Goal: Transaction & Acquisition: Purchase product/service

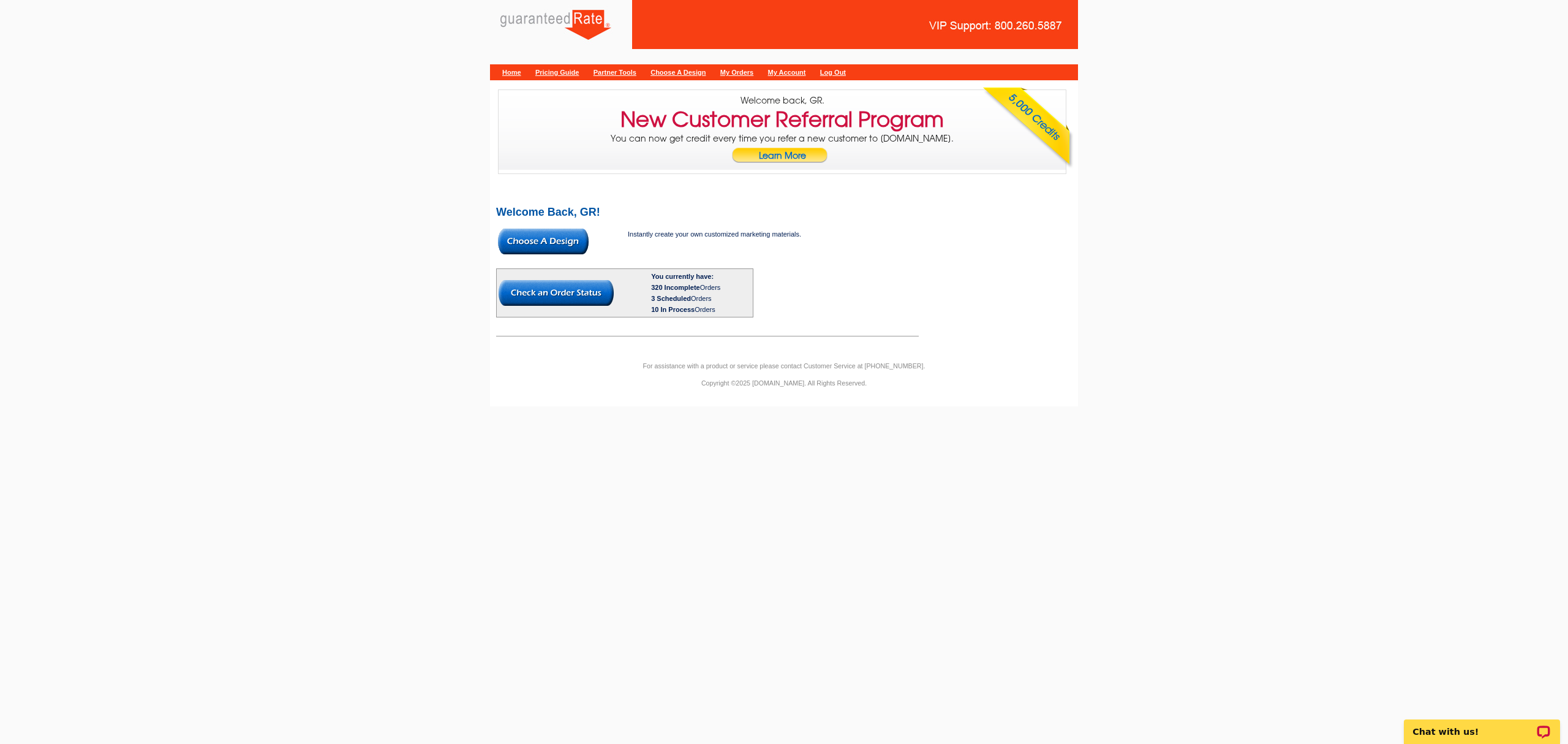
click at [529, 251] on img at bounding box center [543, 241] width 91 height 26
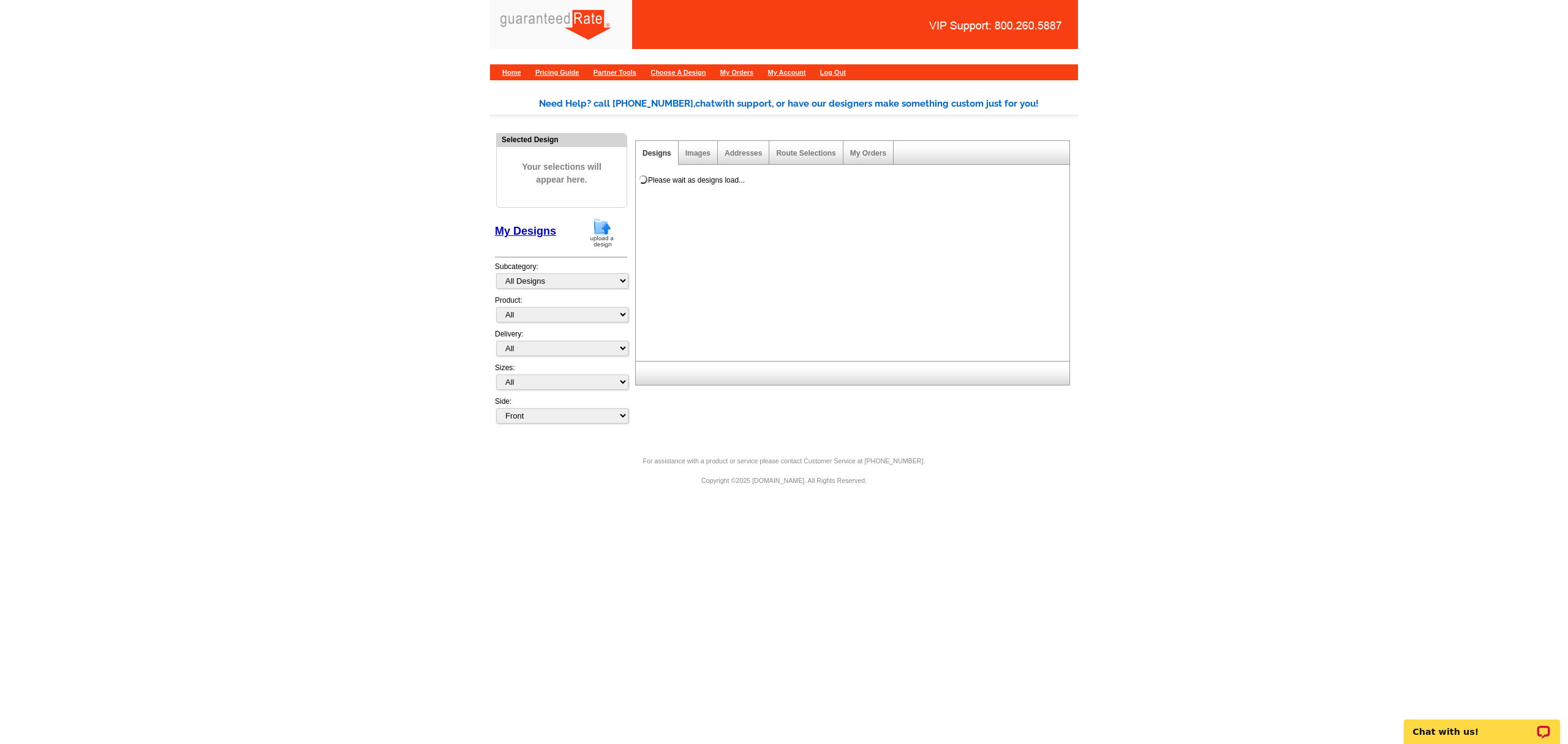
click at [592, 235] on img at bounding box center [602, 233] width 32 height 31
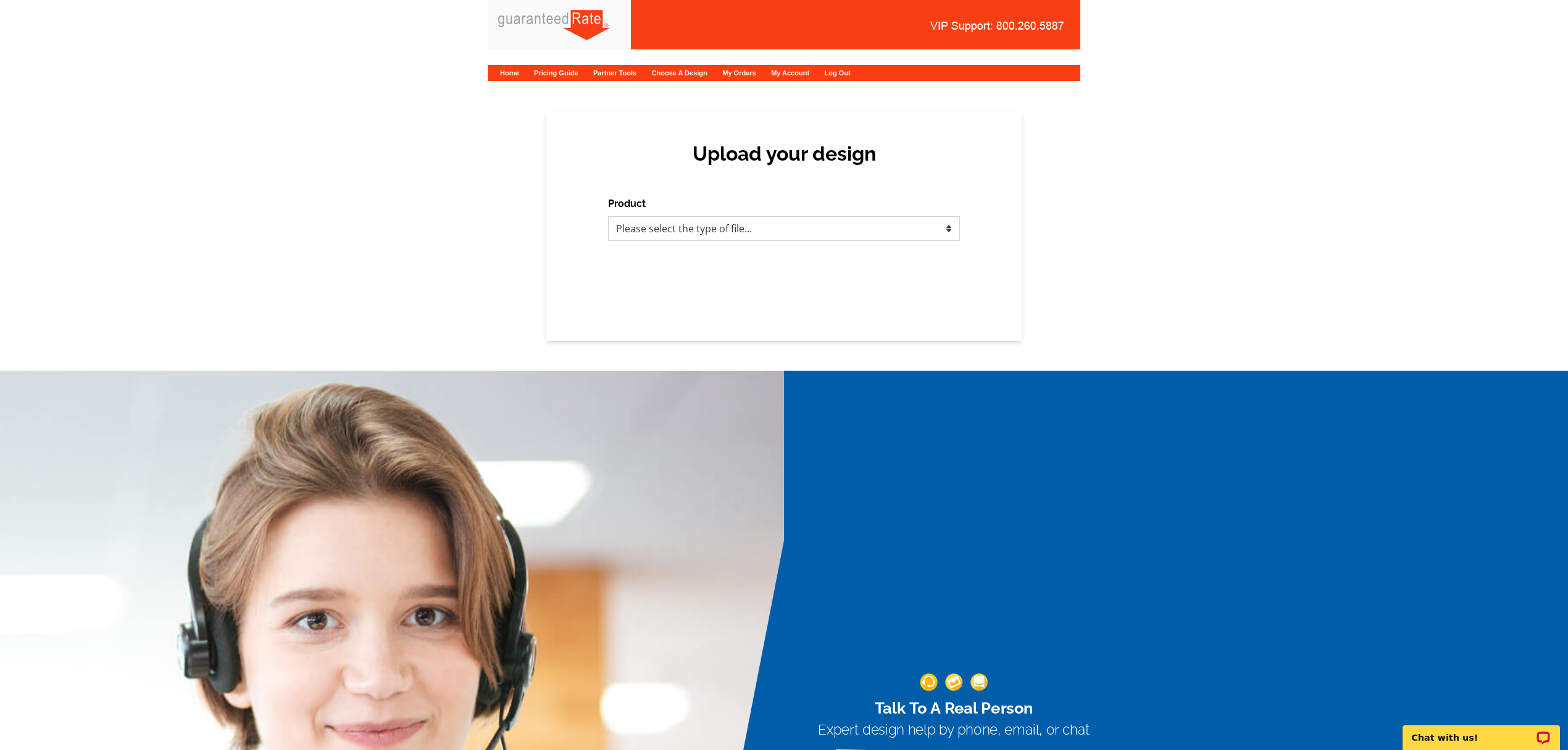
click at [746, 225] on select "Please select the type of file... Postcards Calendars Business Cards Letters an…" at bounding box center [784, 228] width 352 height 24
click at [766, 225] on select "Please select the type of file... Postcards Calendars Business Cards Letters an…" at bounding box center [784, 228] width 352 height 24
select select "1"
click at [608, 216] on select "Please select the type of file... Postcards Calendars Business Cards Letters an…" at bounding box center [784, 228] width 352 height 24
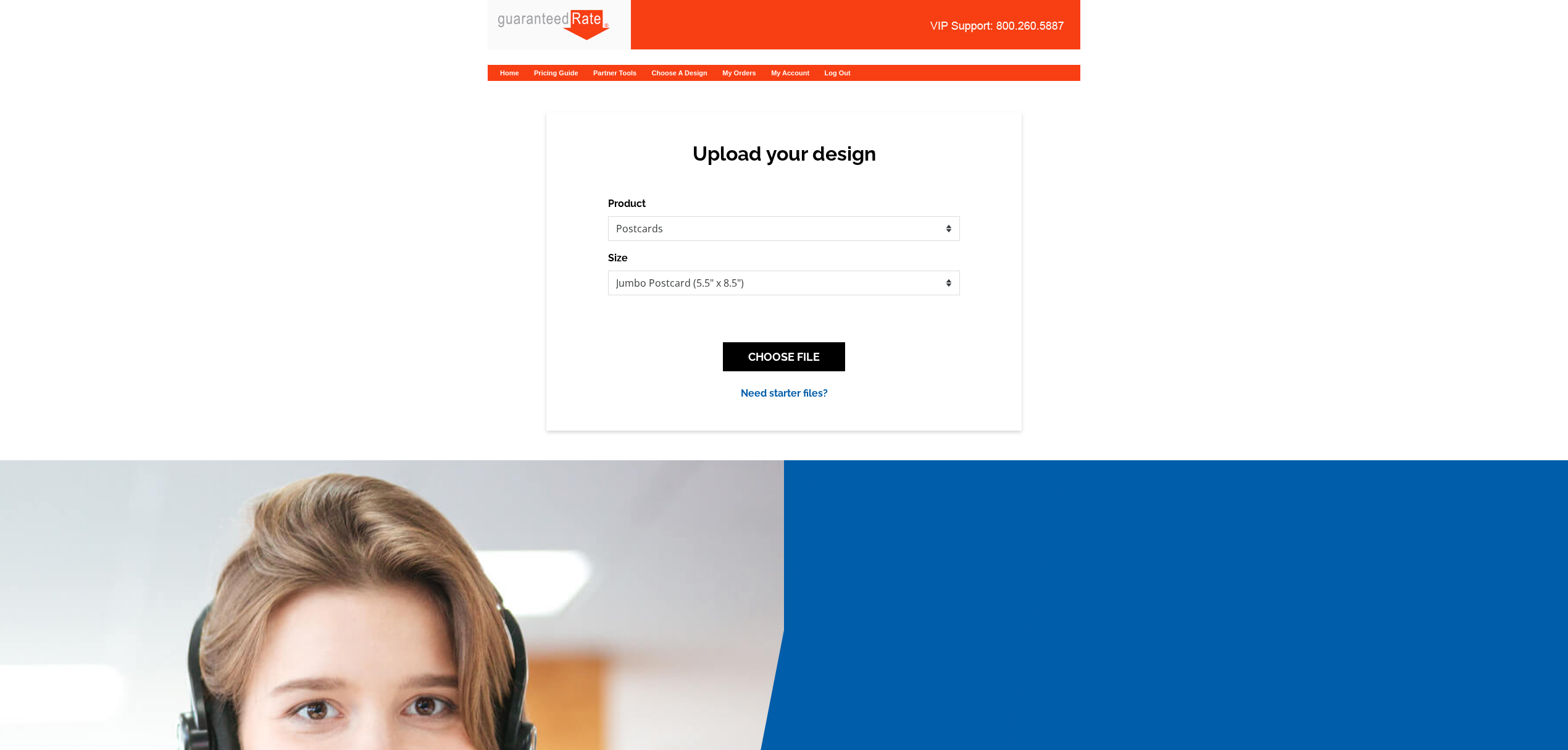
click at [764, 300] on div "Product Please select the type of file... Postcards Calendars Business Cards Le…" at bounding box center [784, 299] width 352 height 204
click at [751, 290] on select "Jumbo Postcard (5.5" x 8.5") Regular Postcard (4.25" x 5.6") Panoramic Postcard…" at bounding box center [784, 283] width 352 height 24
click at [799, 347] on button "CHOOSE FILE" at bounding box center [784, 356] width 122 height 29
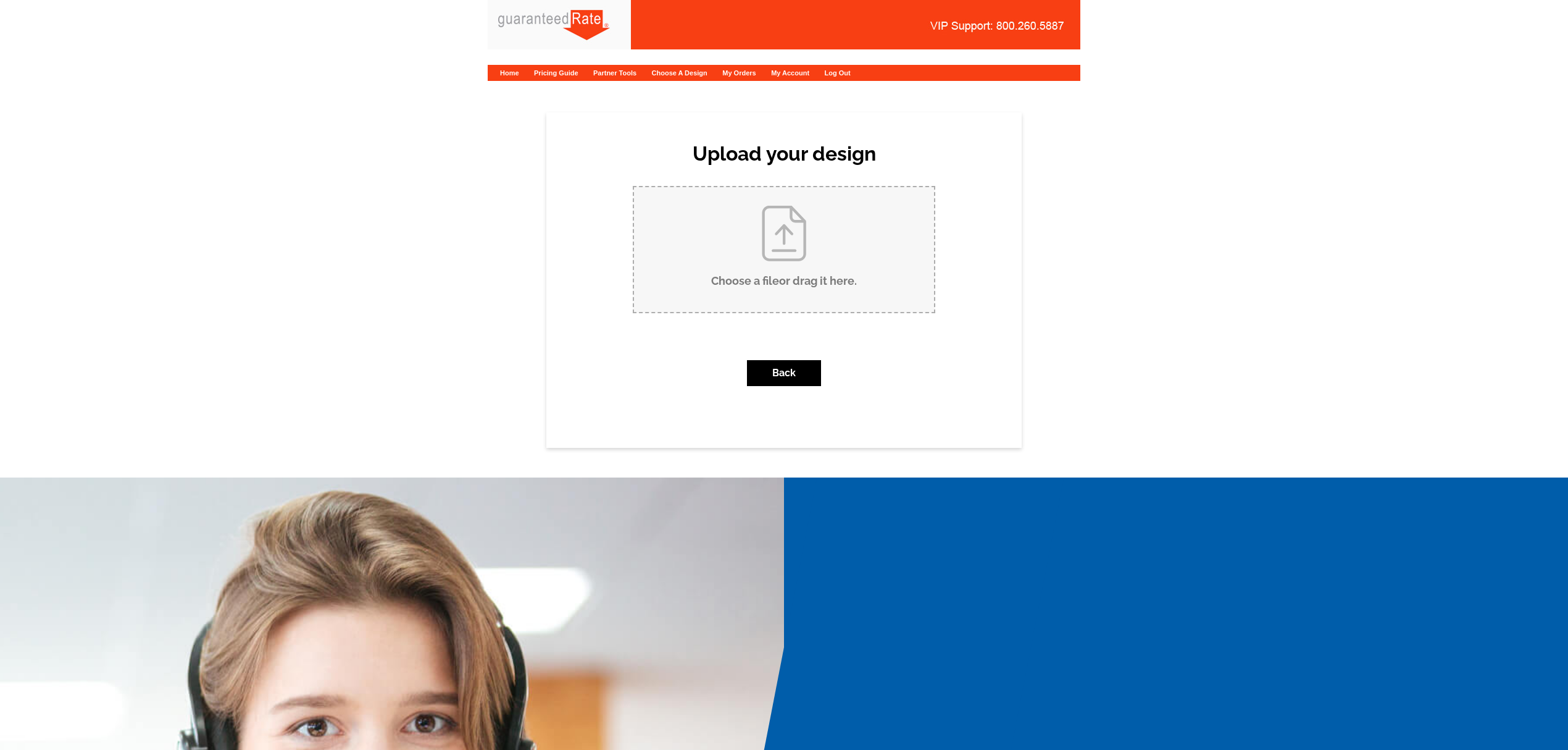
click at [798, 289] on input "Choose a file or drag it here ." at bounding box center [784, 249] width 300 height 125
type input "C:\fakepath\58 E Shore JUST SOLD.pdf"
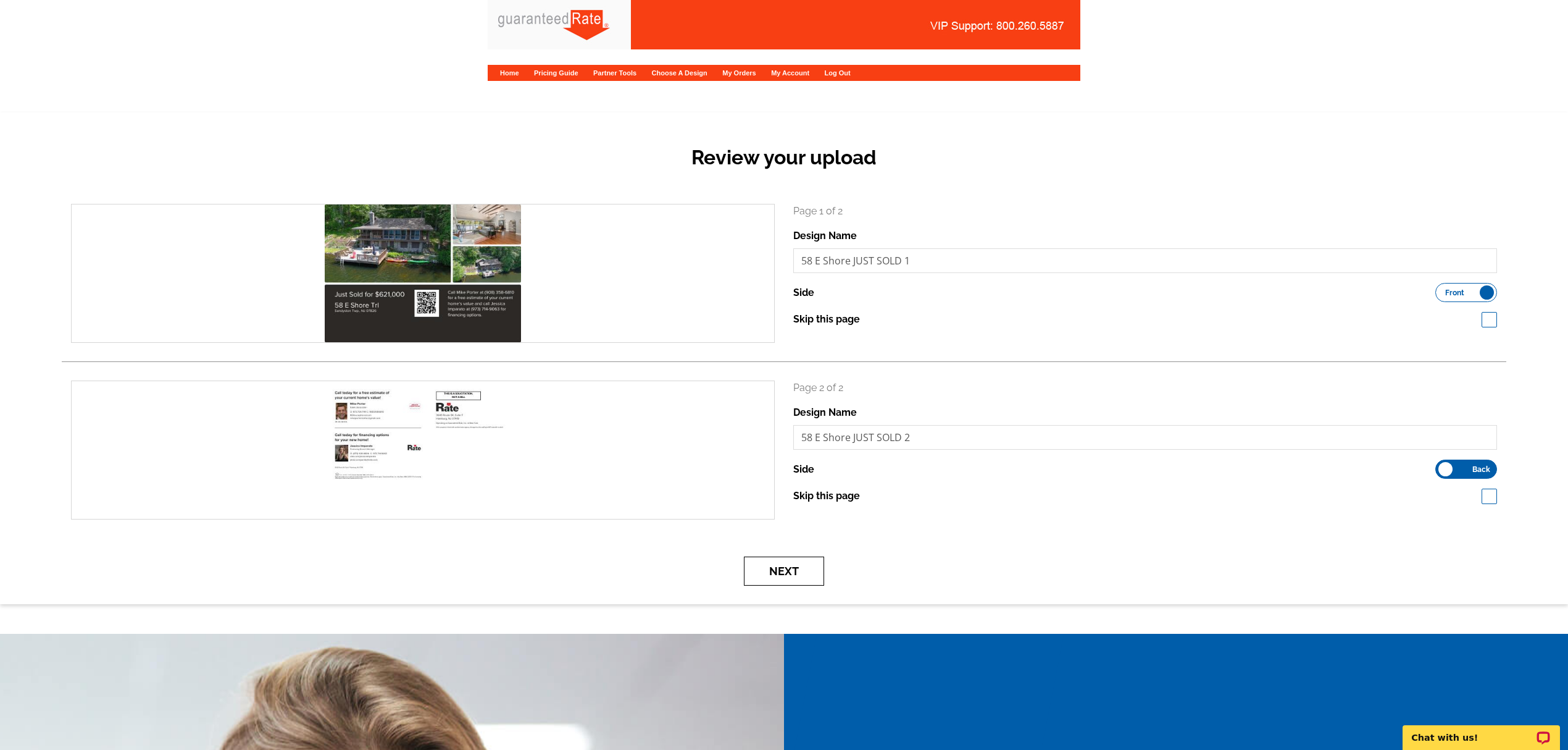
click at [811, 564] on button "Next" at bounding box center [784, 571] width 81 height 29
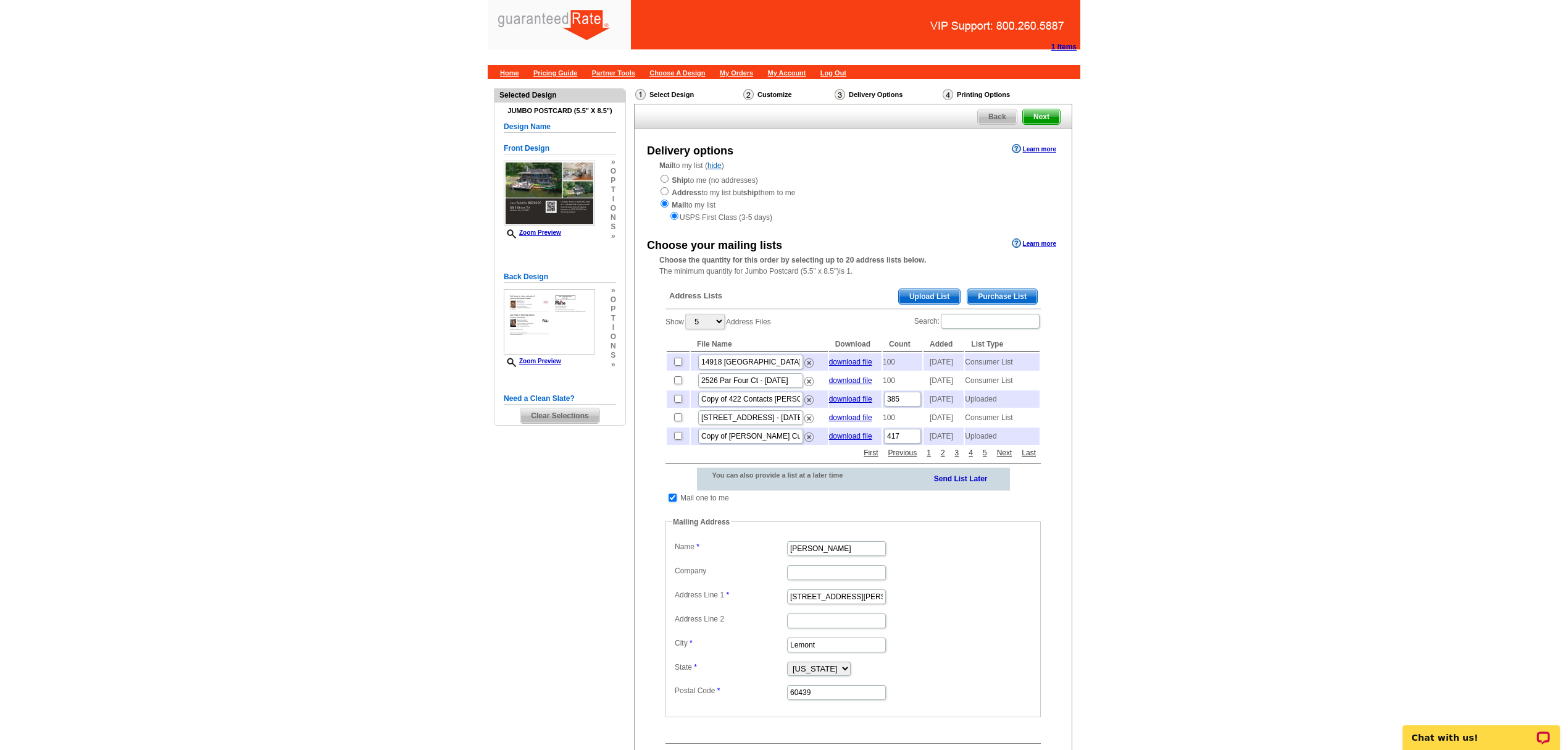
click at [994, 295] on span "Purchase List" at bounding box center [1002, 297] width 70 height 15
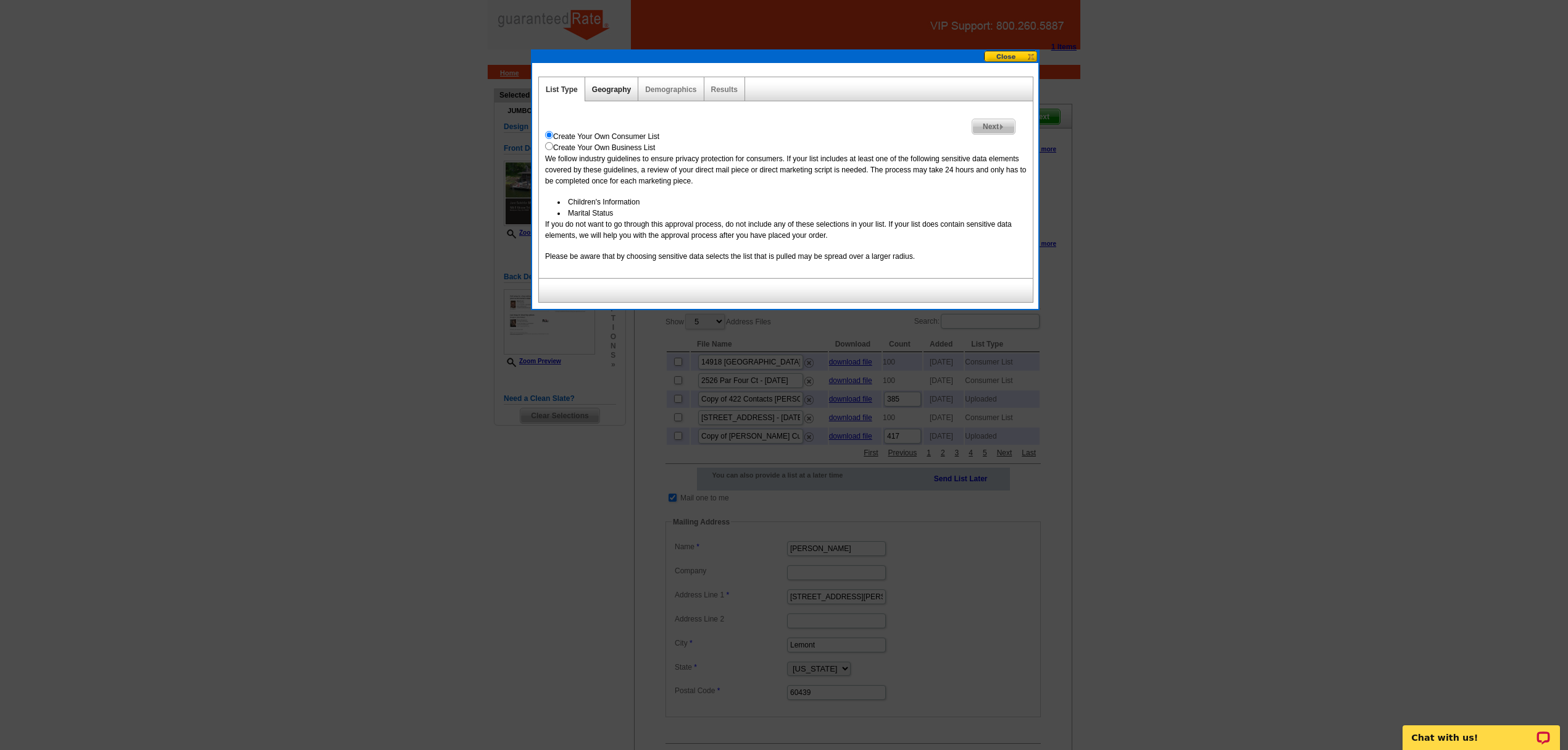
click at [606, 92] on link "Geography" at bounding box center [612, 89] width 39 height 9
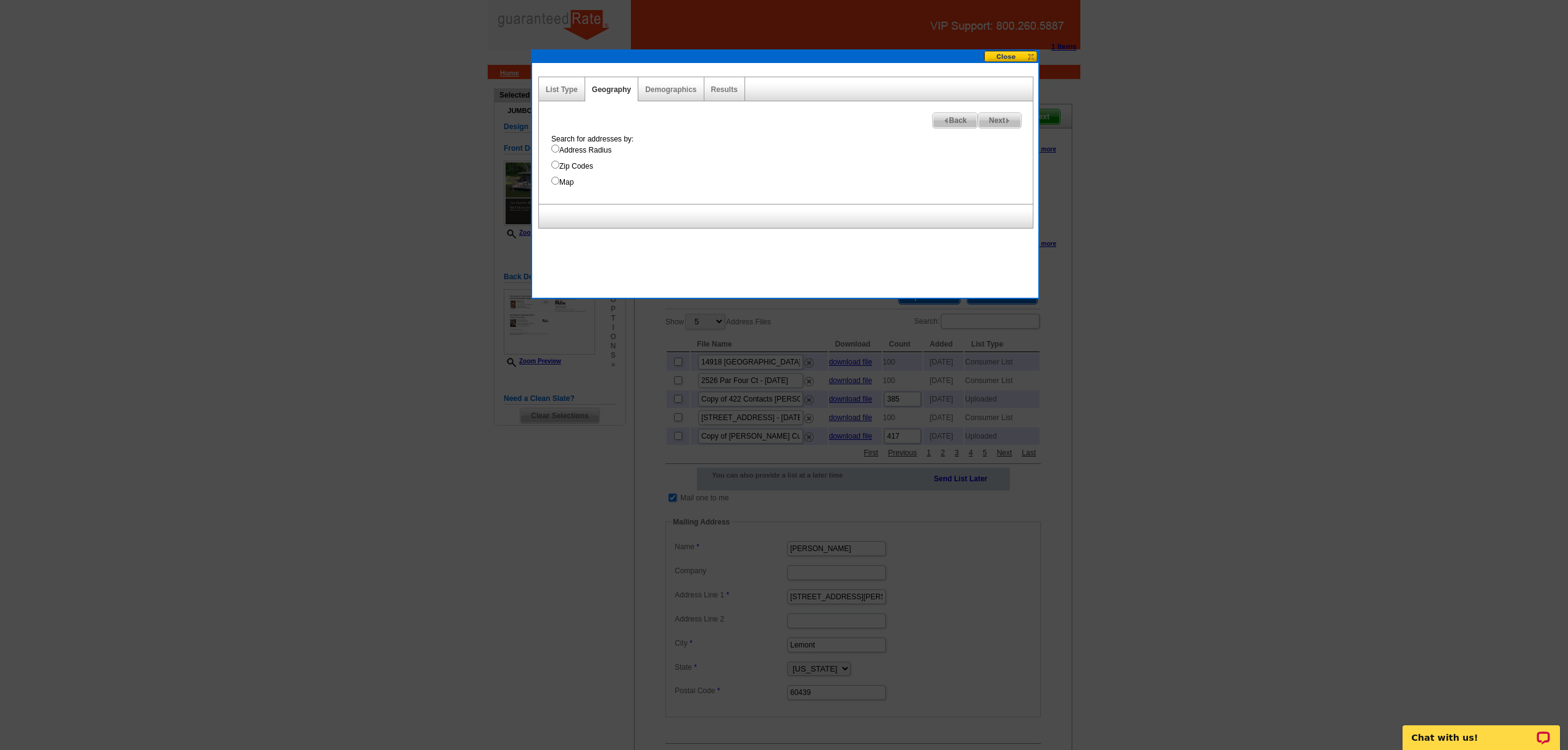
click at [579, 151] on label "Address Radius" at bounding box center [792, 150] width 481 height 11
click at [559, 151] on input "Address Radius" at bounding box center [555, 148] width 8 height 8
radio input "true"
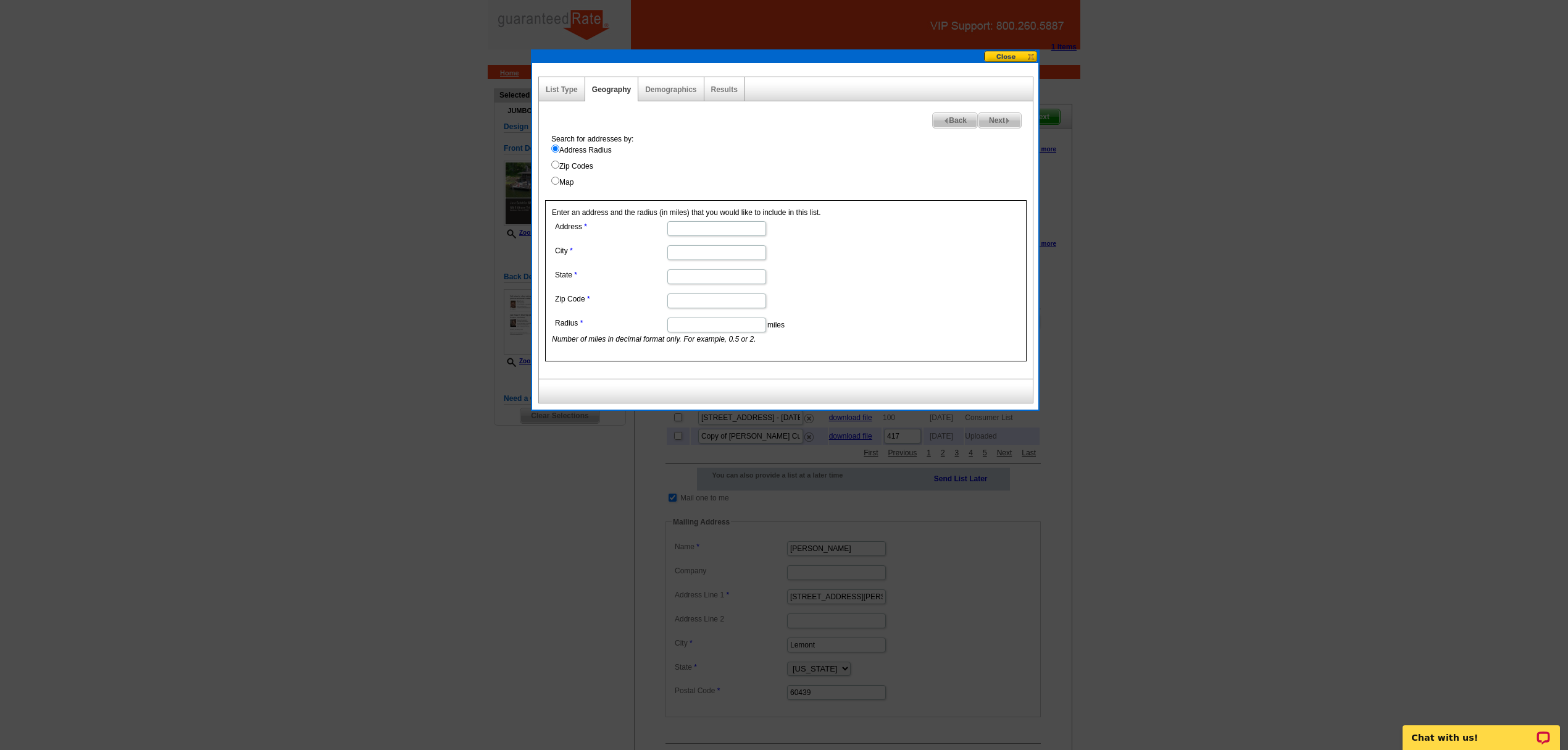
click at [722, 230] on input "Address" at bounding box center [717, 228] width 99 height 15
paste input "58 E Shore Trl"
type input "58 E Shore Trl"
click at [740, 256] on input "City" at bounding box center [717, 253] width 99 height 15
paste input "Sandyston Twp.,"
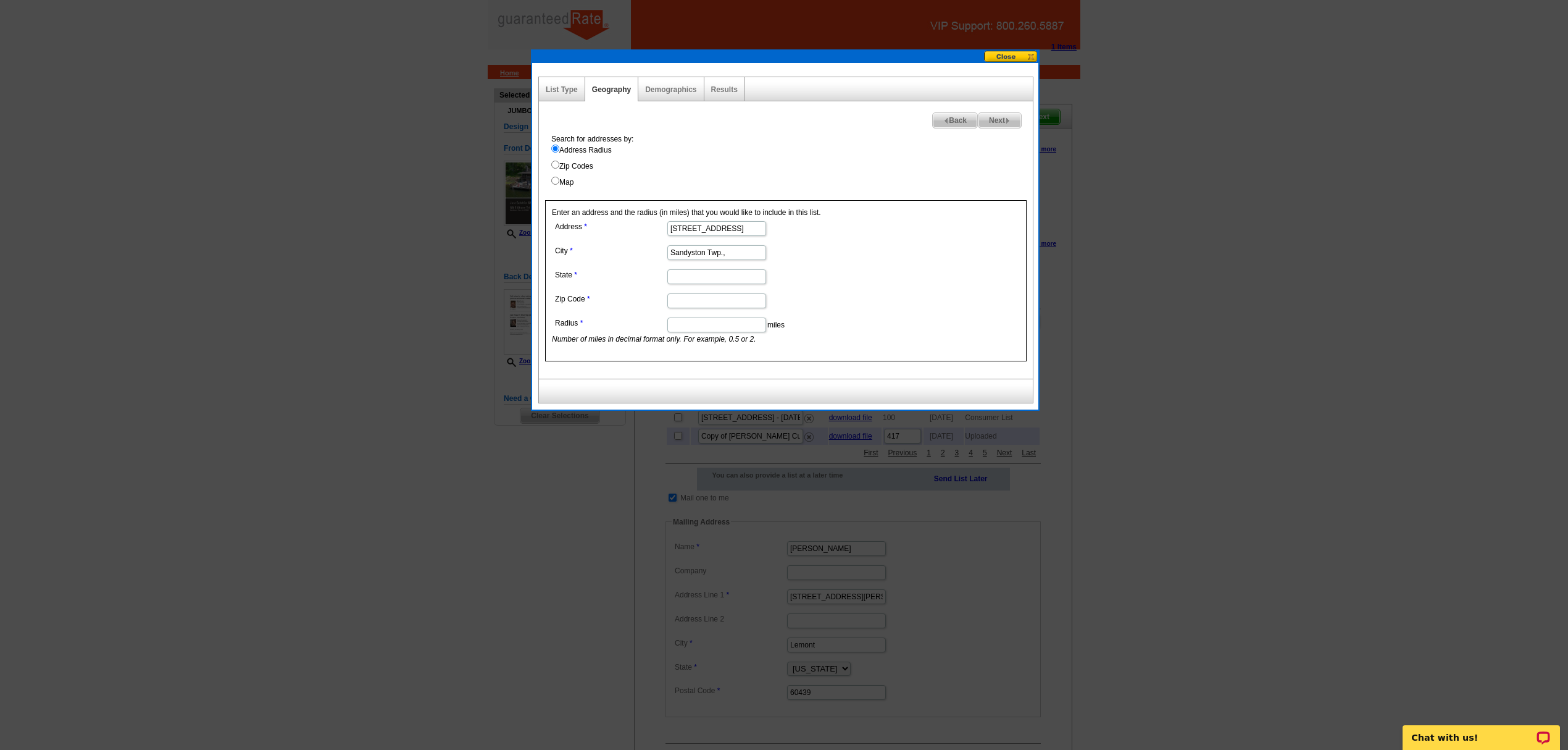
type input "Sandyston Twp.,"
click at [726, 283] on input "State" at bounding box center [717, 276] width 99 height 15
type input "[US_STATE]"
click at [707, 304] on input "Zip Code" at bounding box center [717, 301] width 99 height 15
paste input "07826"
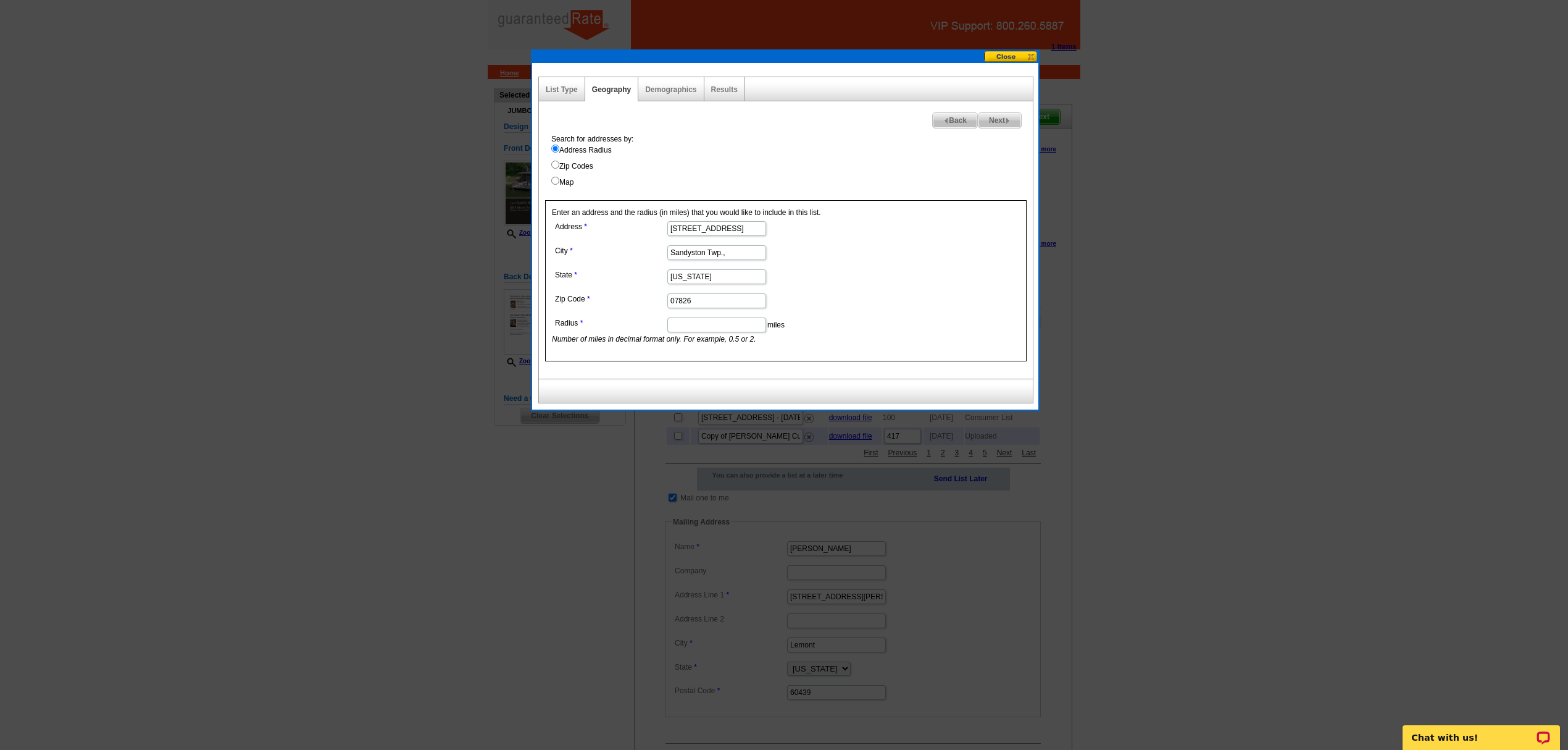
type input "07826"
click at [690, 328] on input "Radius" at bounding box center [717, 325] width 99 height 15
type input ".5"
click at [1000, 121] on span "Next" at bounding box center [1000, 120] width 42 height 15
select select
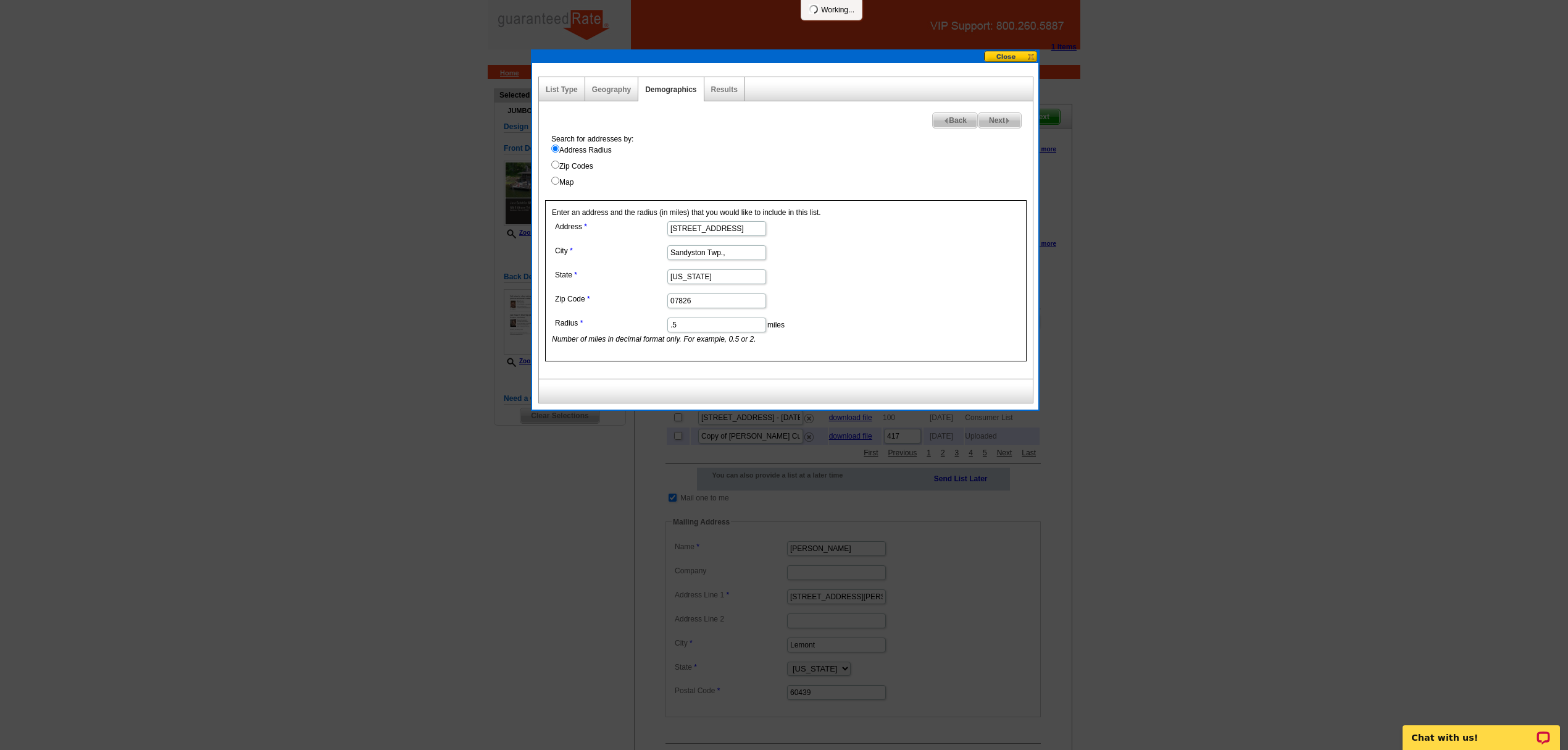
select select
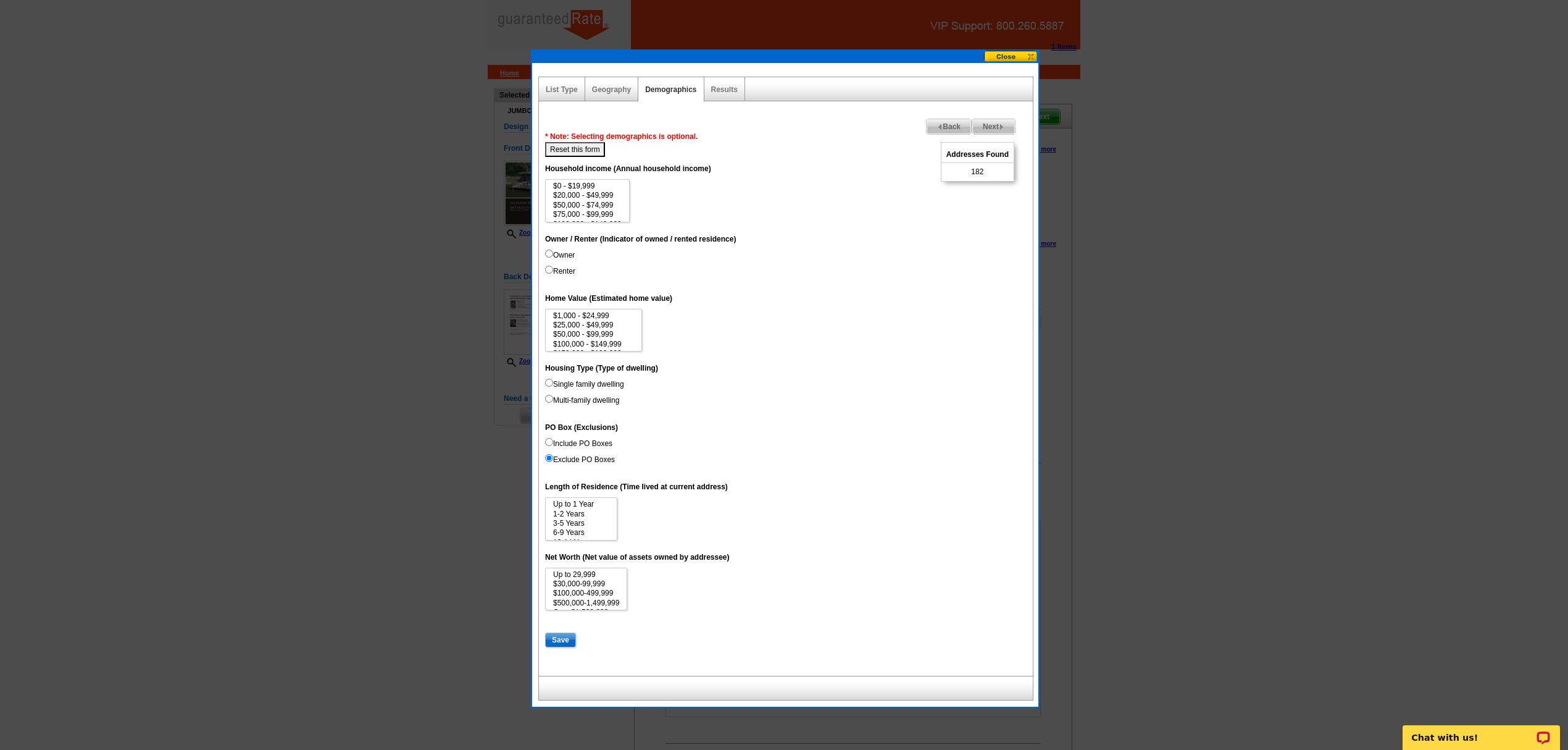
click at [949, 133] on span "Back" at bounding box center [949, 127] width 45 height 15
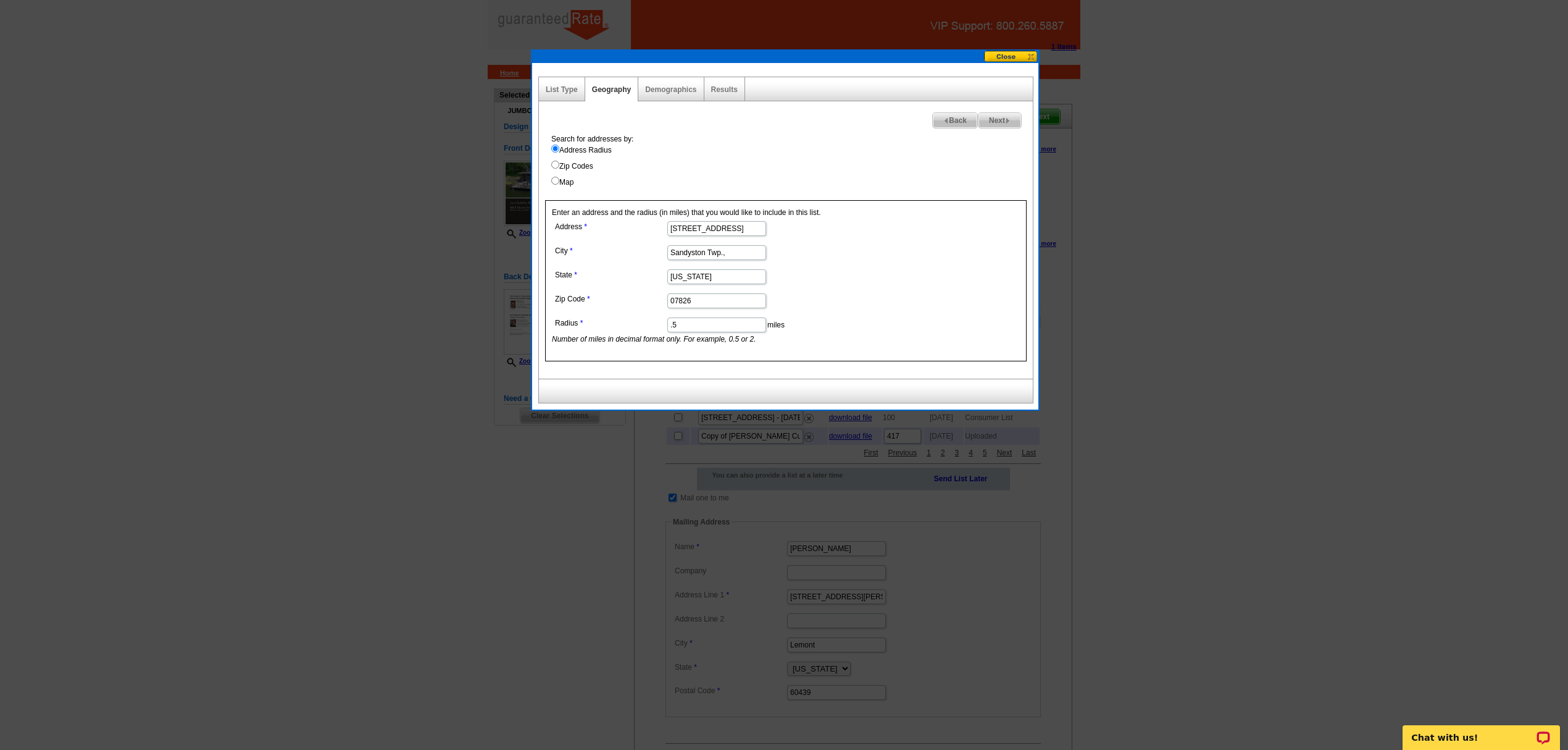
click at [751, 328] on input ".5" at bounding box center [717, 325] width 99 height 15
type input "."
type input "1"
click at [998, 127] on span "Next" at bounding box center [1000, 120] width 42 height 15
select select
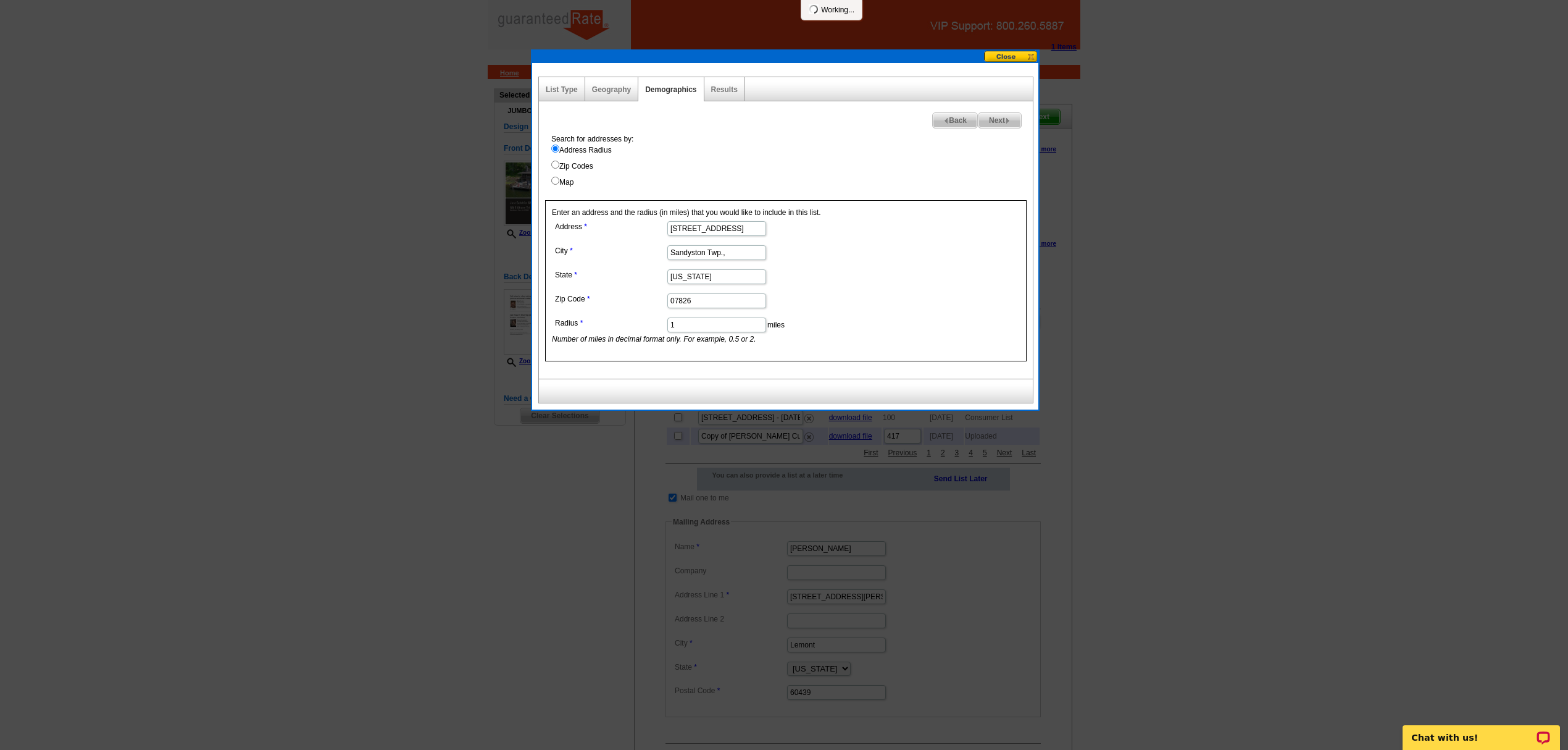
select select
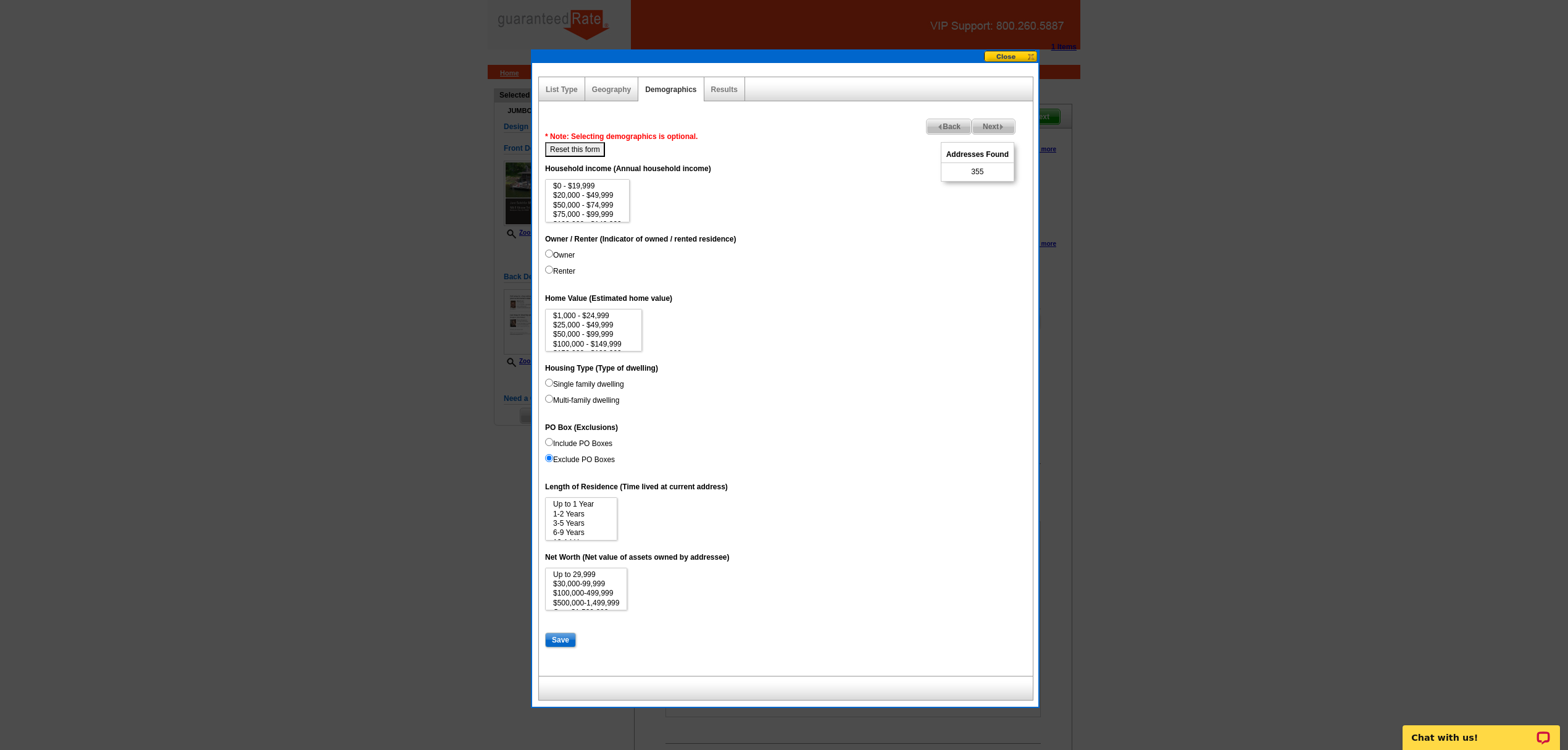
click at [950, 119] on span "Back" at bounding box center [949, 127] width 45 height 15
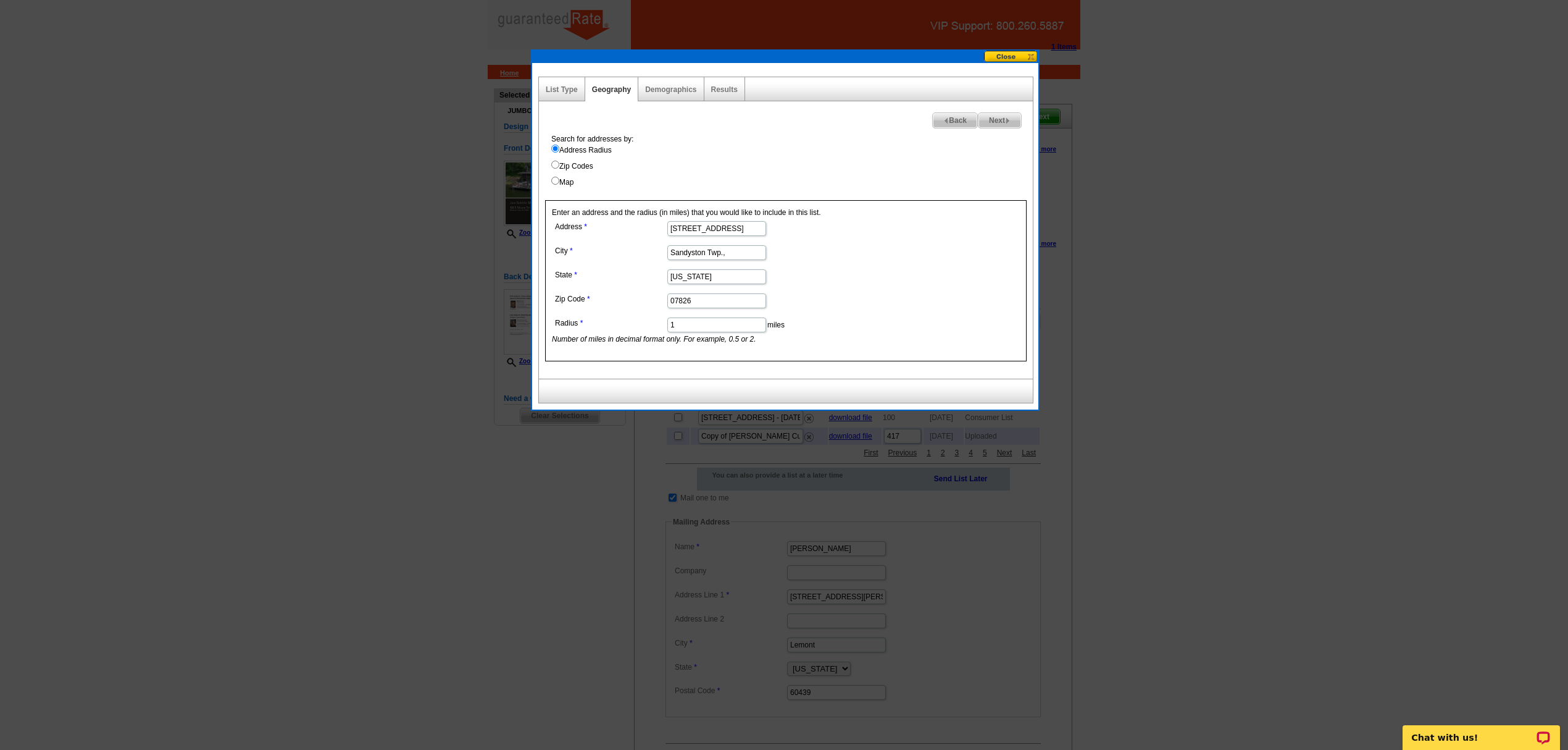
click at [702, 333] on input "1" at bounding box center [717, 325] width 99 height 15
type input "1.5"
click at [1003, 119] on span "Next" at bounding box center [1000, 120] width 42 height 15
select select
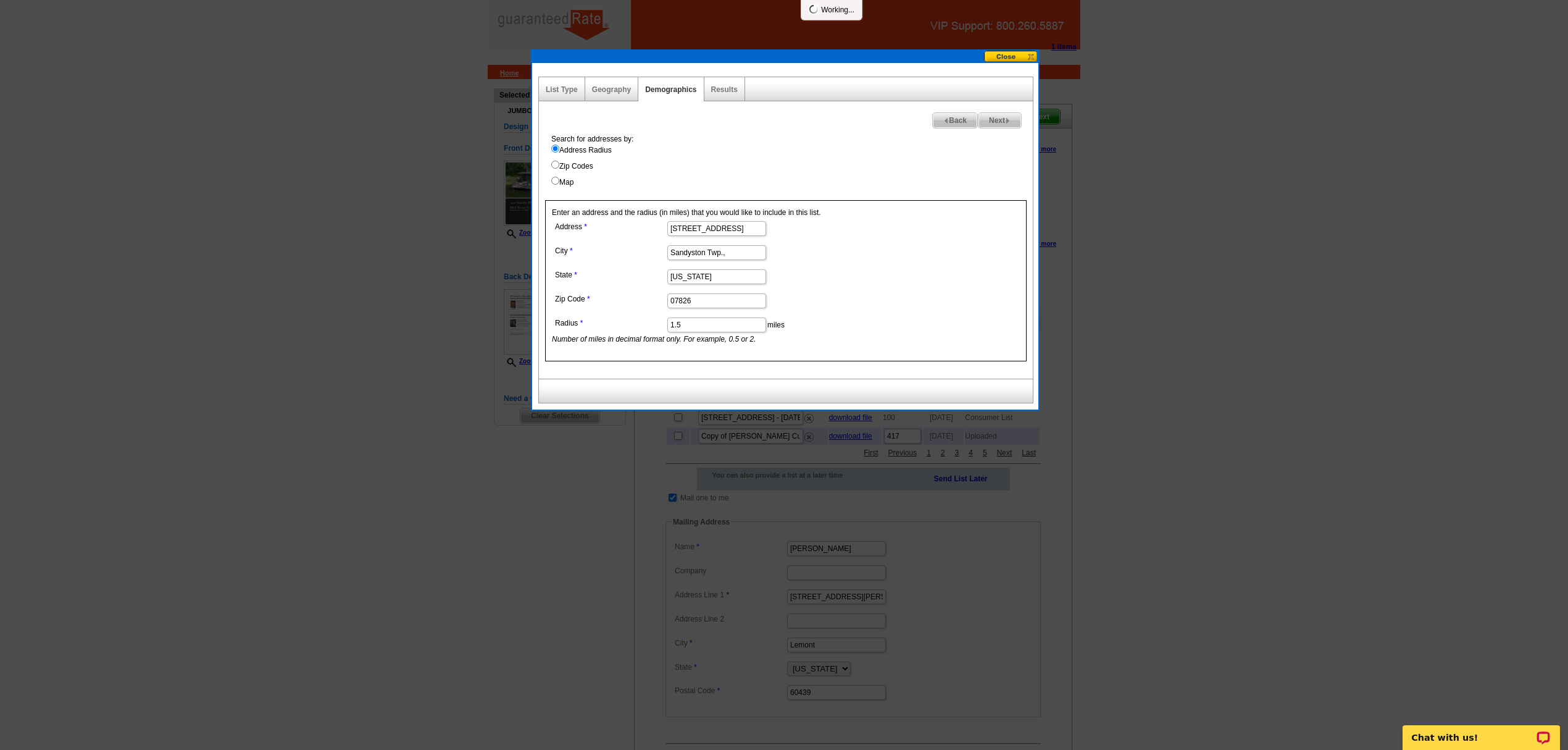
select select
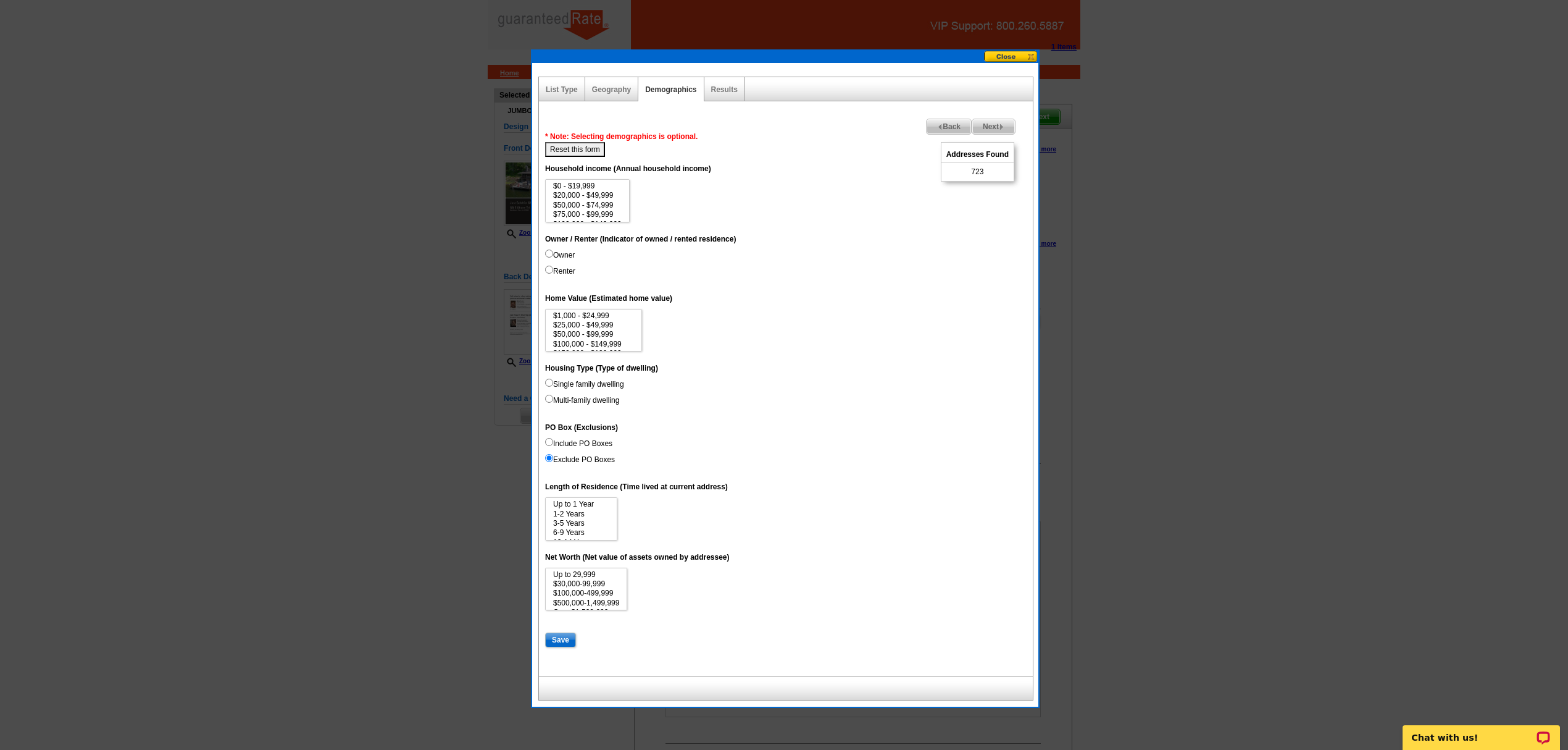
click at [954, 122] on span "Back" at bounding box center [949, 127] width 45 height 15
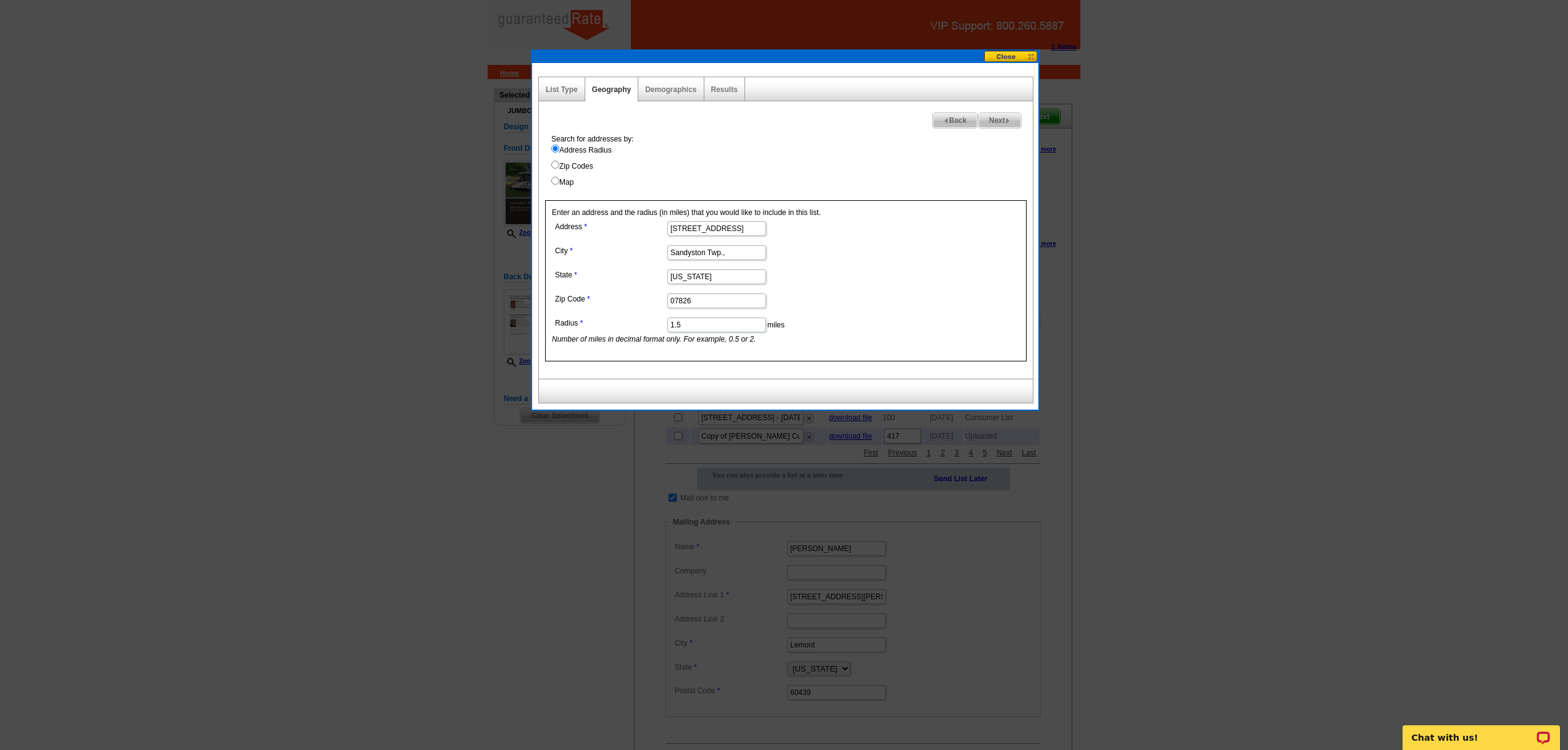
click at [699, 333] on input "1.5" at bounding box center [717, 325] width 99 height 15
type input "1"
type input "2"
click at [1016, 119] on span "Next" at bounding box center [1000, 120] width 42 height 15
select select
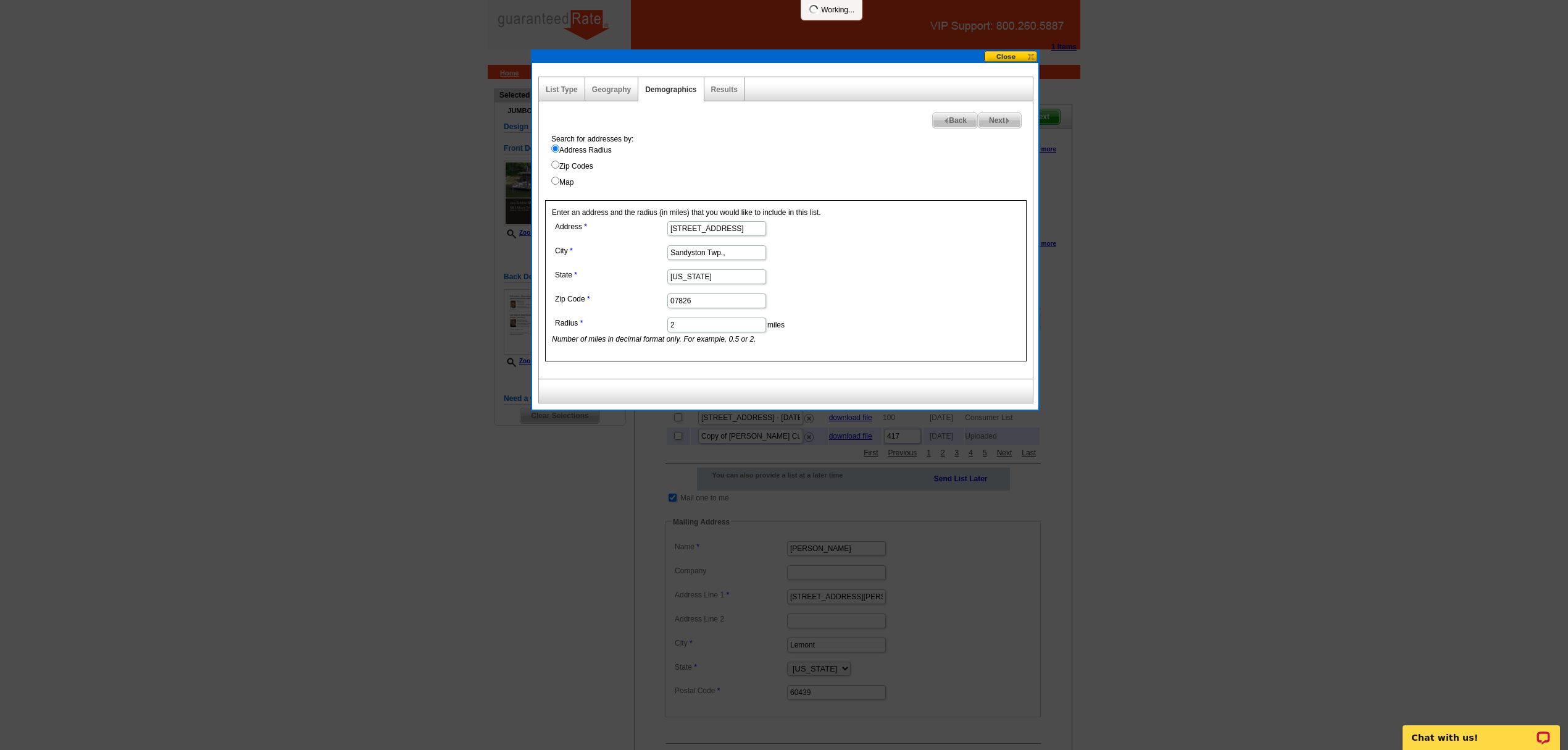
select select
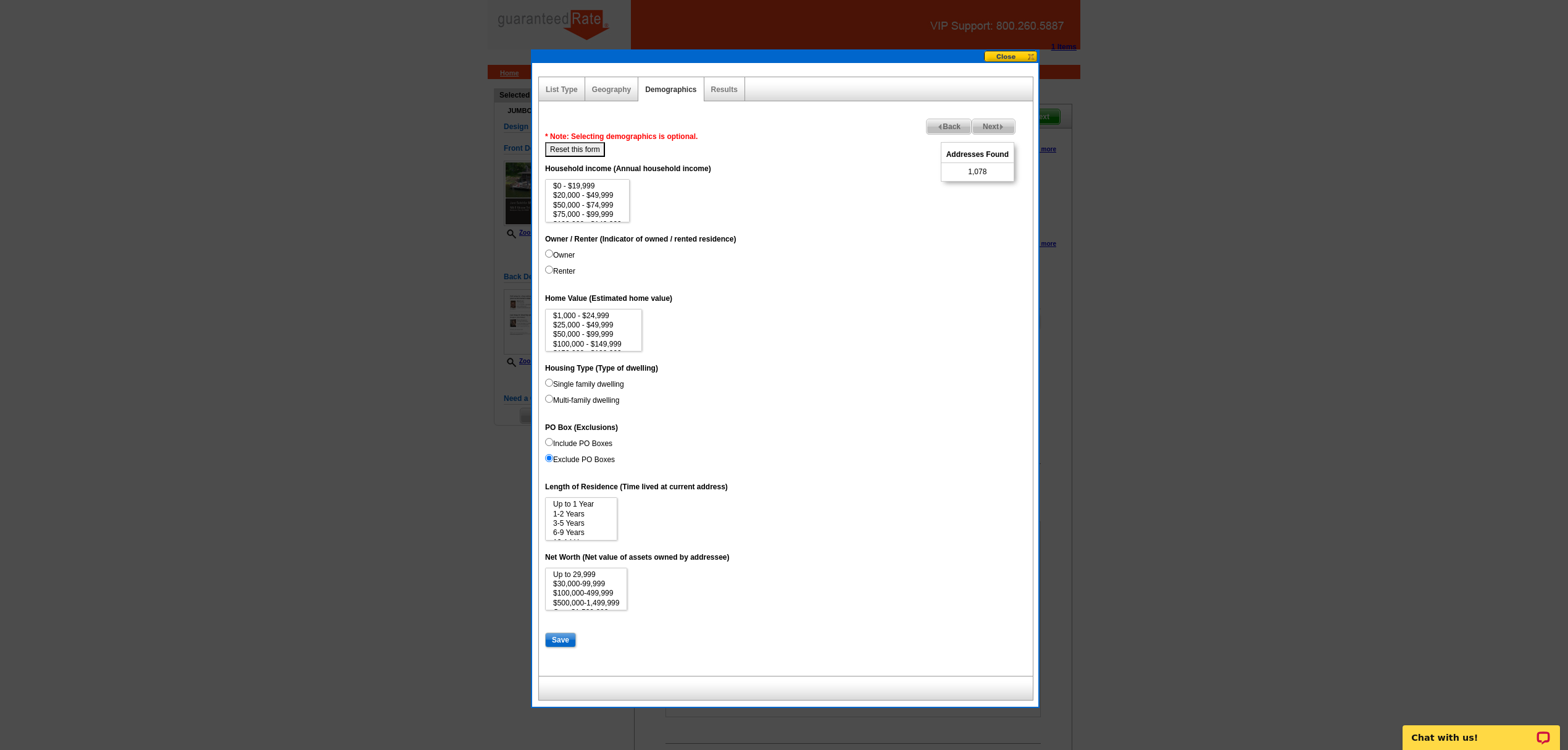
click at [946, 122] on span "Back" at bounding box center [949, 127] width 45 height 15
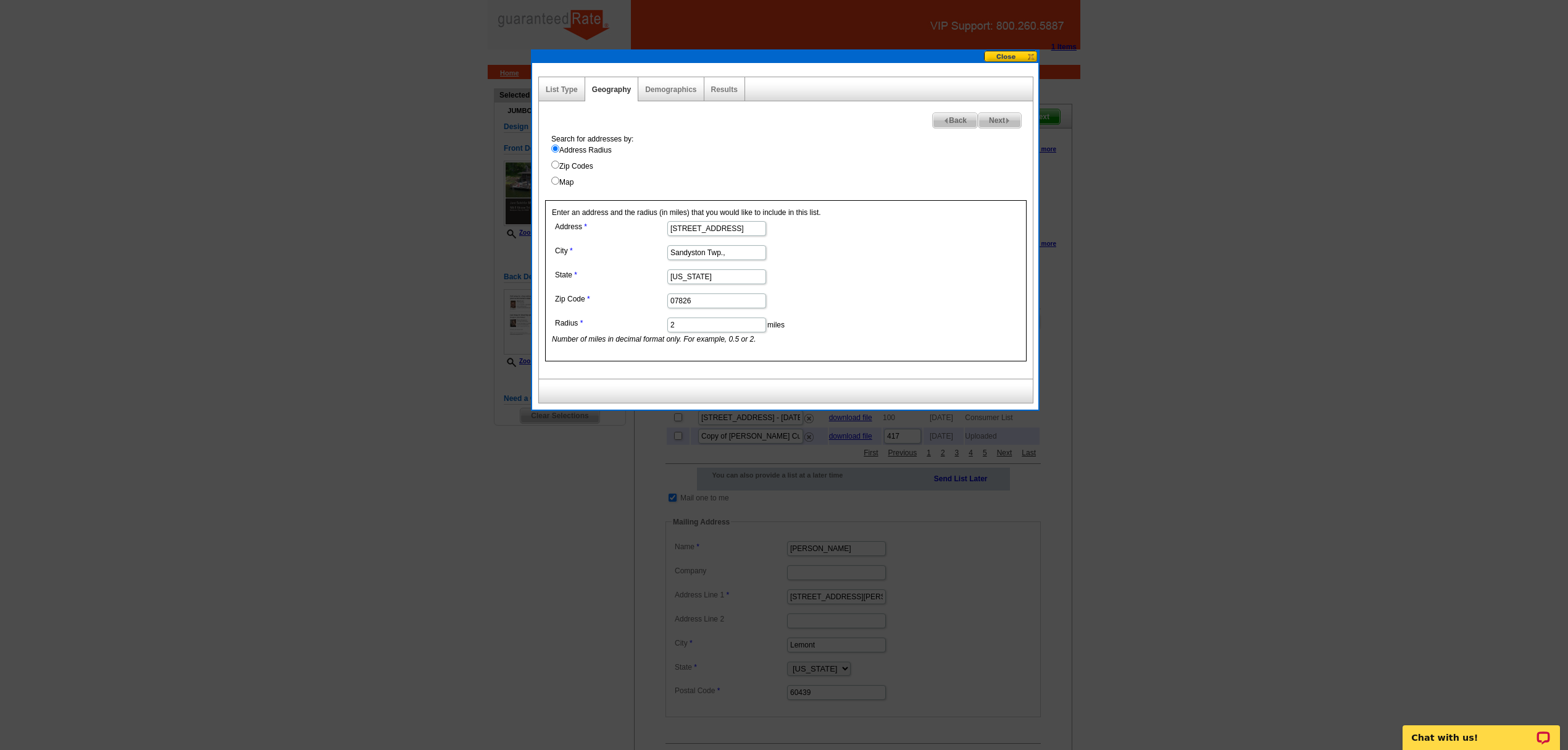
click at [692, 331] on input "2" at bounding box center [717, 325] width 99 height 15
type input "1"
click at [1008, 122] on img at bounding box center [1008, 121] width 6 height 6
select select
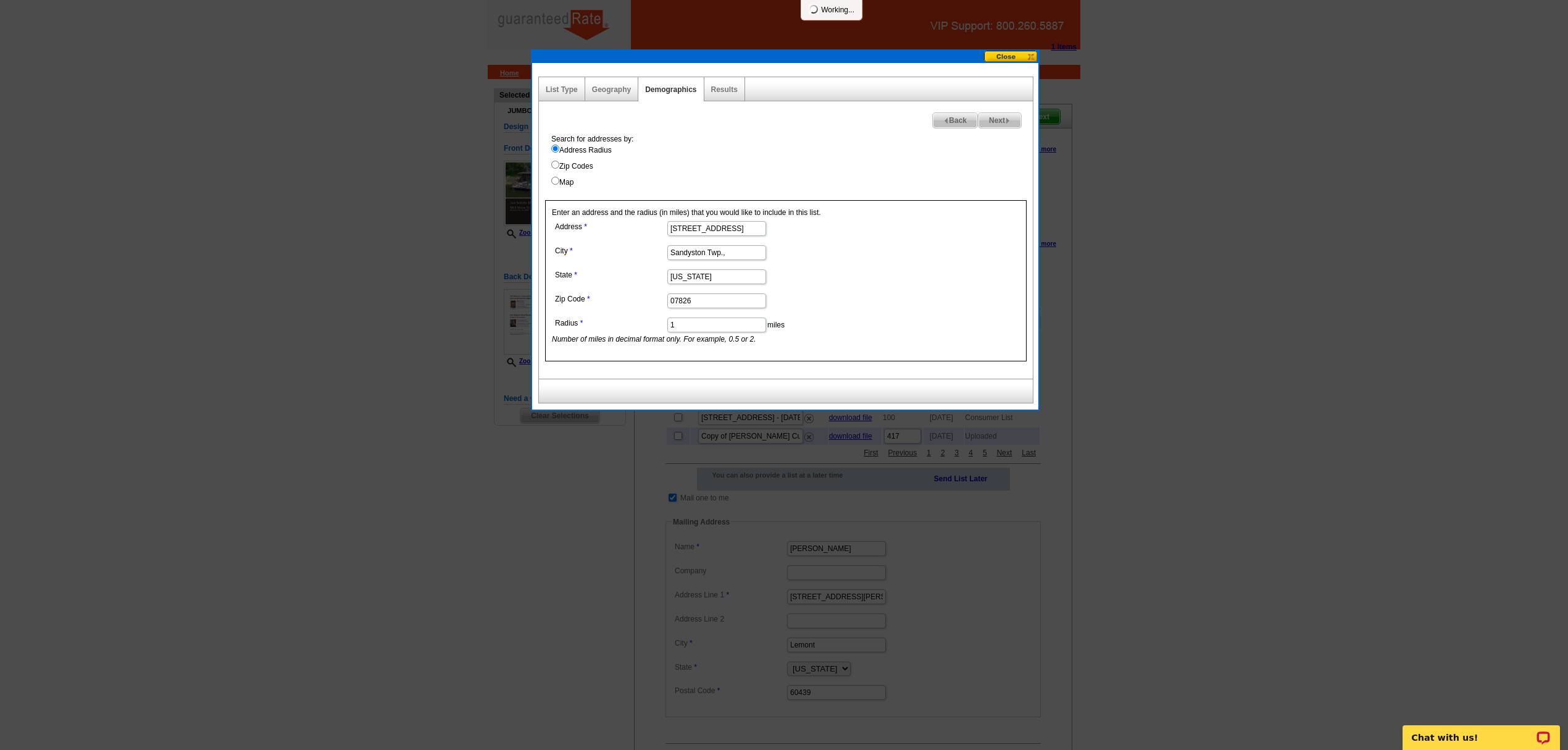
select select
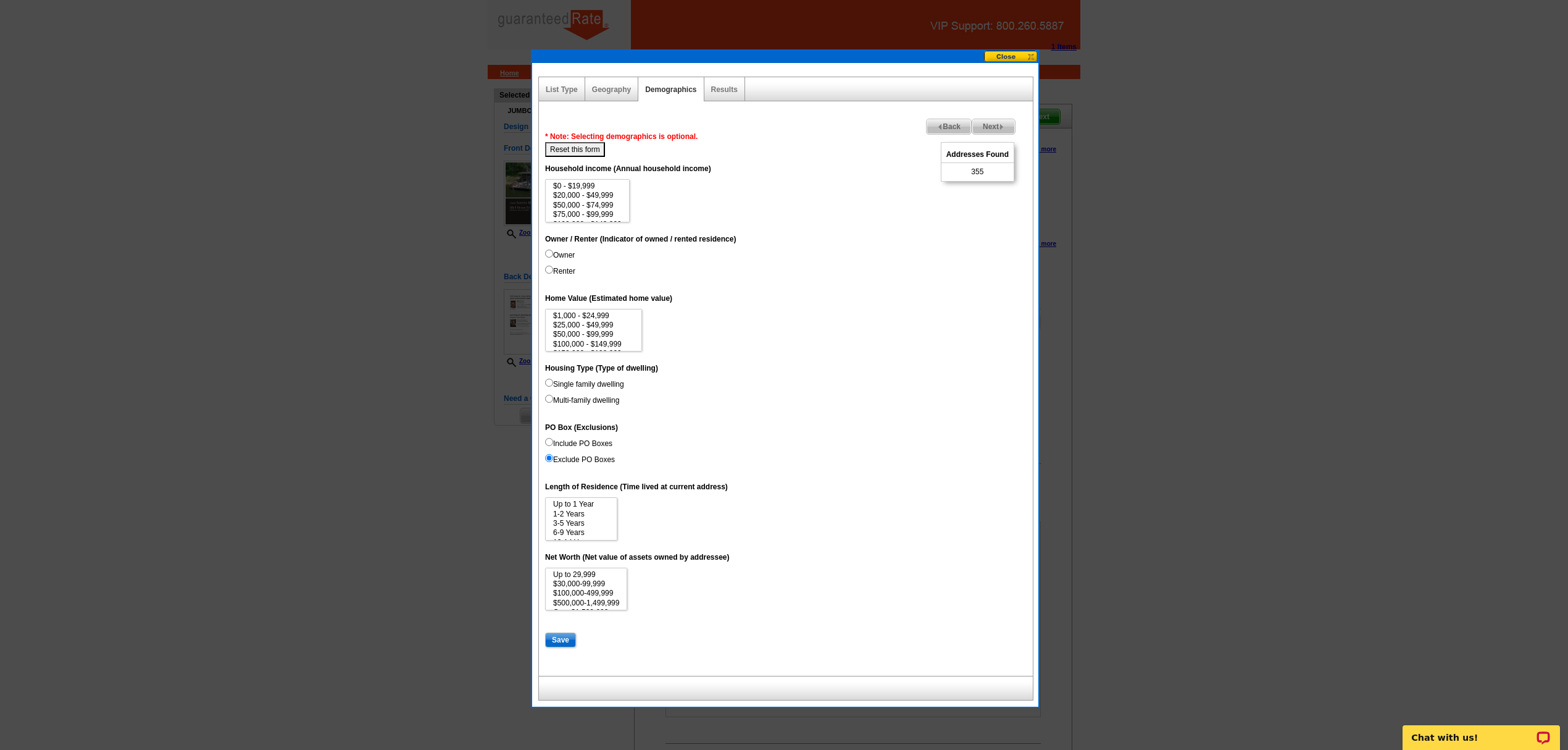
click at [992, 124] on span "Next" at bounding box center [993, 127] width 42 height 15
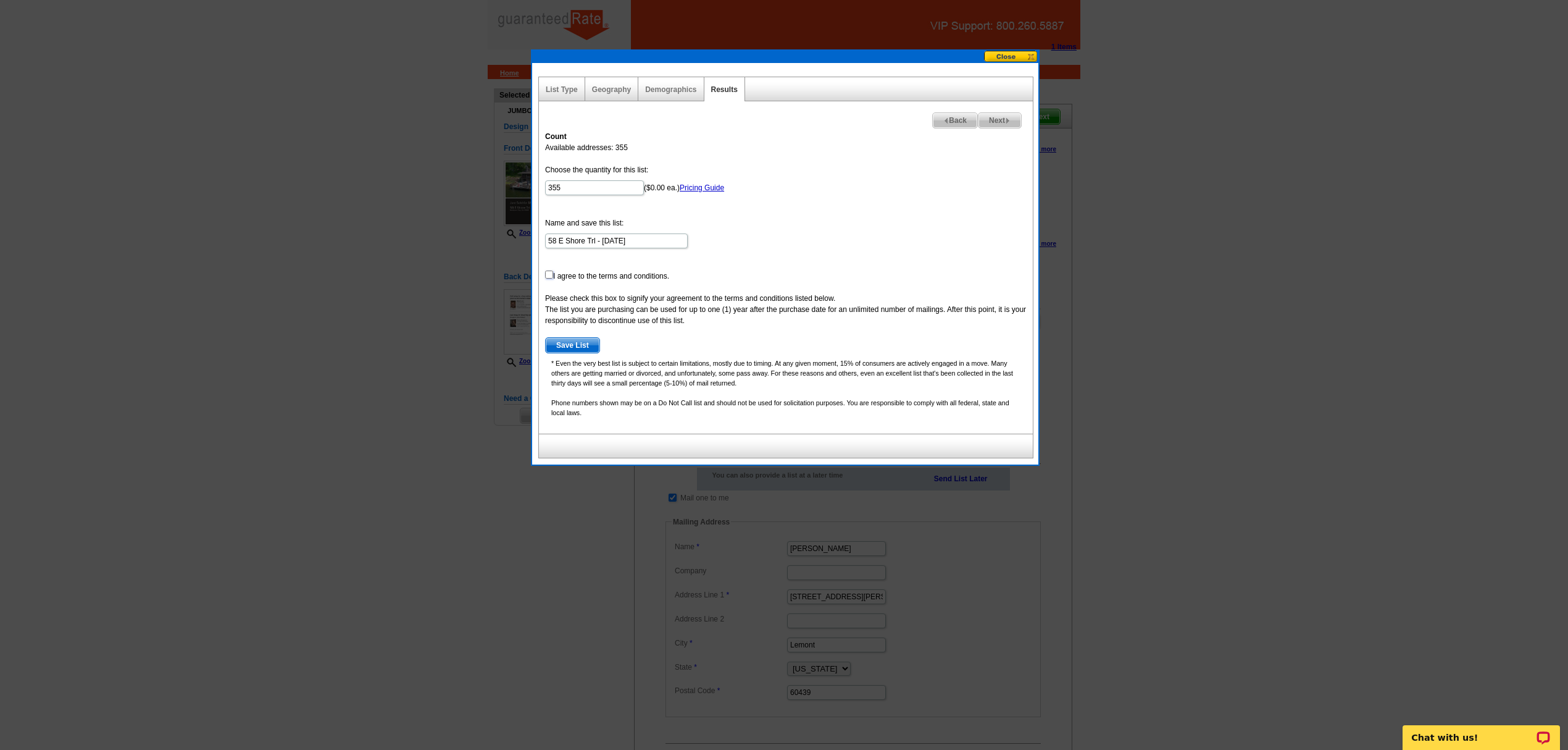
click at [546, 279] on input "checkbox" at bounding box center [549, 274] width 8 height 8
checkbox input "true"
click at [576, 345] on span "Save List" at bounding box center [572, 345] width 54 height 15
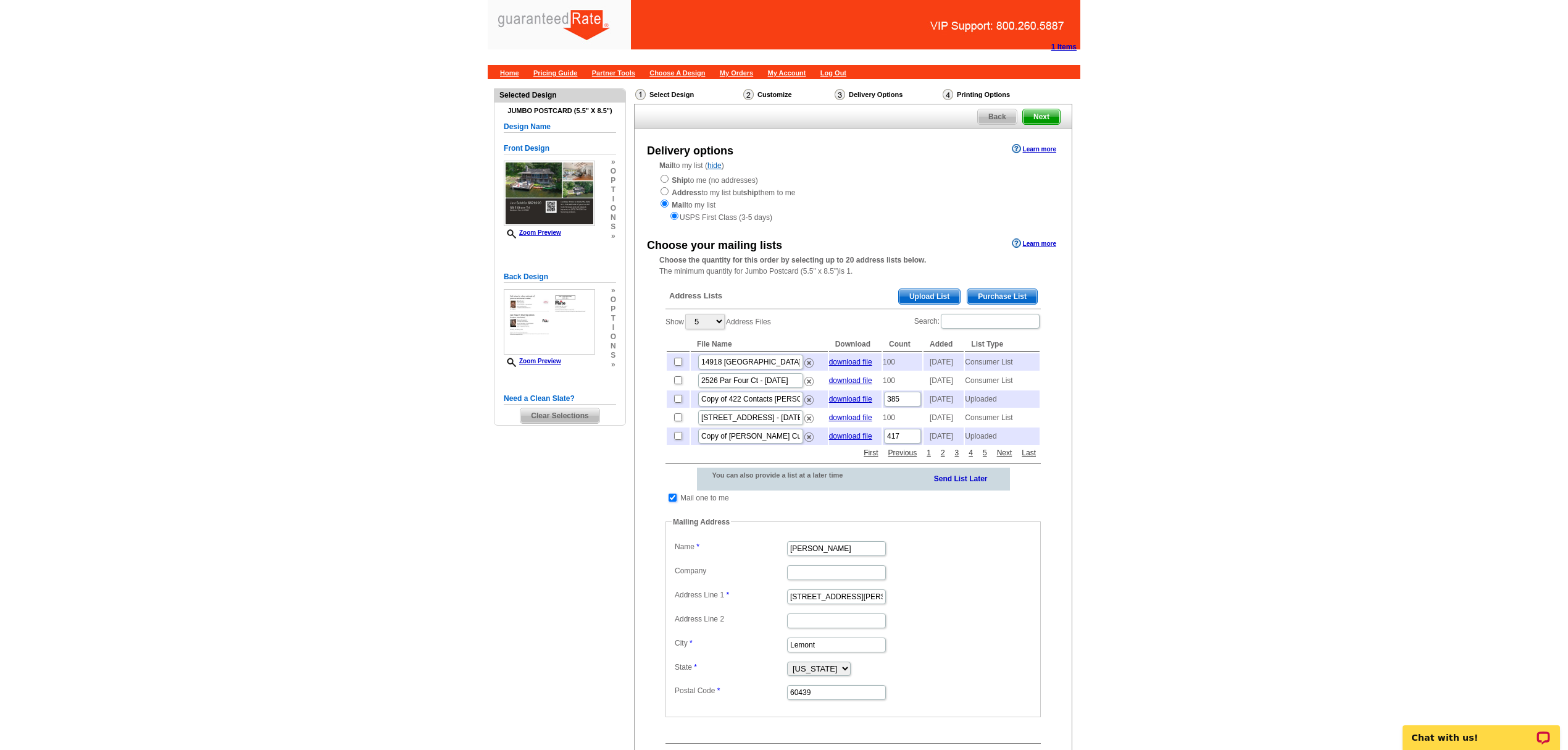
click at [671, 502] on input "checkbox" at bounding box center [672, 497] width 8 height 8
checkbox input "false"
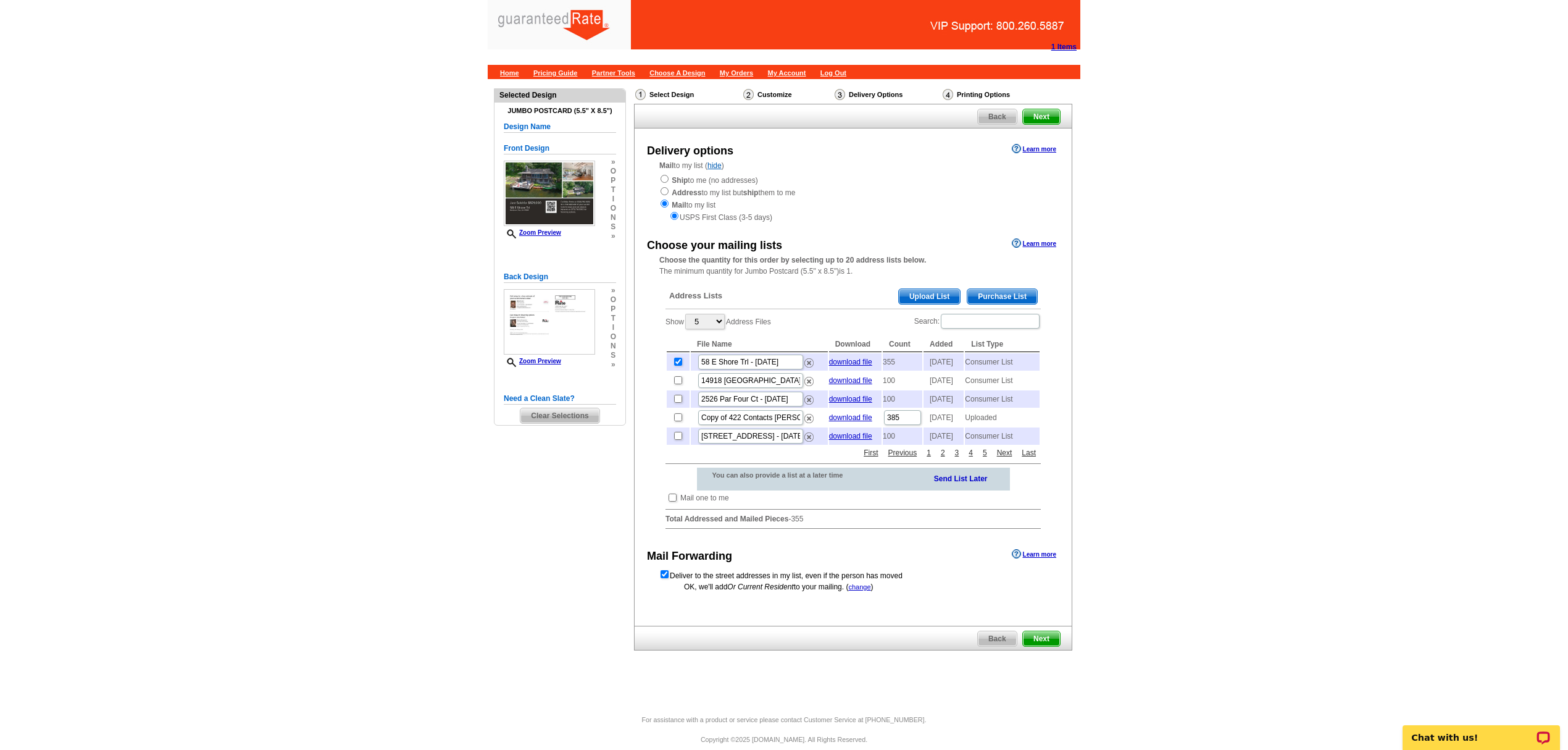
click at [1050, 646] on span "Next" at bounding box center [1041, 638] width 37 height 15
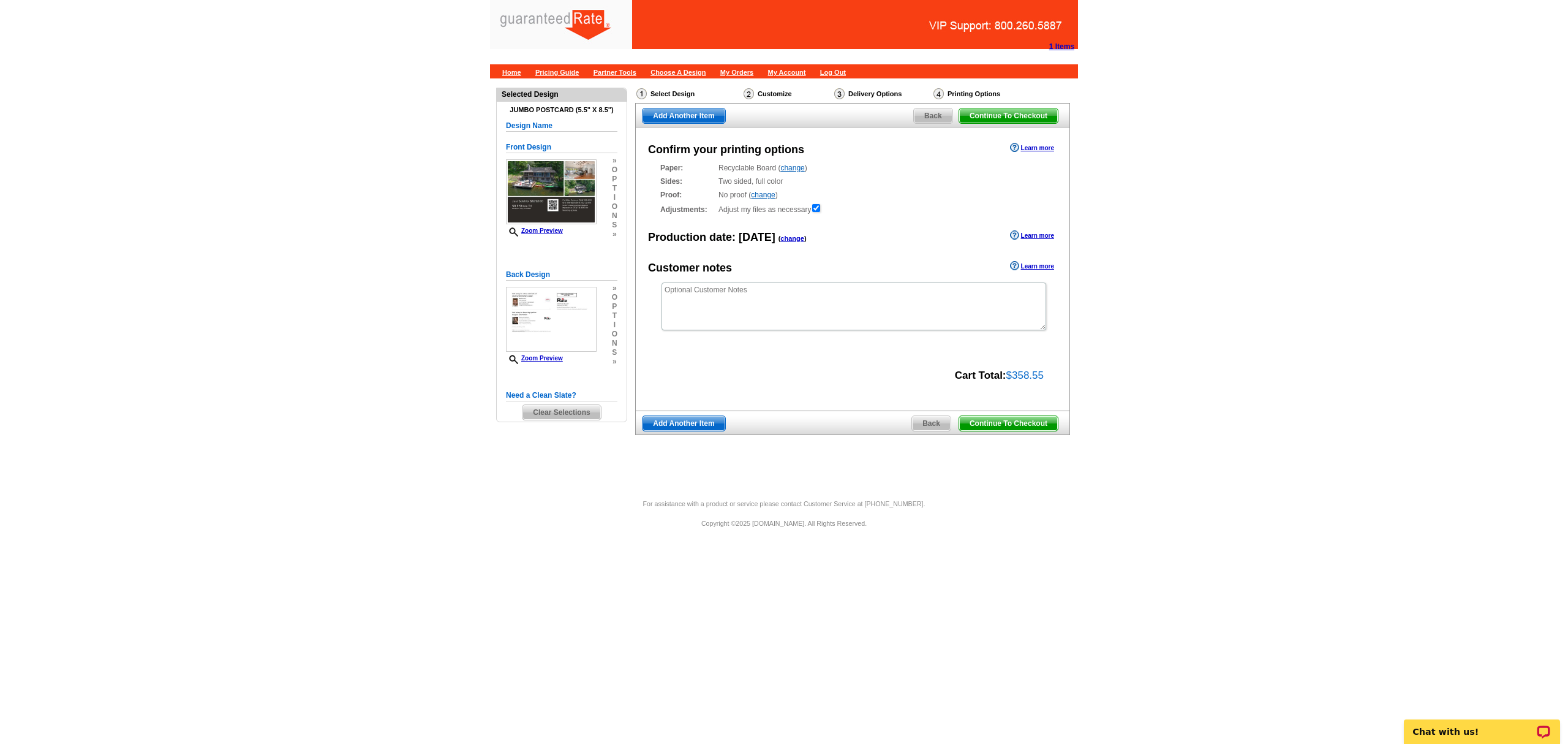
click at [928, 428] on span "Back" at bounding box center [932, 423] width 39 height 15
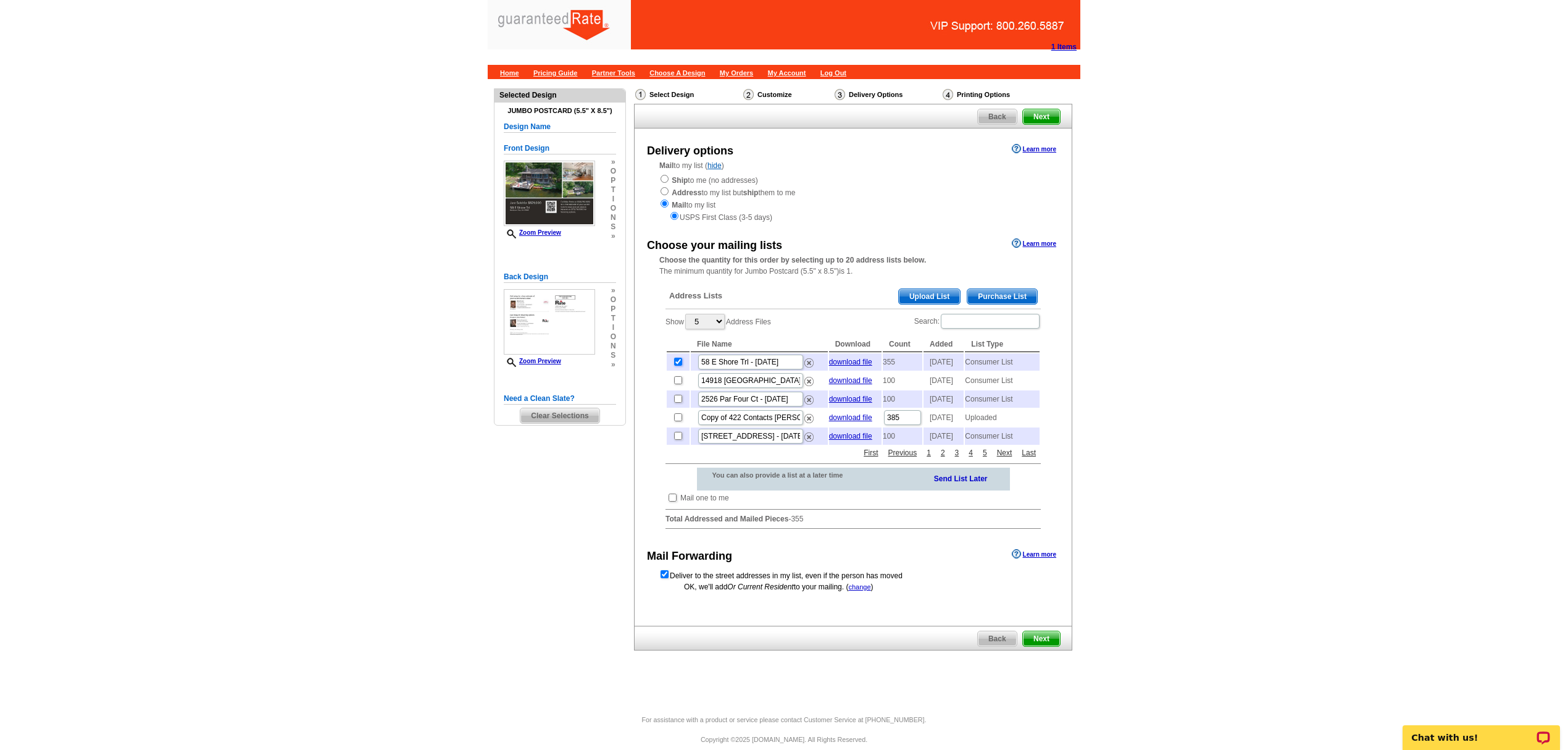
click at [676, 363] on input "checkbox" at bounding box center [678, 361] width 8 height 8
checkbox input "false"
click at [994, 304] on span "Purchase List" at bounding box center [1002, 297] width 70 height 15
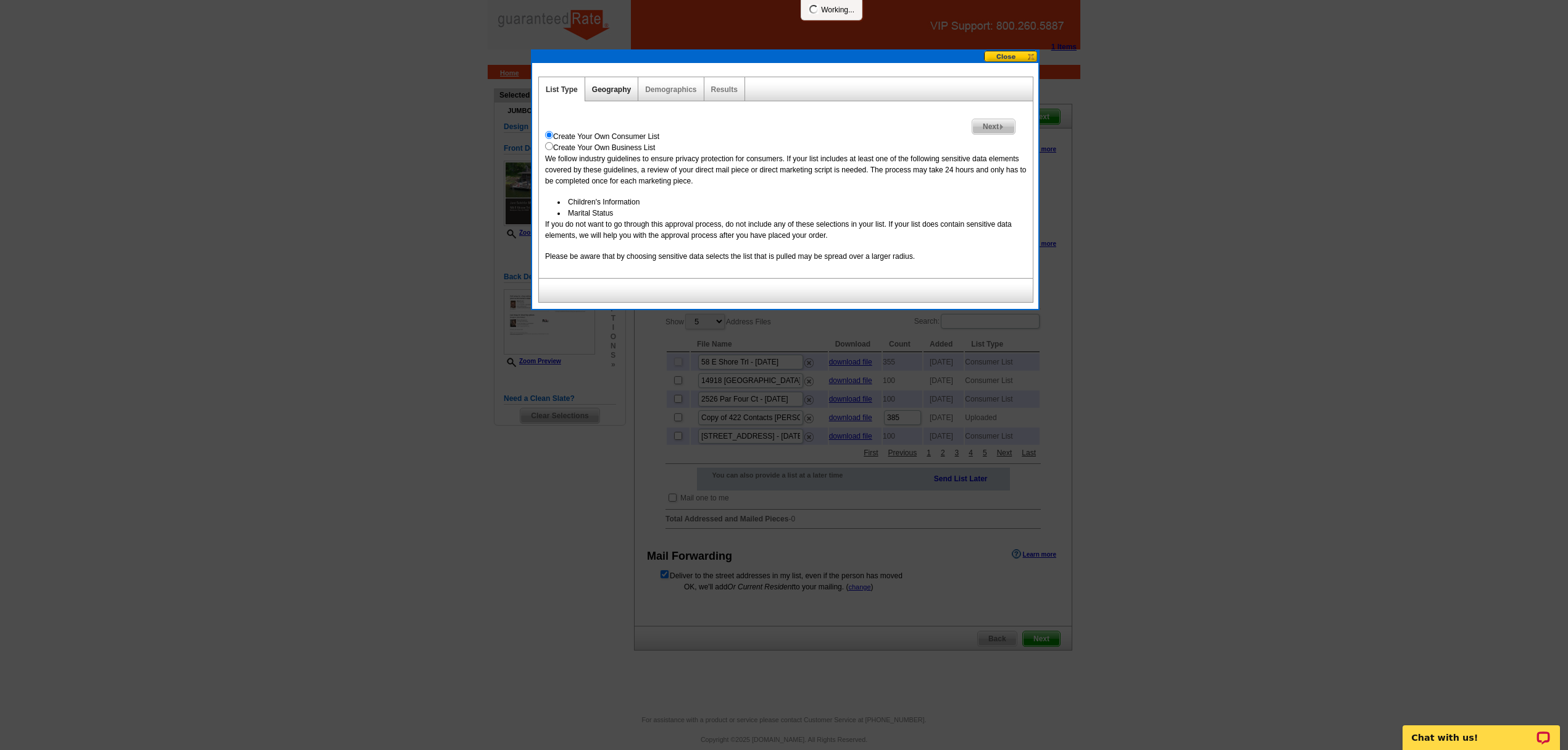
click at [615, 89] on link "Geography" at bounding box center [612, 89] width 39 height 9
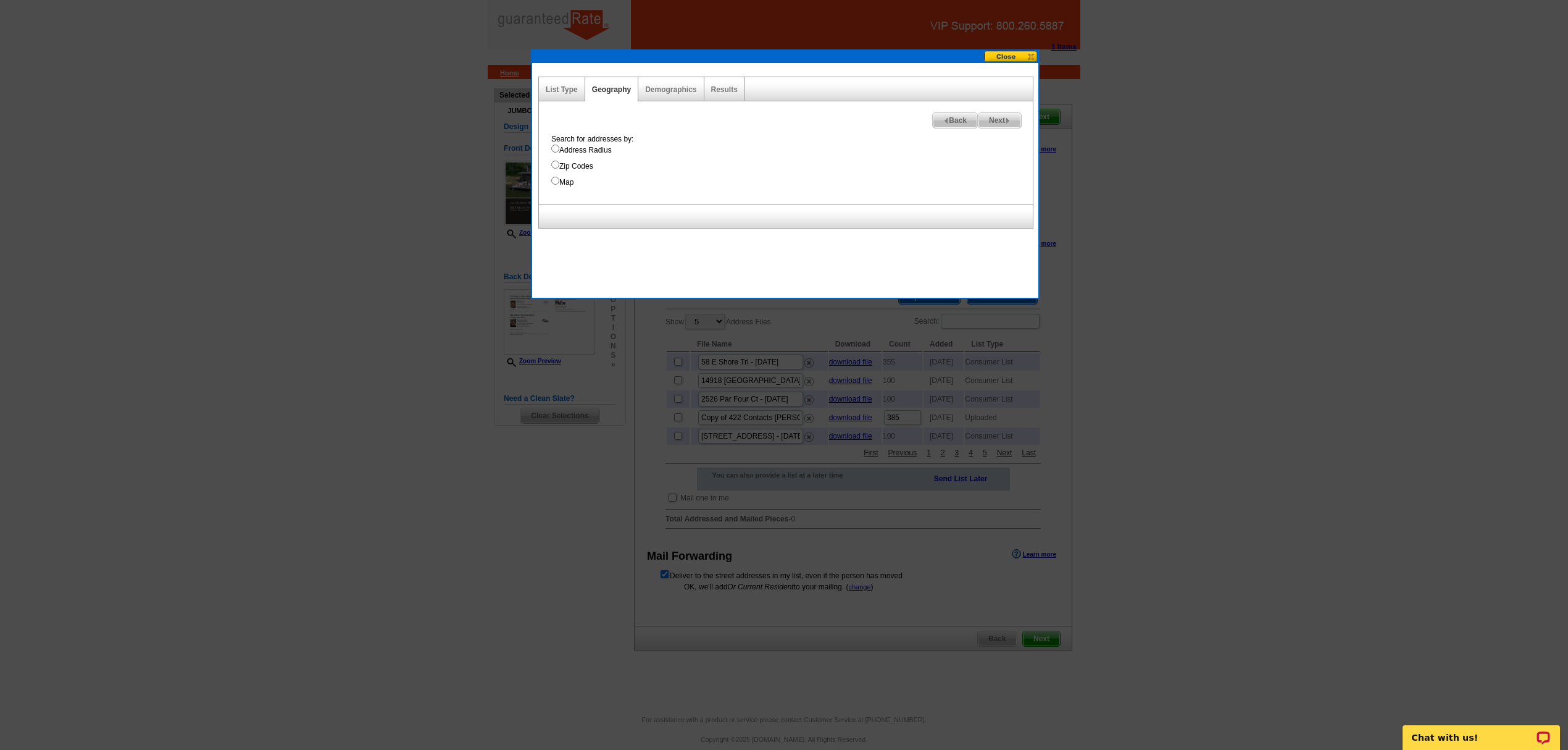
click at [564, 184] on label "Map" at bounding box center [792, 181] width 481 height 11
click at [559, 184] on input "Map" at bounding box center [555, 180] width 8 height 8
radio input "true"
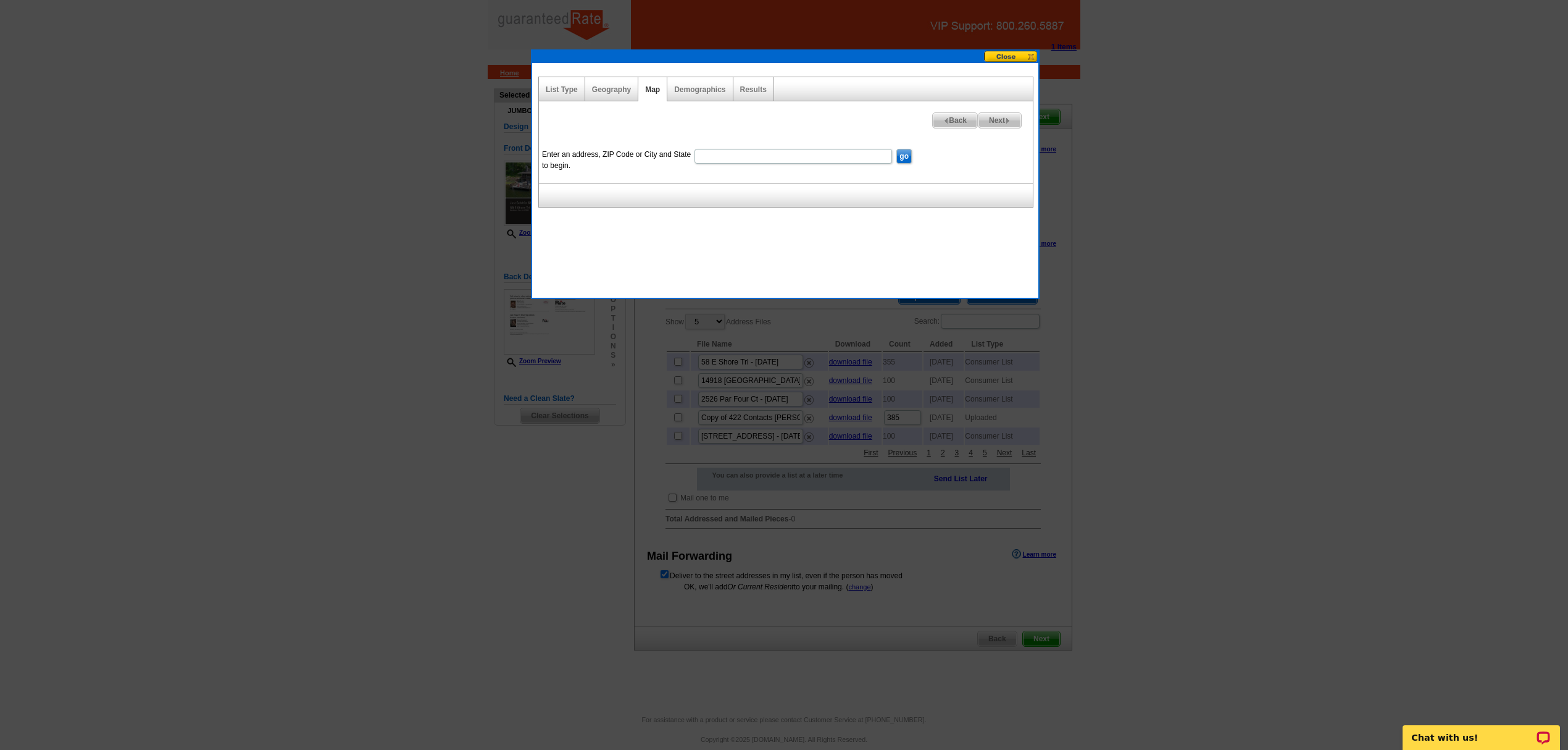
click at [841, 150] on input "Enter an address, ZIP Code or City and State to begin." at bounding box center [793, 156] width 198 height 15
paste input "58 E Shore Trl"
type input "[STREET_ADDRESS]"
click at [907, 158] on input "go" at bounding box center [904, 156] width 15 height 15
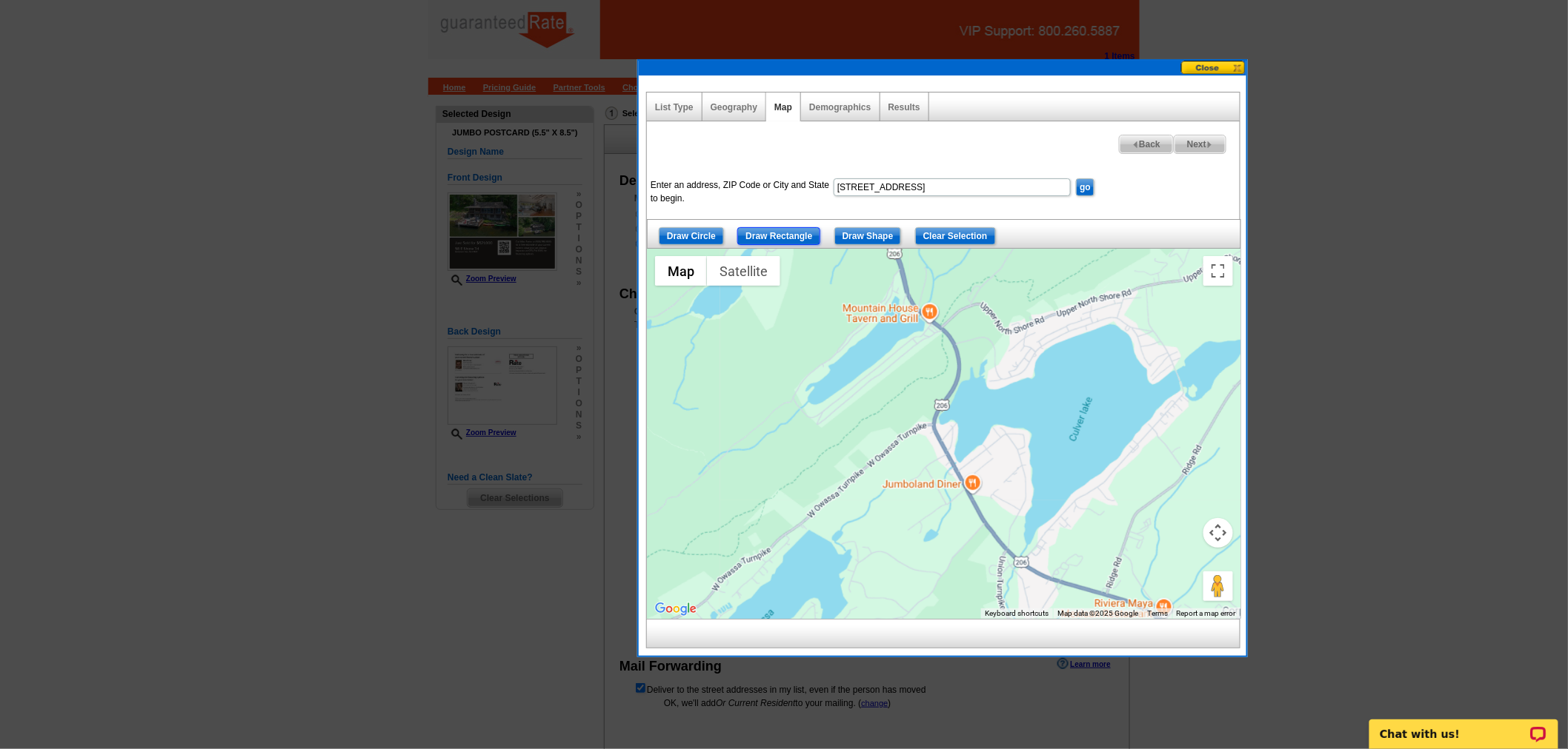
click at [783, 235] on input "Draw Rectangle" at bounding box center [779, 236] width 83 height 18
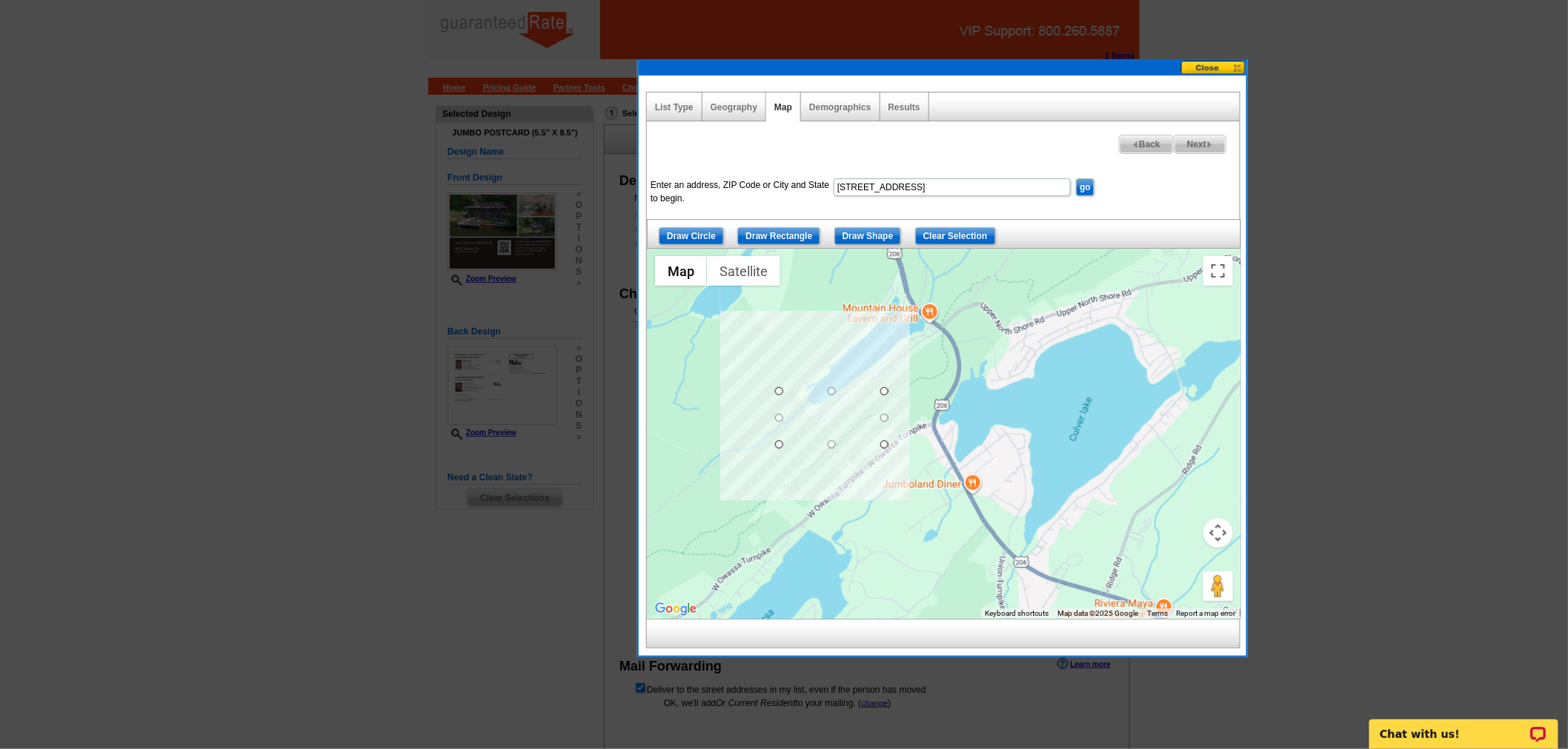
drag, startPoint x: 775, startPoint y: 391, endPoint x: 905, endPoint y: 447, distance: 141.5
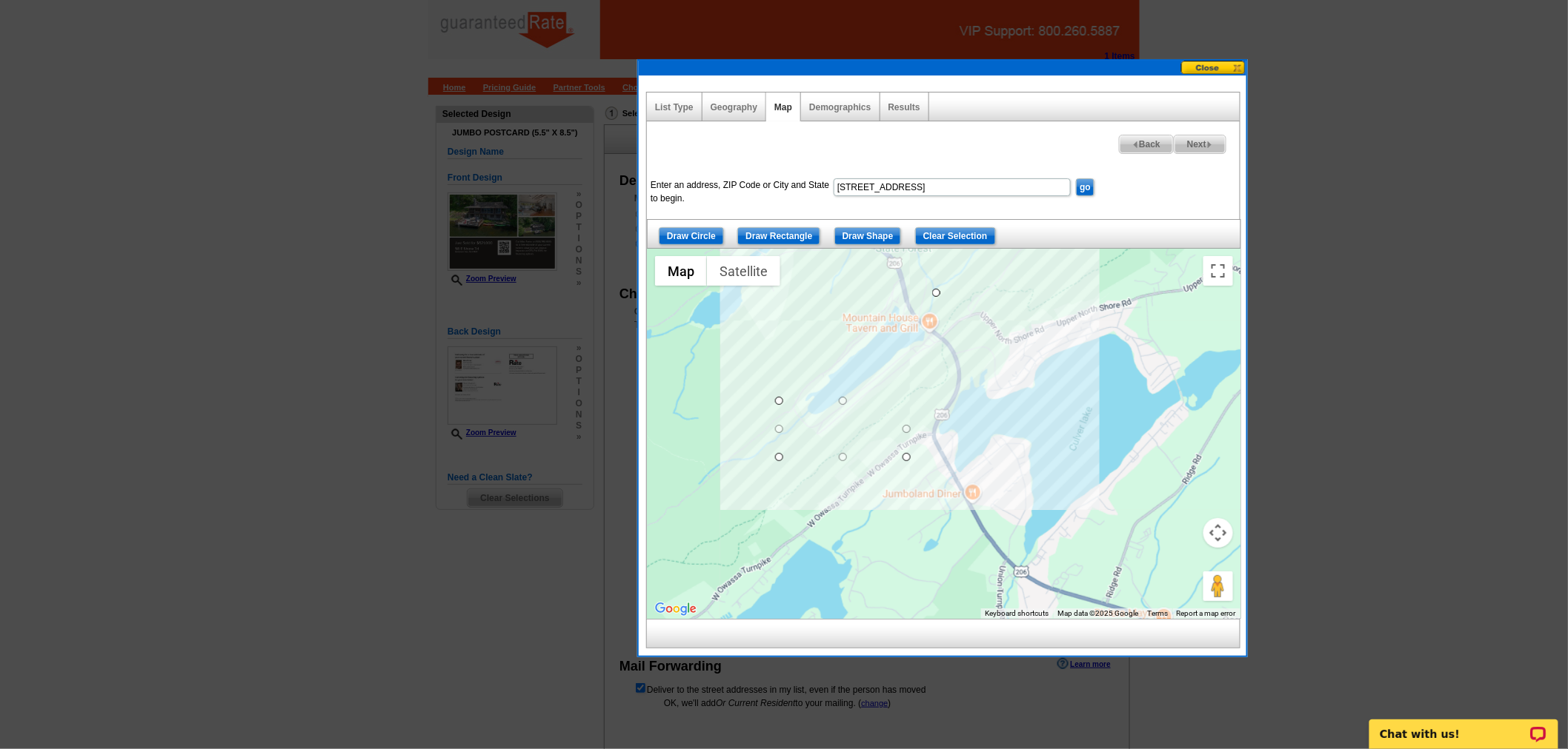
drag, startPoint x: 907, startPoint y: 389, endPoint x: 937, endPoint y: 287, distance: 106.3
drag, startPoint x: 936, startPoint y: 457, endPoint x: 911, endPoint y: 428, distance: 38.3
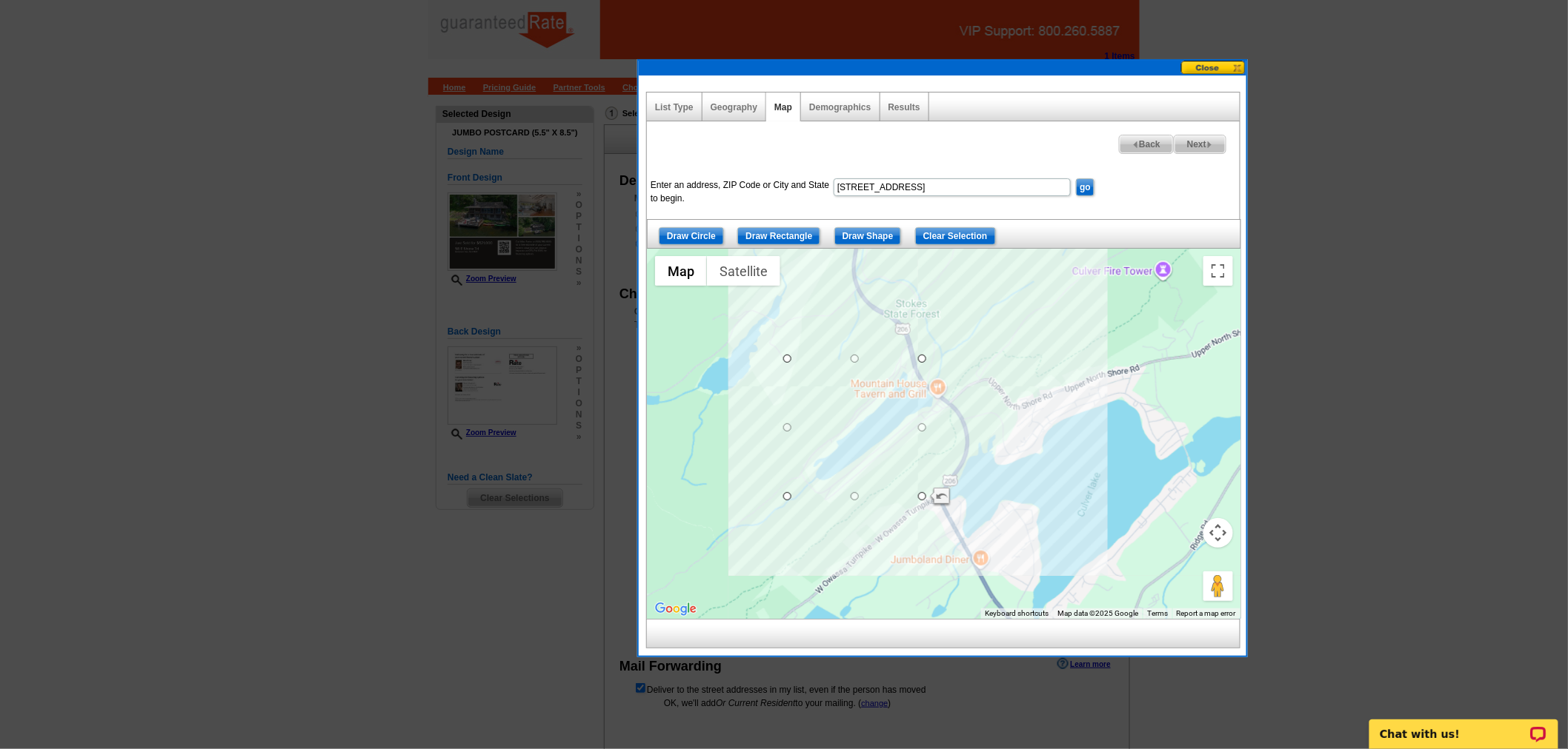
drag, startPoint x: 923, startPoint y: 290, endPoint x: 932, endPoint y: 357, distance: 67.6
click at [932, 357] on div at bounding box center [944, 433] width 592 height 370
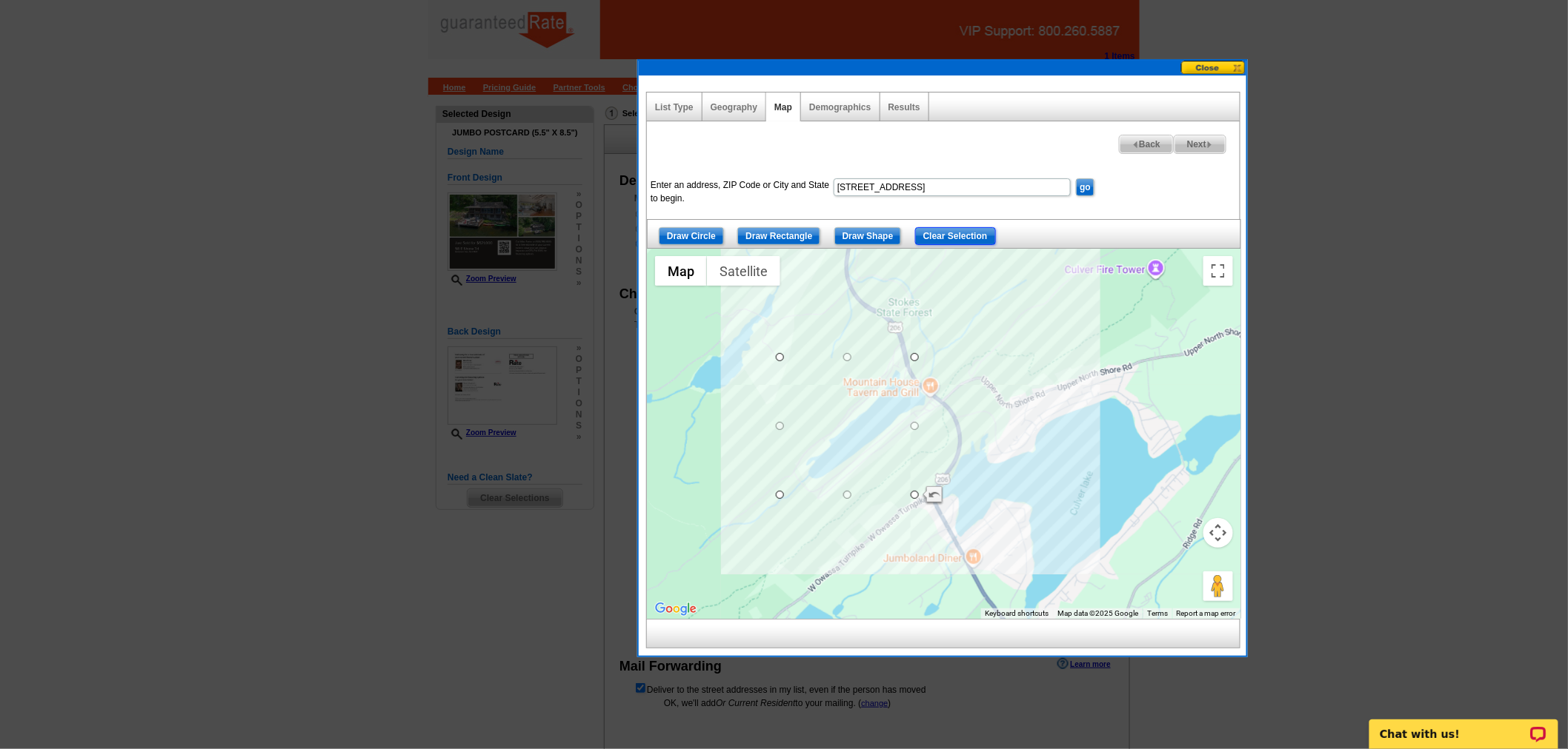
click at [958, 232] on input "Clear Selection" at bounding box center [956, 236] width 81 height 18
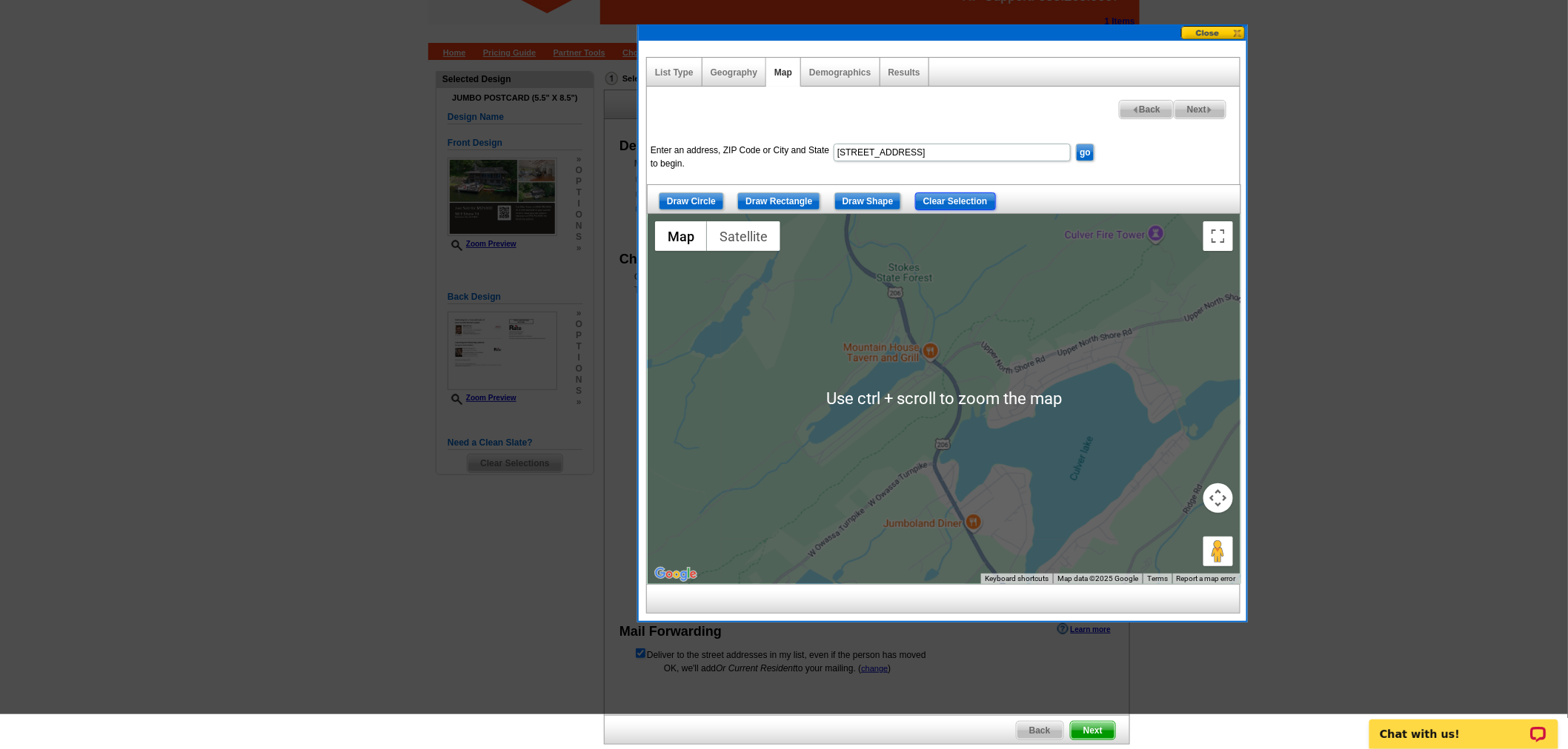
scroll to position [37, 0]
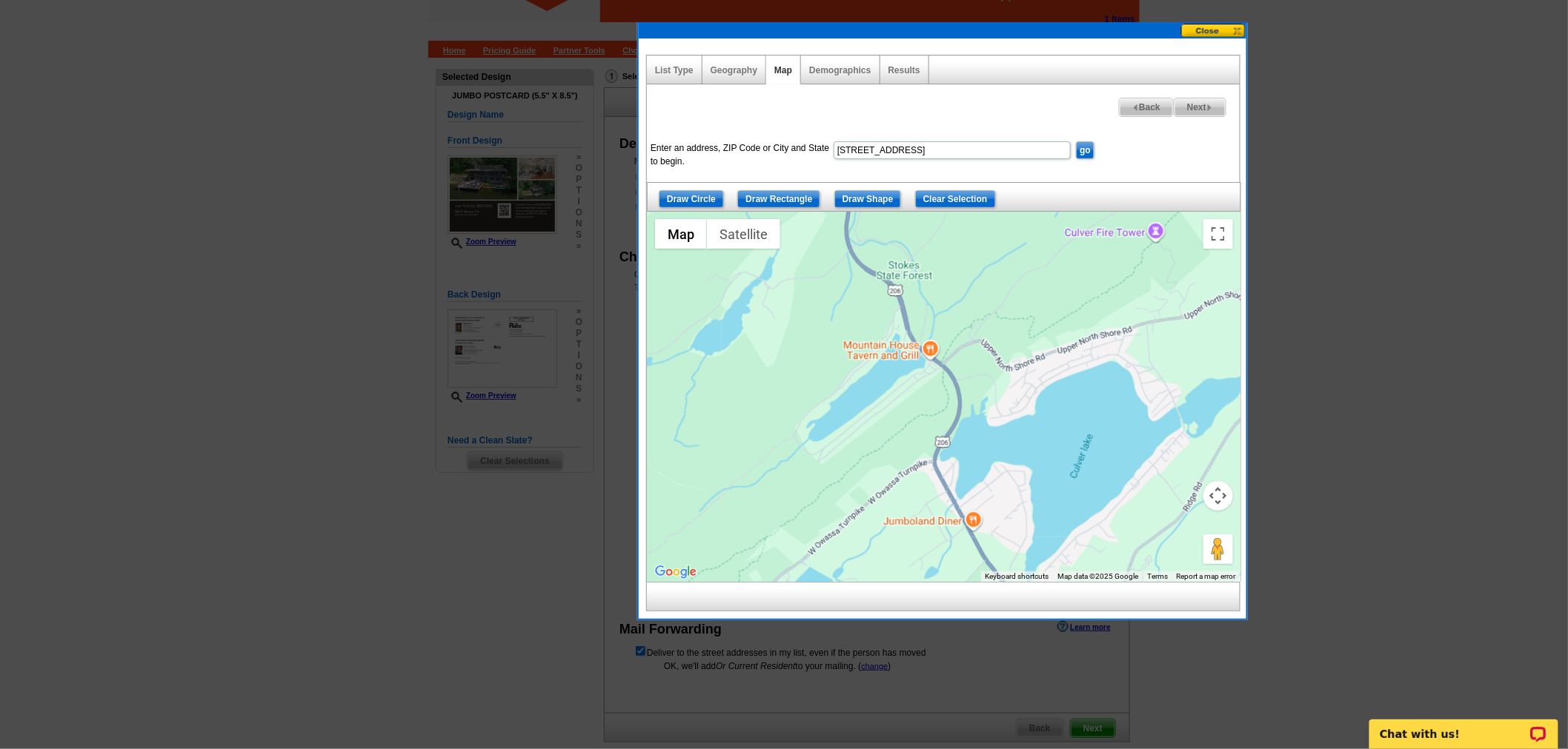
click at [840, 356] on div at bounding box center [944, 396] width 592 height 370
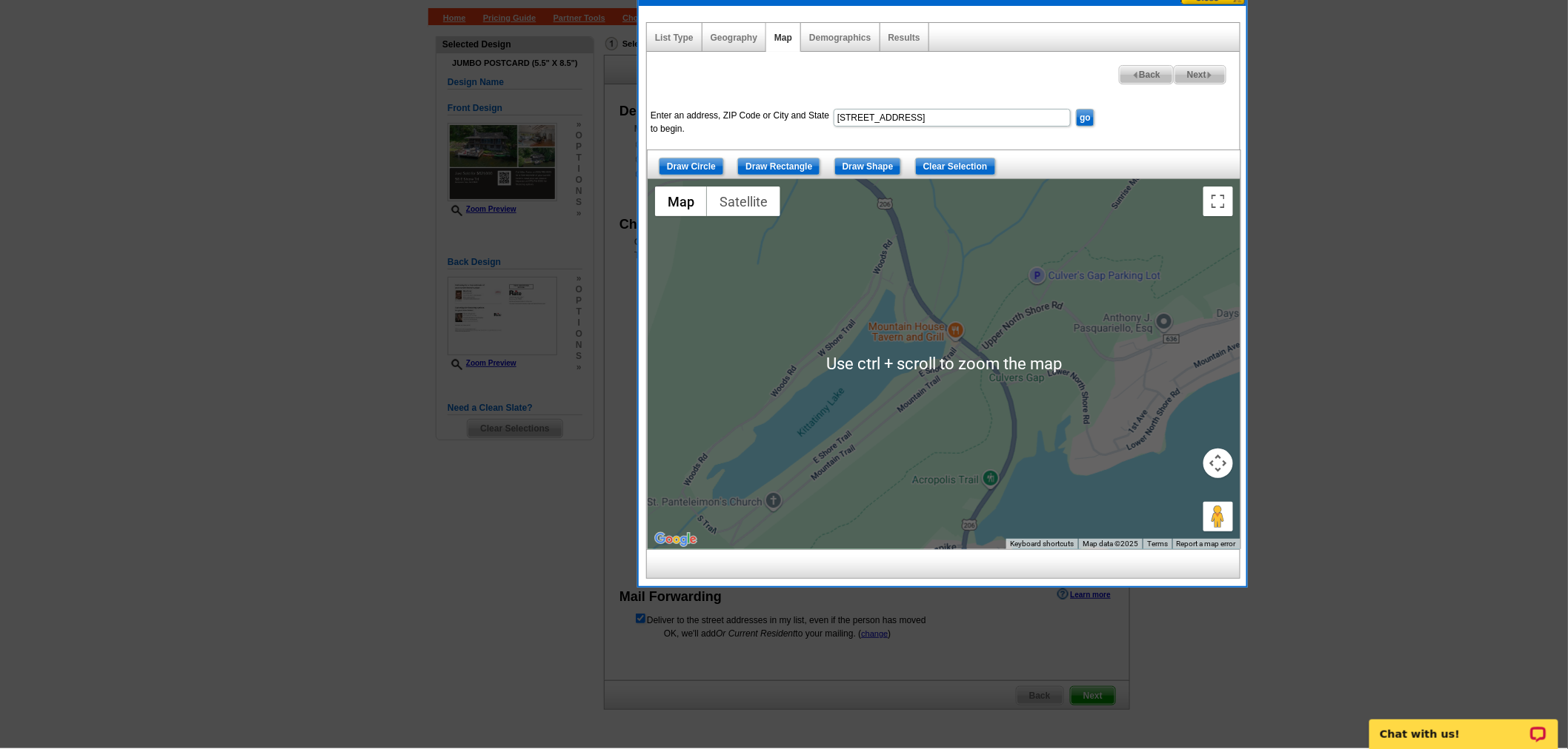
scroll to position [69, 0]
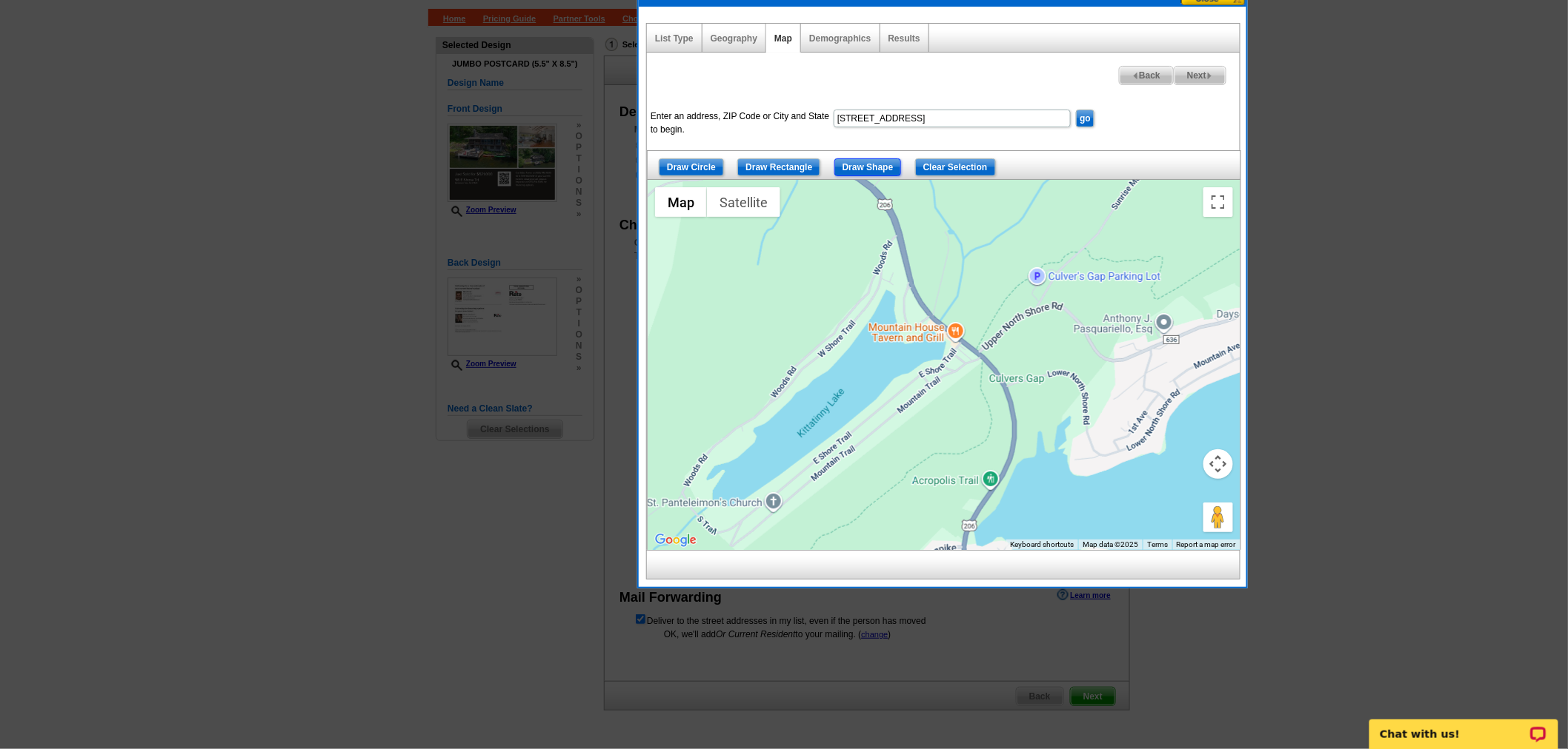
click at [884, 170] on input "Draw Shape" at bounding box center [868, 167] width 67 height 18
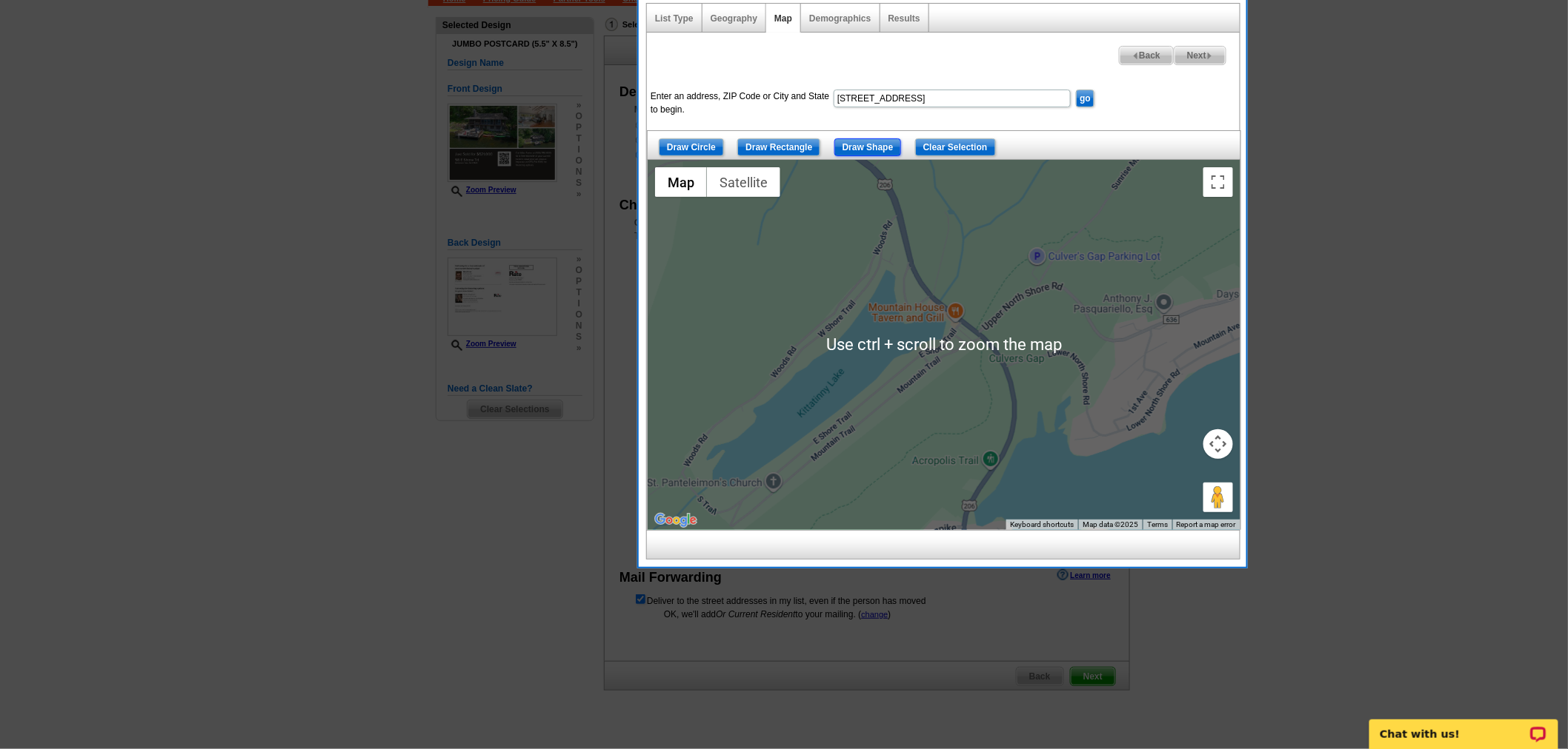
scroll to position [90, 0]
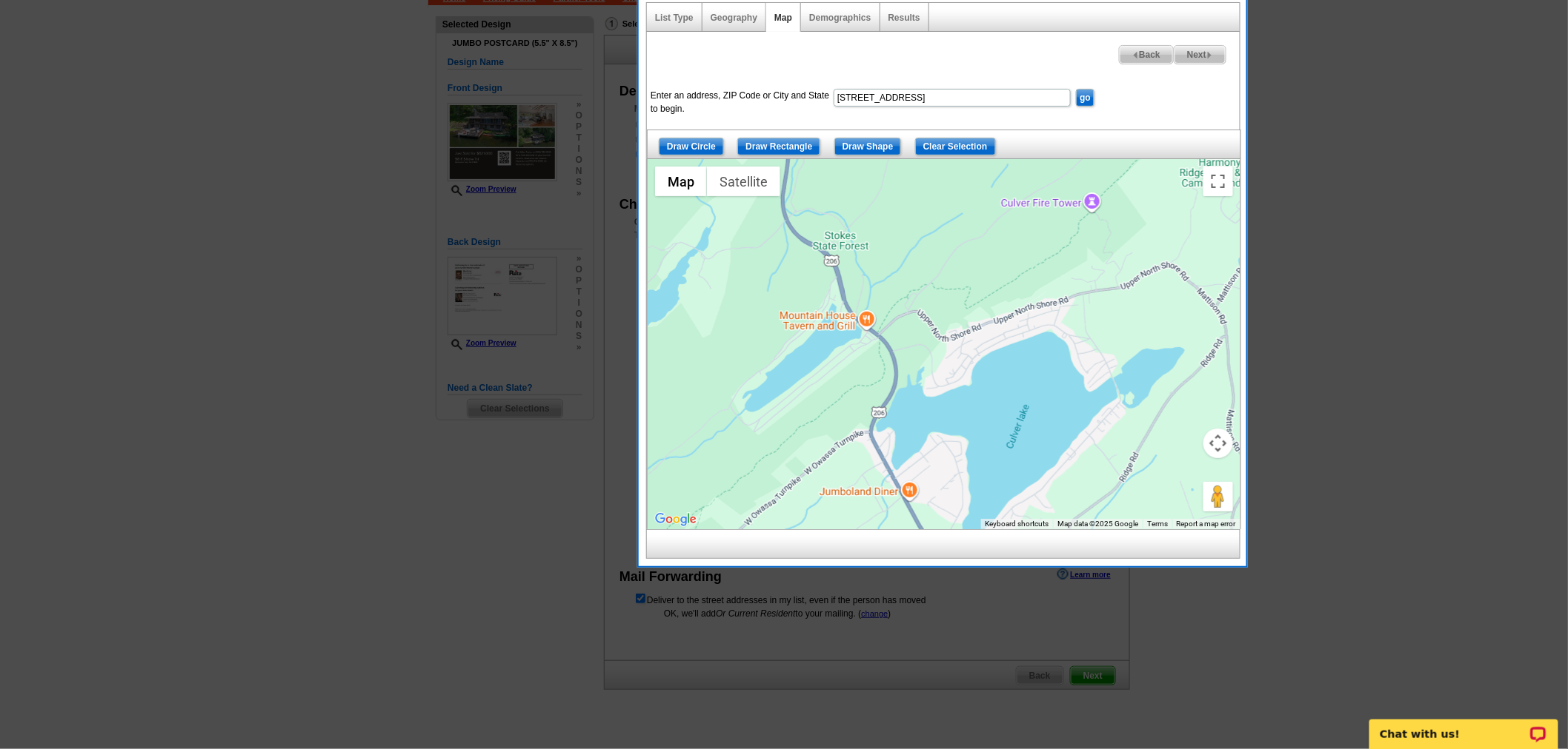
click at [778, 345] on div at bounding box center [944, 343] width 592 height 370
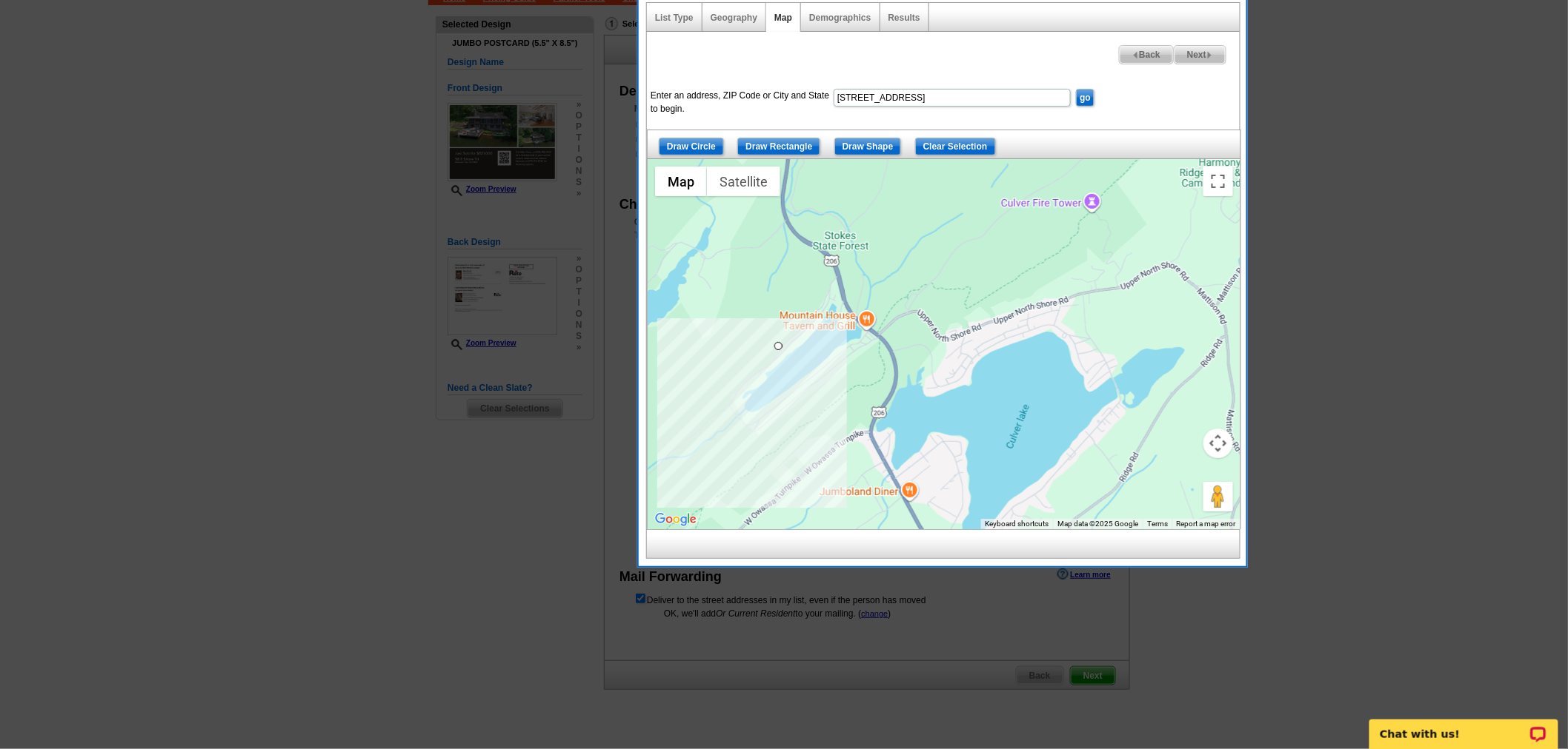
click at [717, 405] on div at bounding box center [944, 343] width 592 height 370
click at [756, 439] on div at bounding box center [944, 343] width 592 height 370
click at [823, 383] on div at bounding box center [944, 343] width 592 height 370
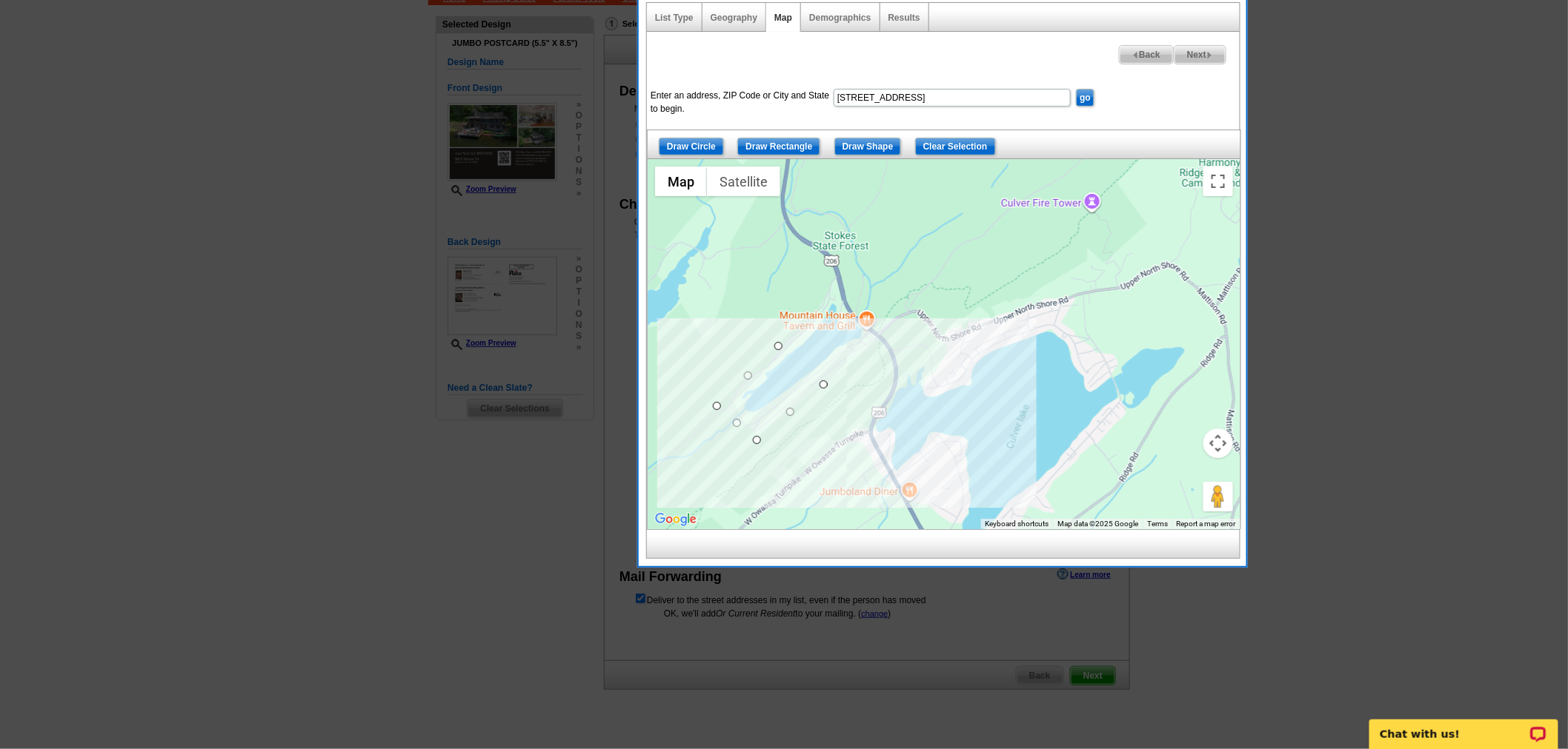
click at [869, 347] on div at bounding box center [944, 343] width 592 height 370
click at [879, 342] on div at bounding box center [944, 343] width 592 height 370
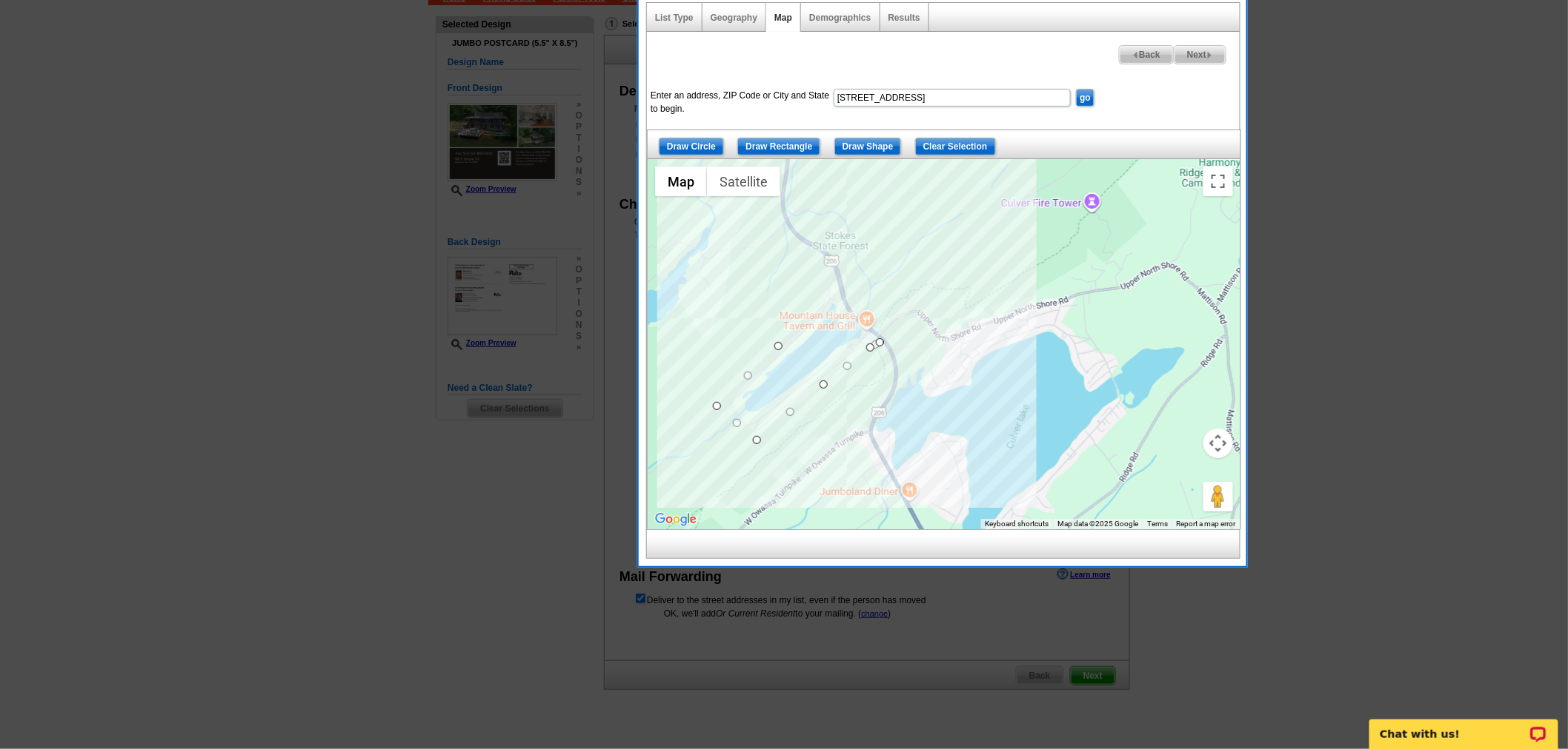
click at [831, 294] on div at bounding box center [944, 343] width 592 height 370
click at [798, 328] on div at bounding box center [944, 343] width 592 height 370
click at [781, 342] on div at bounding box center [944, 343] width 592 height 370
click at [1198, 63] on link "Next" at bounding box center [1199, 54] width 53 height 19
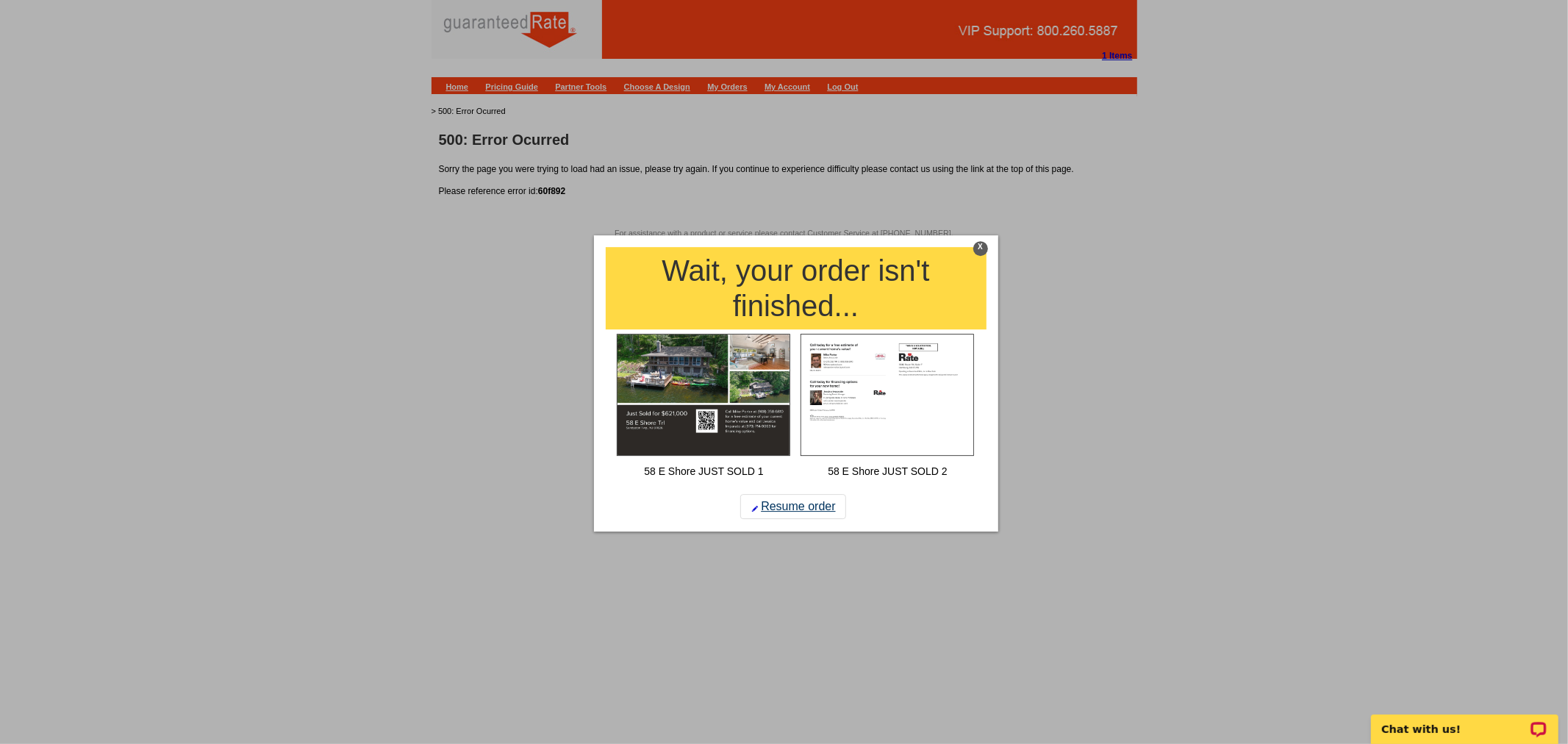
click at [801, 500] on link "Resume order" at bounding box center [793, 507] width 106 height 25
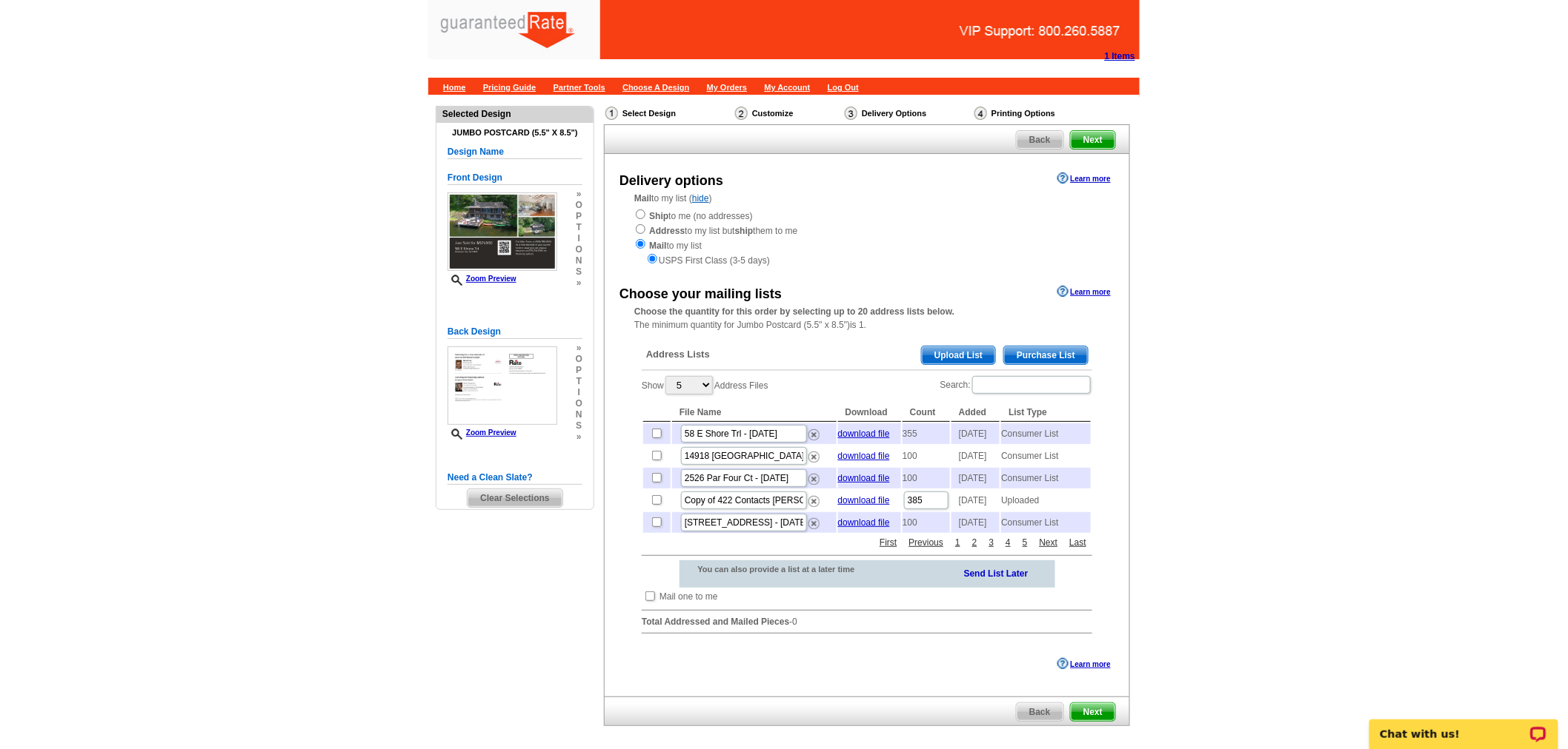
click at [1023, 356] on span "Purchase List" at bounding box center [1046, 356] width 84 height 18
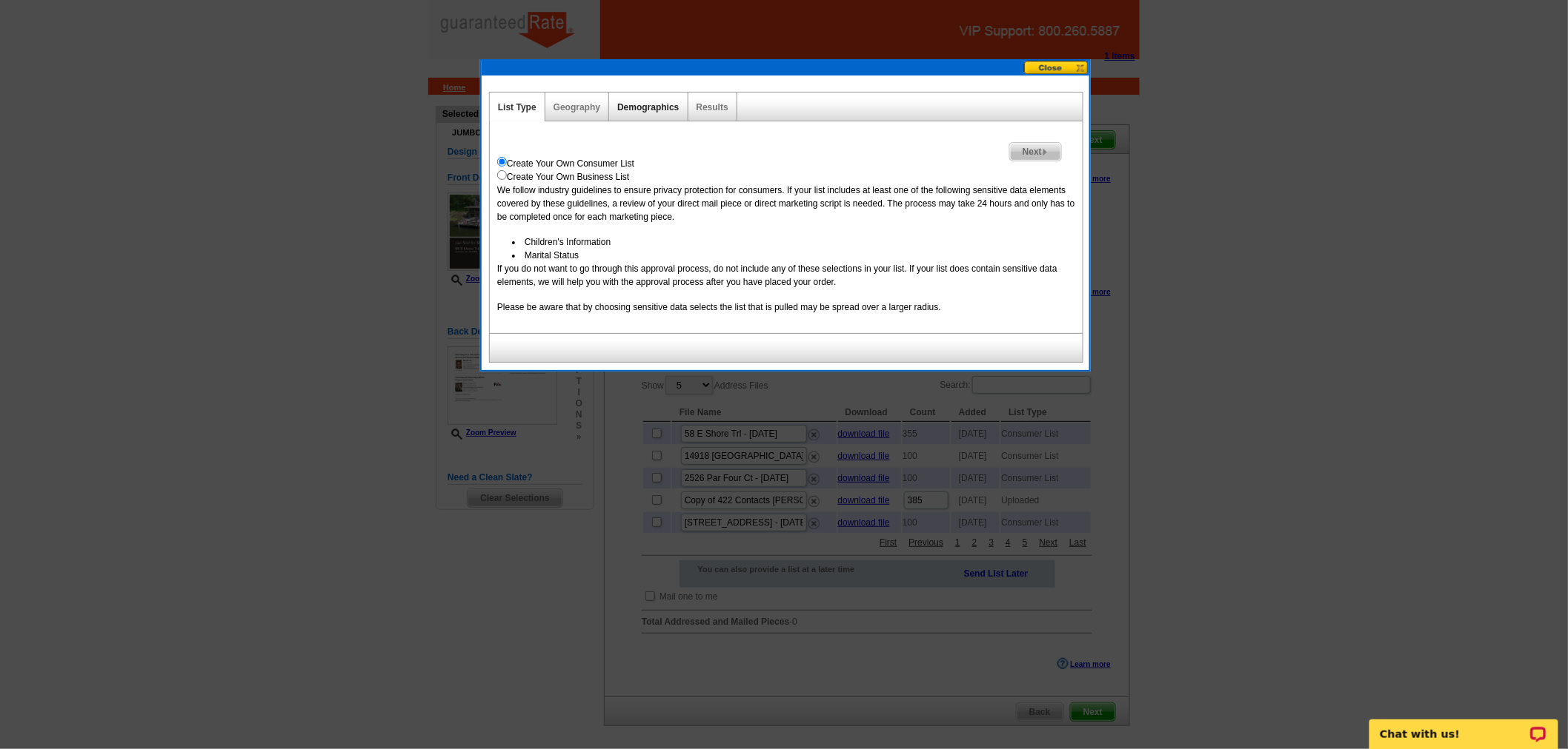
click at [646, 106] on link "Demographics" at bounding box center [648, 107] width 61 height 10
select select
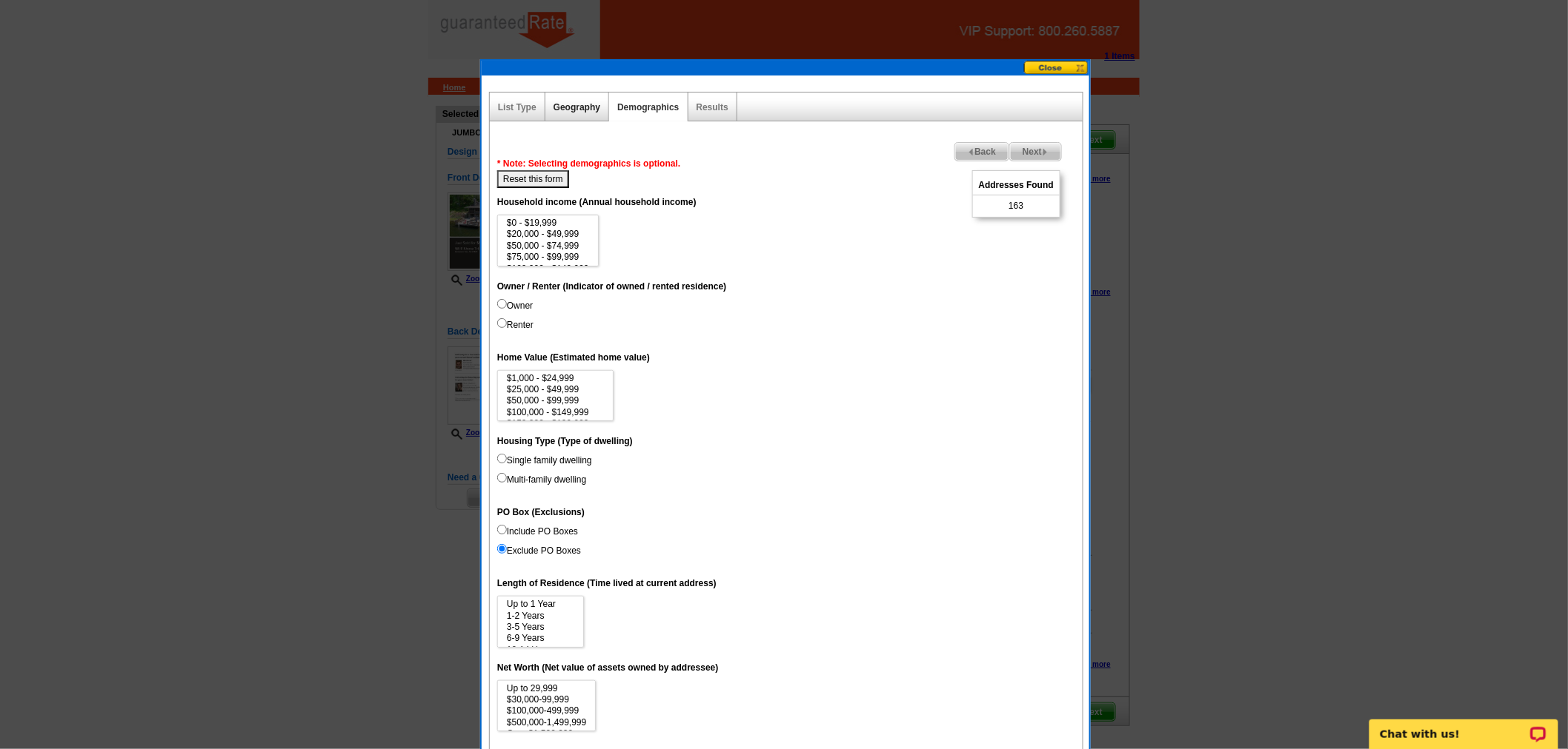
click at [573, 107] on link "Geography" at bounding box center [577, 107] width 47 height 10
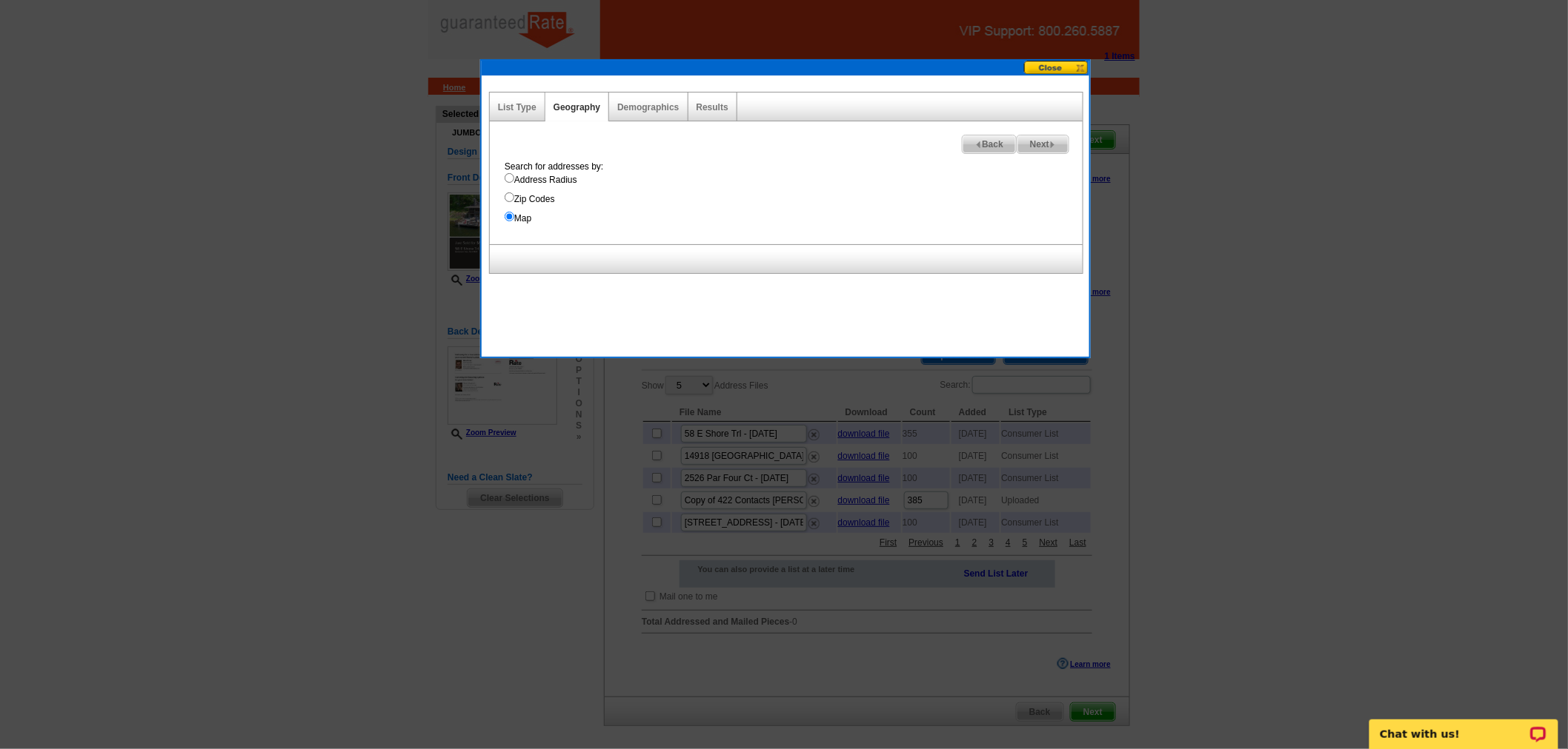
click at [515, 100] on div "List Type" at bounding box center [517, 106] width 55 height 28
click at [515, 105] on link "List Type" at bounding box center [517, 107] width 39 height 10
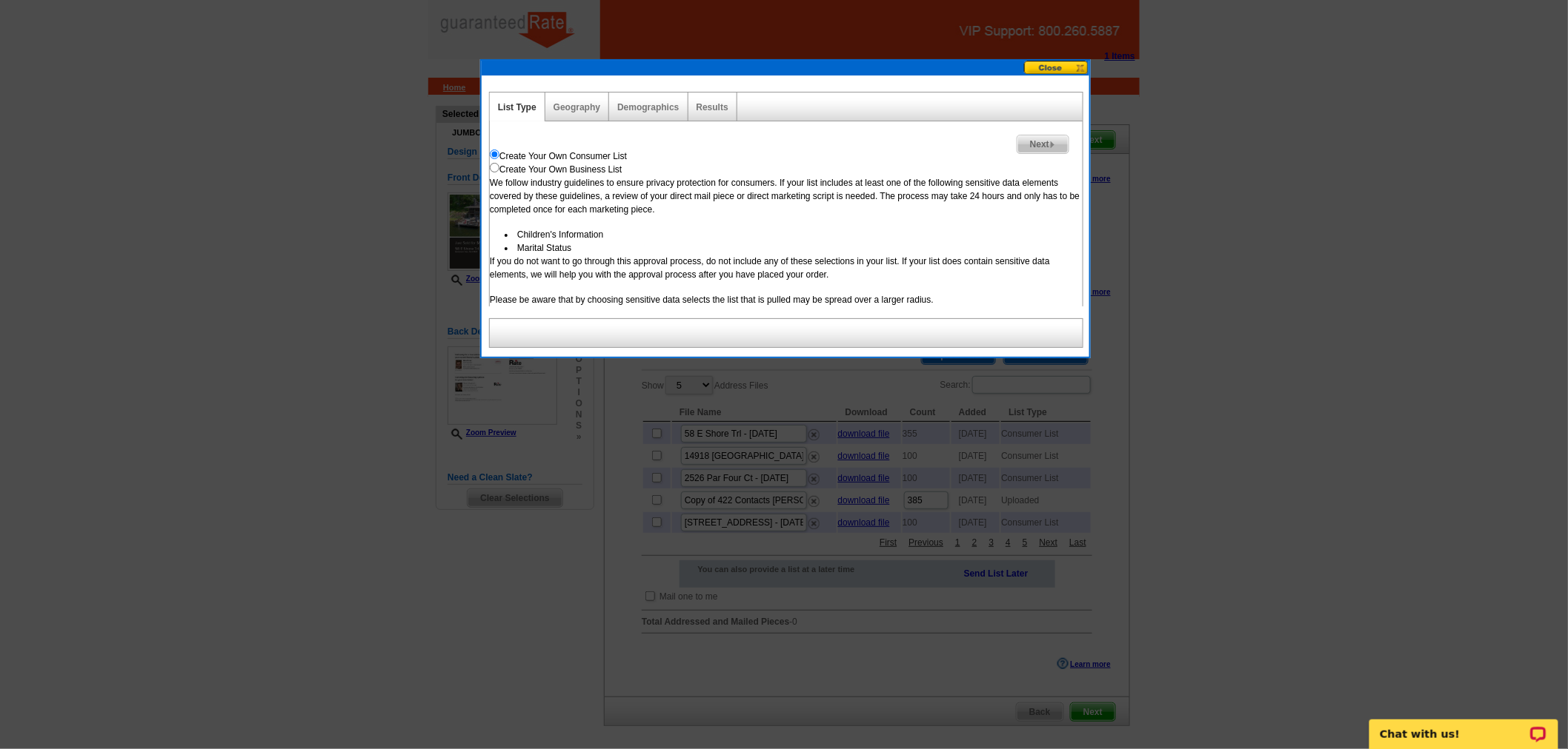
click at [569, 98] on div "Geography" at bounding box center [577, 106] width 64 height 28
click at [571, 102] on link "Geography" at bounding box center [577, 107] width 47 height 10
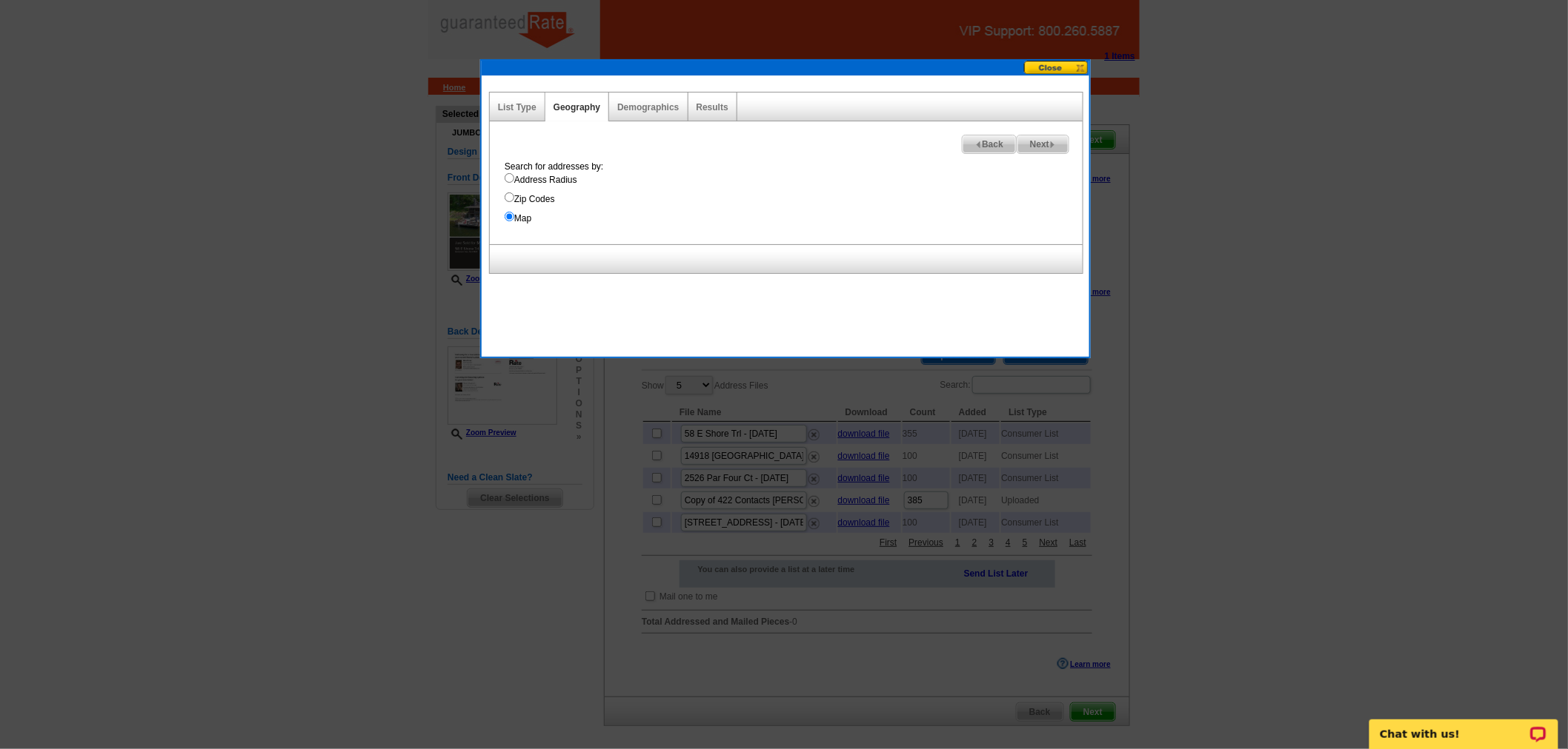
click at [539, 181] on label "Address Radius" at bounding box center [793, 179] width 578 height 13
click at [514, 181] on input "Address Radius" at bounding box center [509, 178] width 9 height 9
radio input "true"
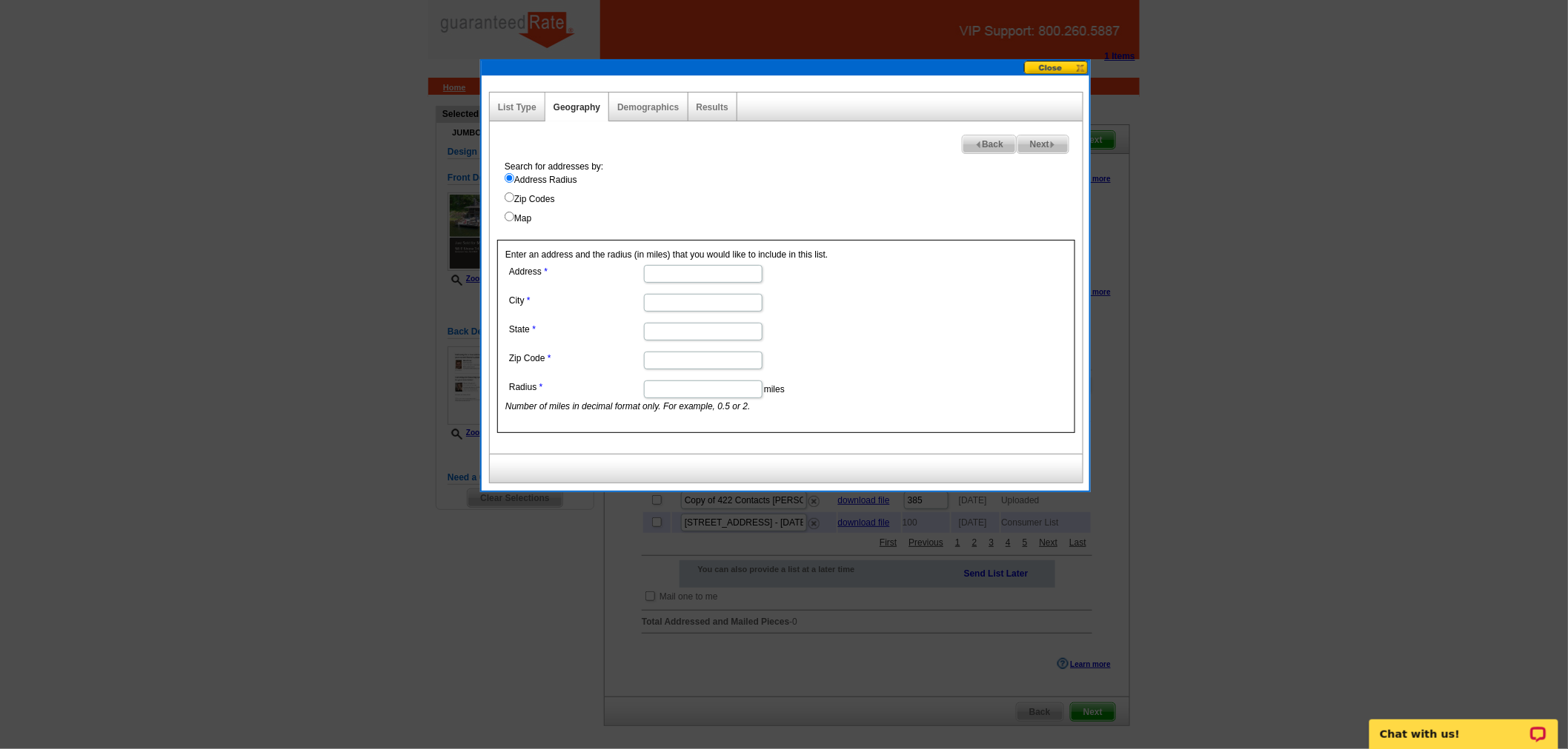
click at [661, 99] on div "Demographics" at bounding box center [648, 106] width 79 height 28
click at [660, 102] on link "Demographics" at bounding box center [648, 107] width 61 height 10
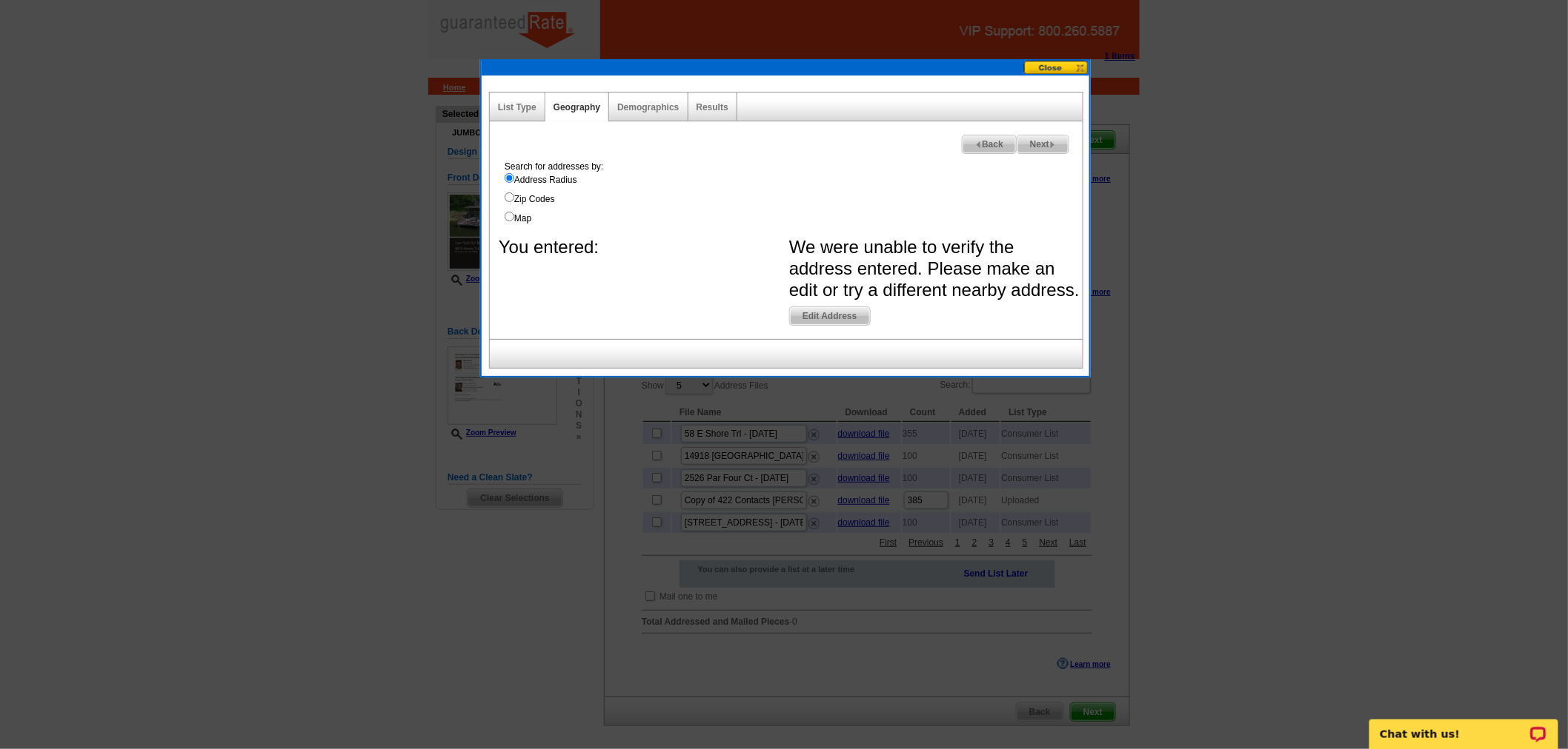
click at [519, 98] on div "List Type" at bounding box center [517, 106] width 55 height 28
click at [515, 105] on link "List Type" at bounding box center [517, 107] width 39 height 10
click at [515, 217] on label "Map" at bounding box center [793, 217] width 578 height 13
click at [514, 217] on input "Map" at bounding box center [509, 216] width 9 height 9
radio input "true"
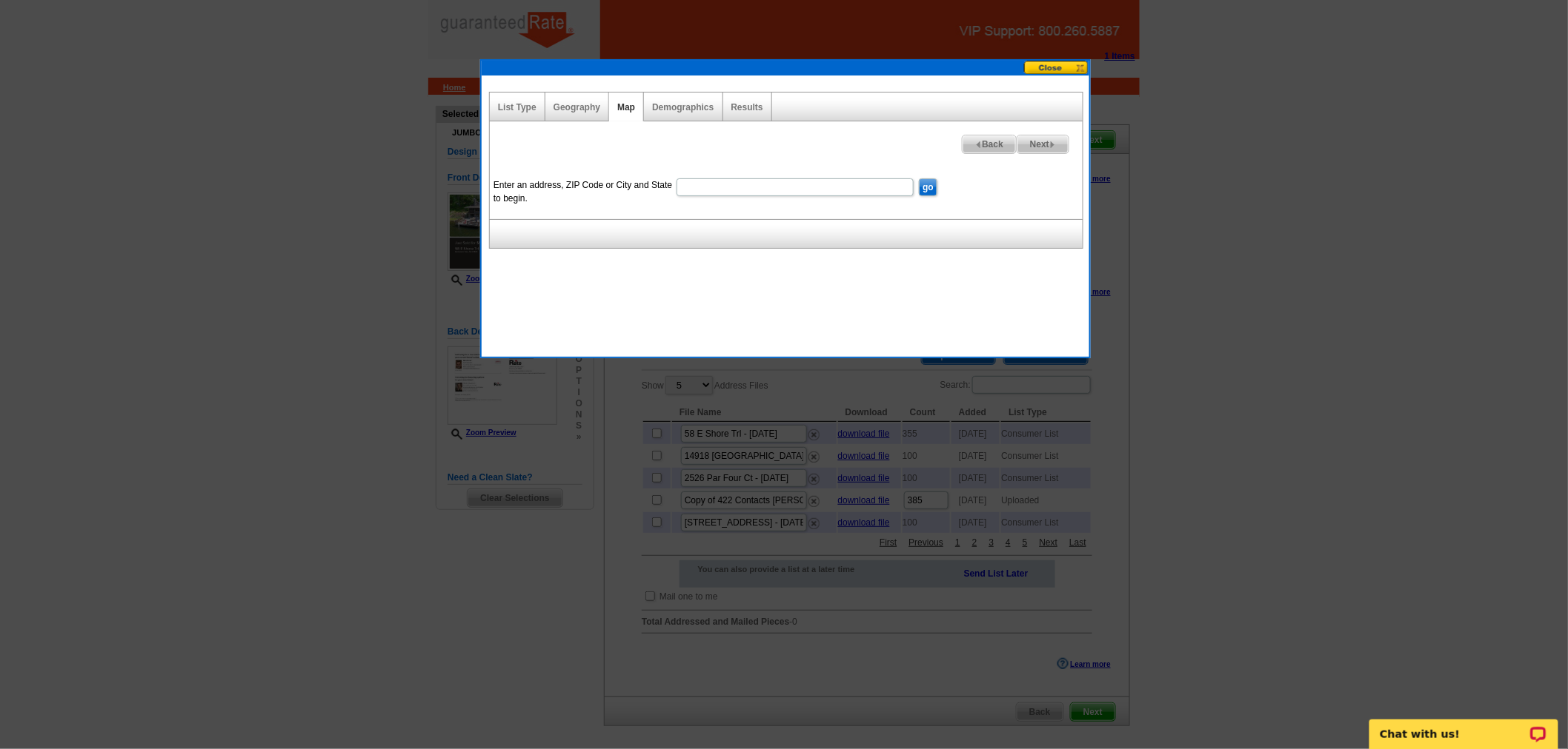
click at [783, 195] on input "Enter an address, ZIP Code or City and State to begin." at bounding box center [794, 187] width 237 height 18
paste input "[STREET_ADDRESS]"
type input "[STREET_ADDRESS]"
click at [924, 184] on input "go" at bounding box center [927, 187] width 18 height 18
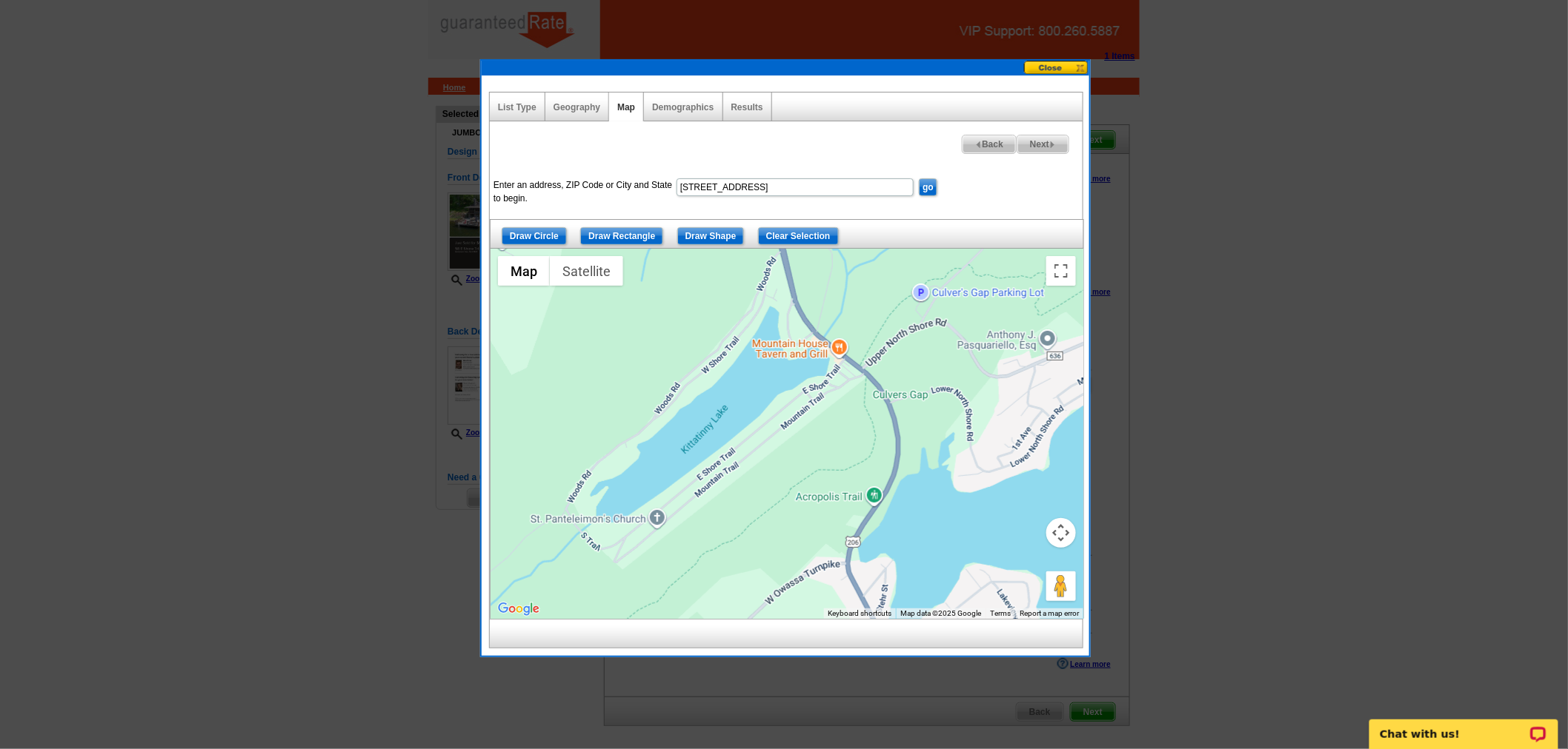
drag, startPoint x: 832, startPoint y: 400, endPoint x: 760, endPoint y: 508, distance: 129.8
click at [760, 508] on div at bounding box center [787, 433] width 592 height 370
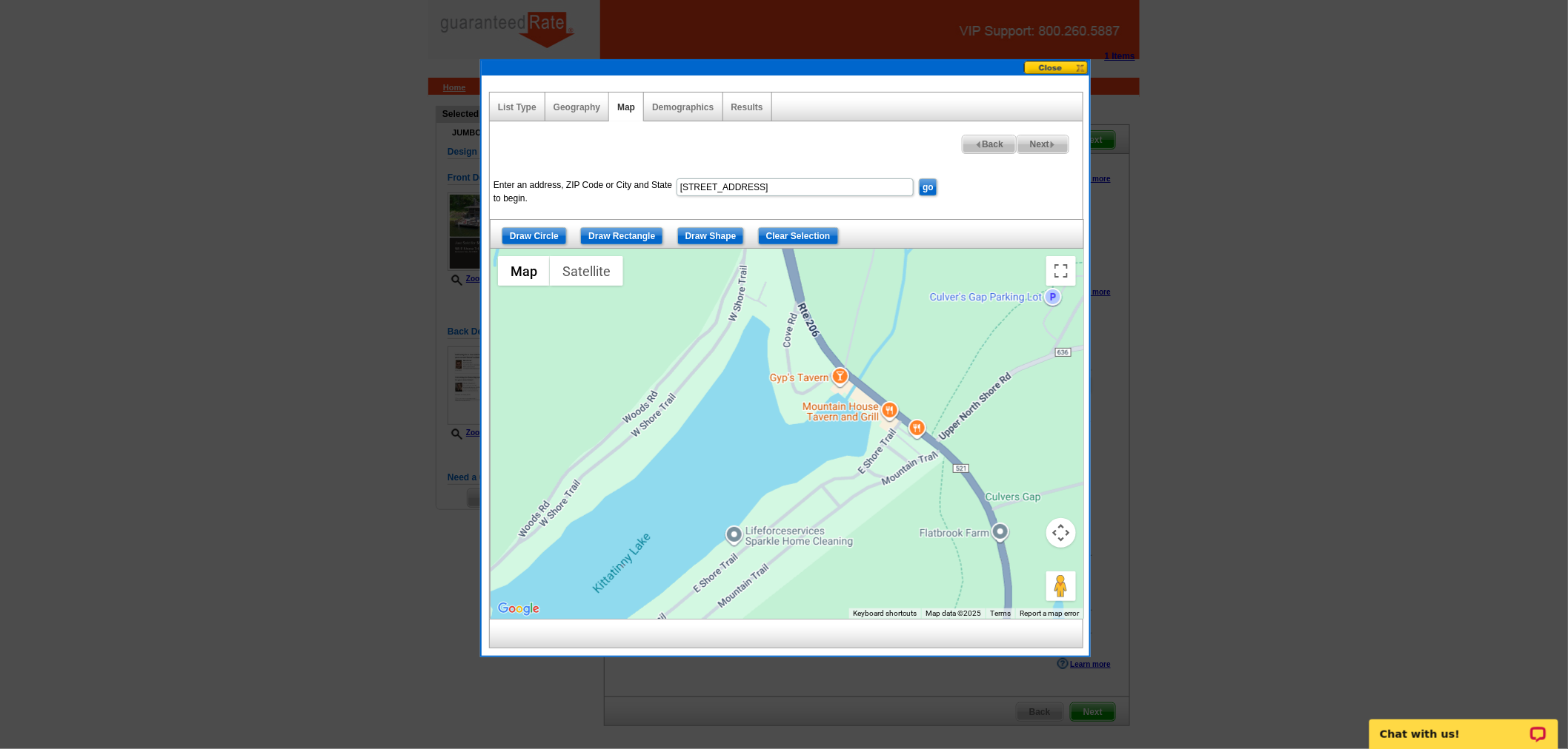
drag, startPoint x: 855, startPoint y: 343, endPoint x: 867, endPoint y: 435, distance: 92.8
click at [867, 435] on div at bounding box center [787, 433] width 592 height 370
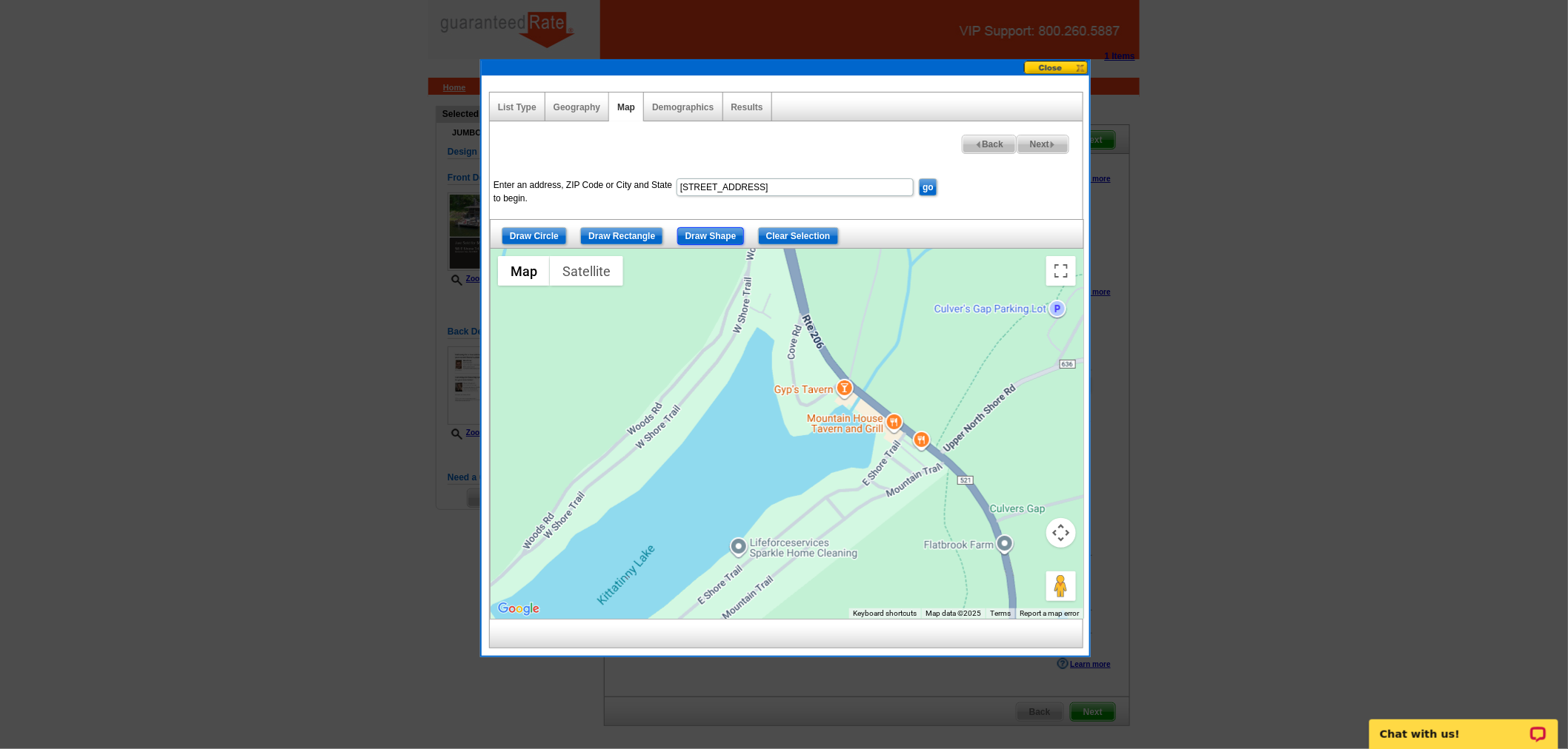
click at [728, 241] on input "Draw Shape" at bounding box center [711, 236] width 67 height 18
click at [742, 278] on div at bounding box center [787, 433] width 592 height 370
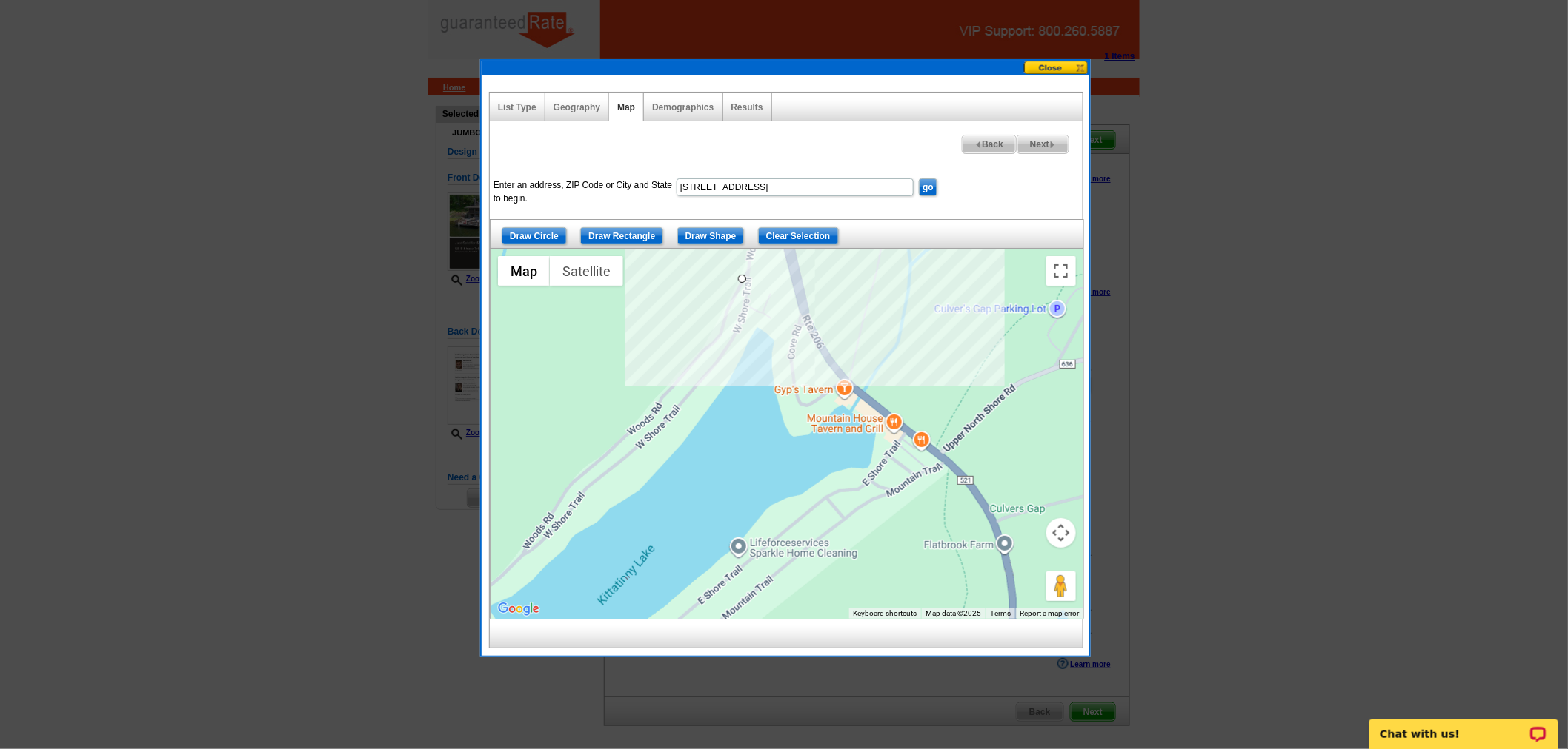
click at [813, 365] on div at bounding box center [787, 433] width 592 height 370
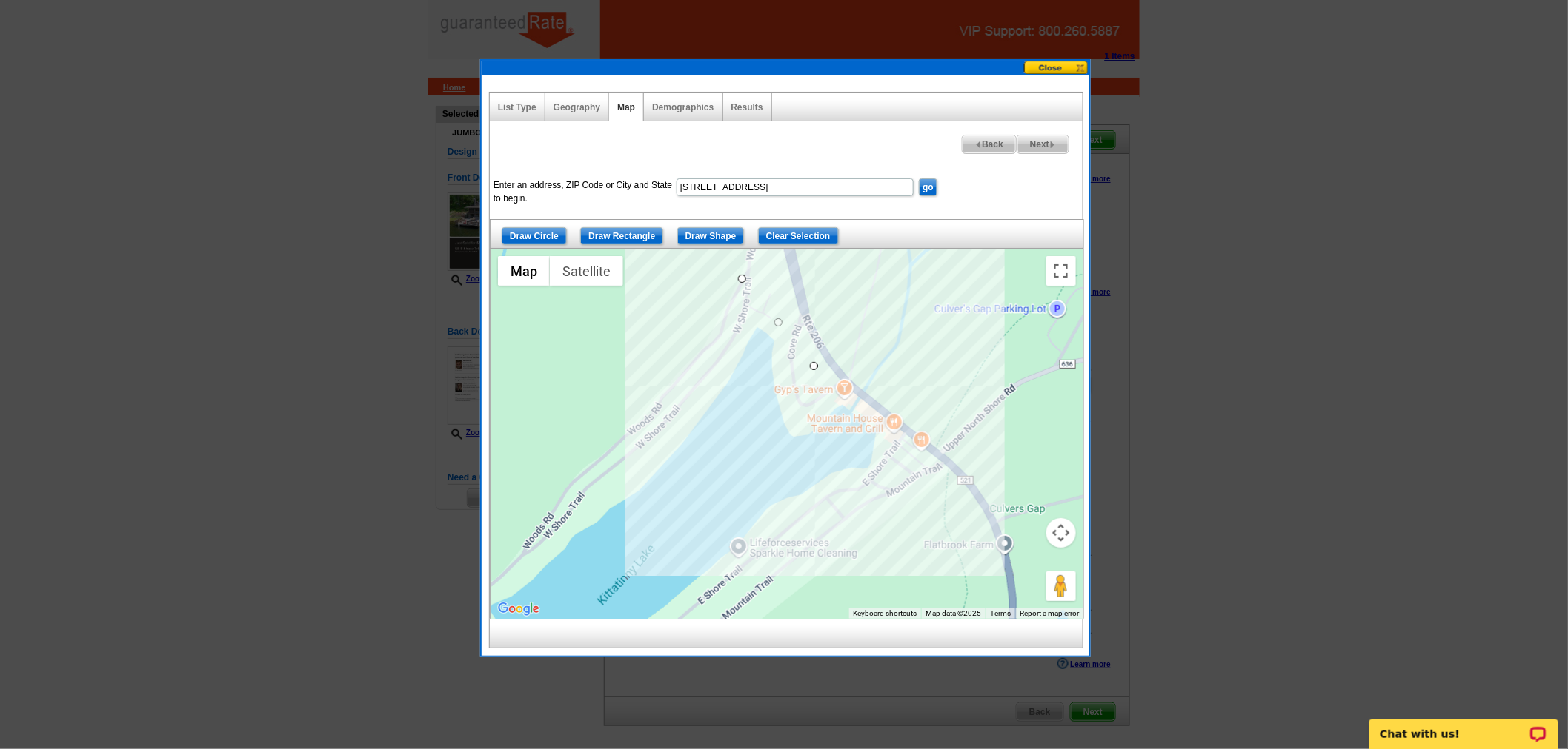
click at [944, 489] on div at bounding box center [787, 433] width 592 height 370
click at [821, 552] on div at bounding box center [787, 433] width 592 height 370
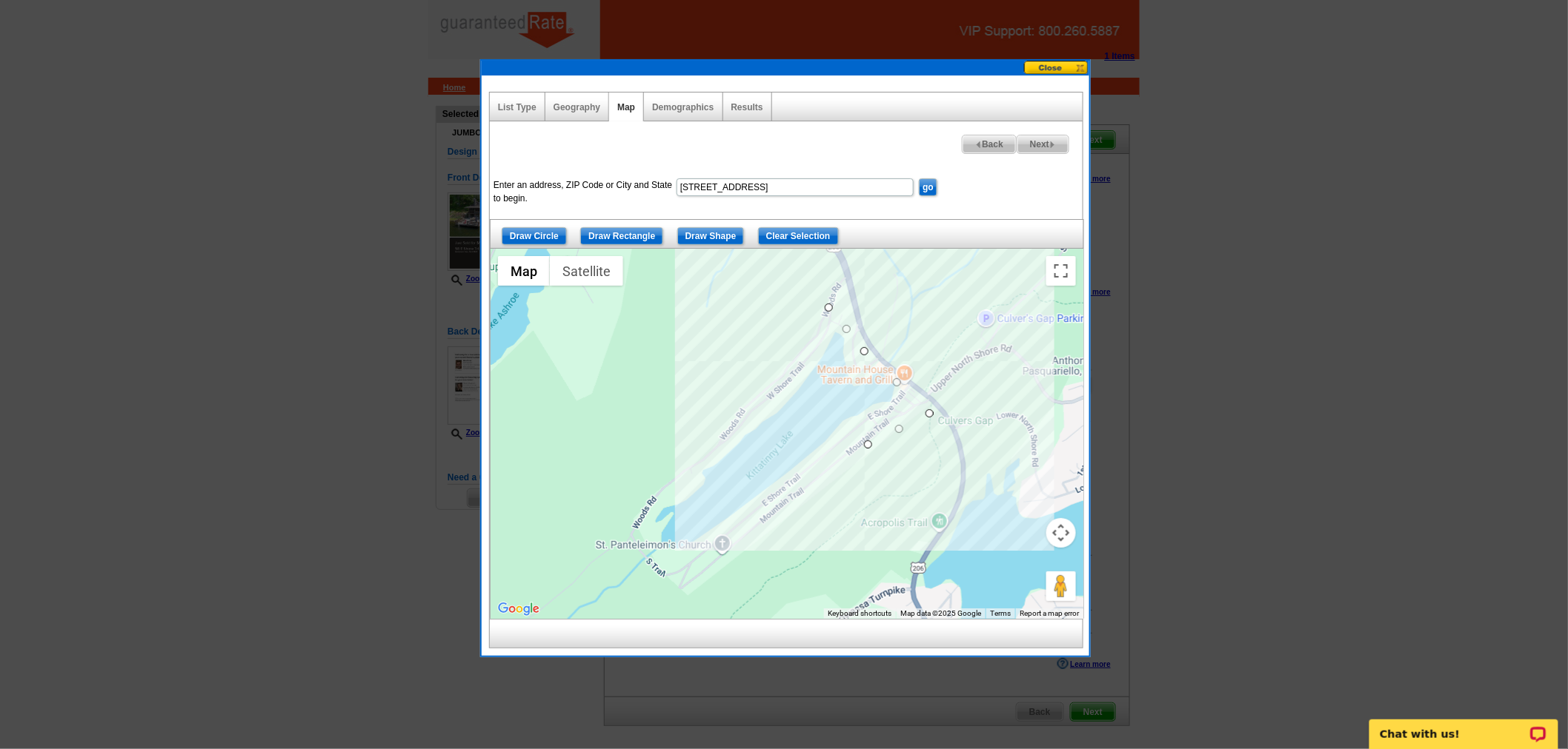
click at [778, 524] on div at bounding box center [787, 433] width 592 height 370
click at [706, 582] on div at bounding box center [787, 433] width 592 height 370
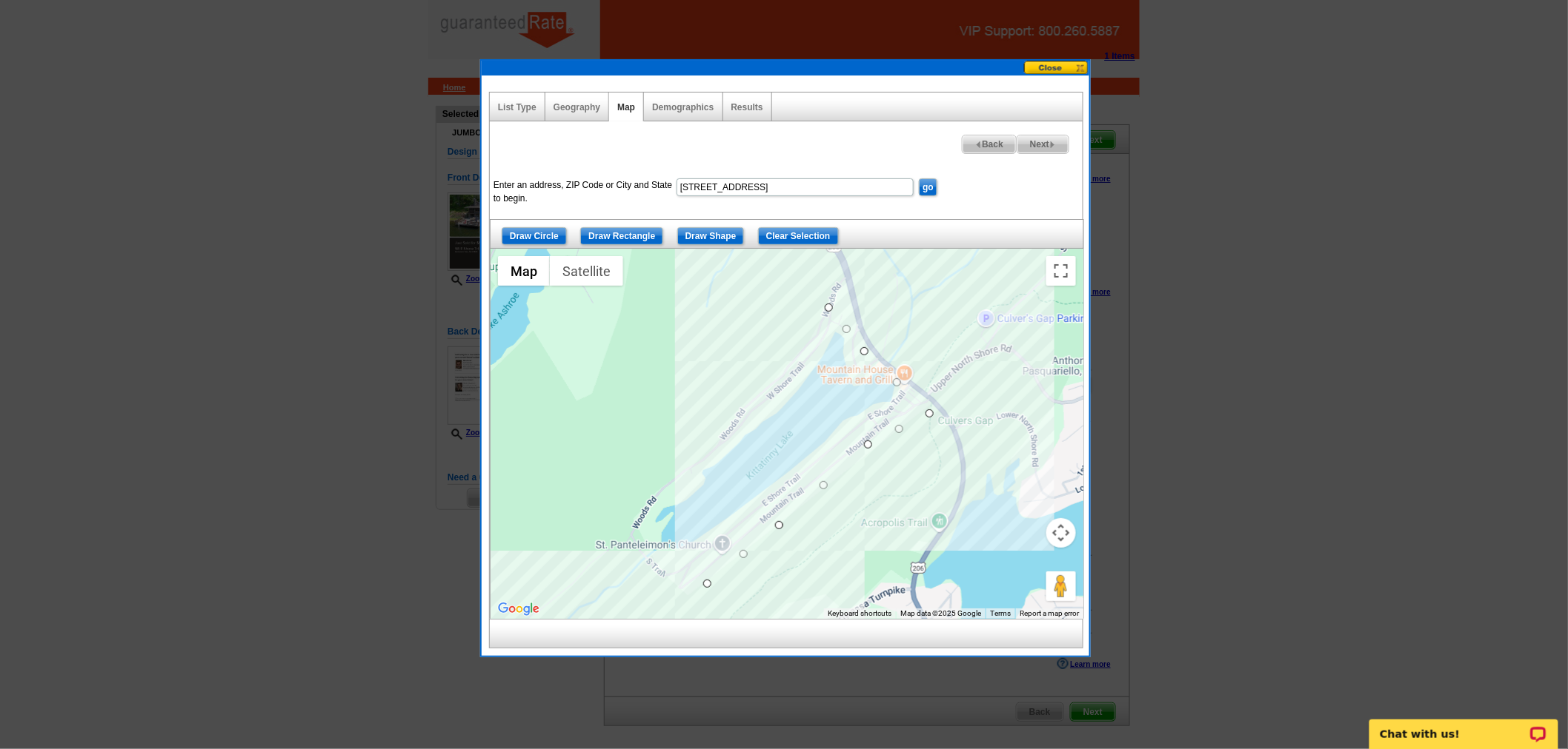
click at [648, 602] on div at bounding box center [787, 433] width 592 height 370
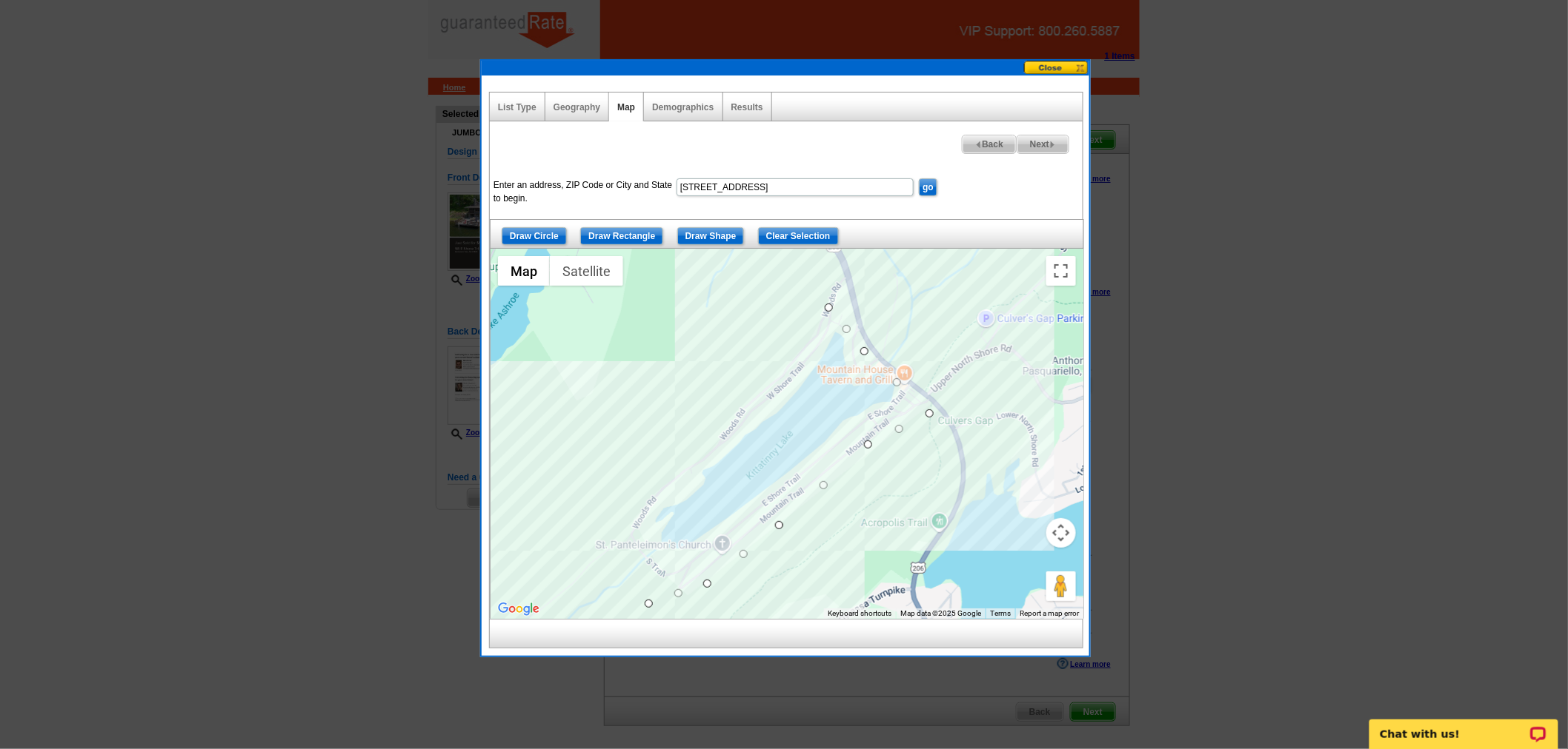
click at [634, 560] on div at bounding box center [787, 433] width 592 height 370
click at [618, 524] on div at bounding box center [787, 433] width 592 height 370
click at [667, 465] on div at bounding box center [787, 433] width 592 height 370
click at [729, 408] on div at bounding box center [787, 433] width 592 height 370
click at [830, 307] on div at bounding box center [787, 433] width 592 height 370
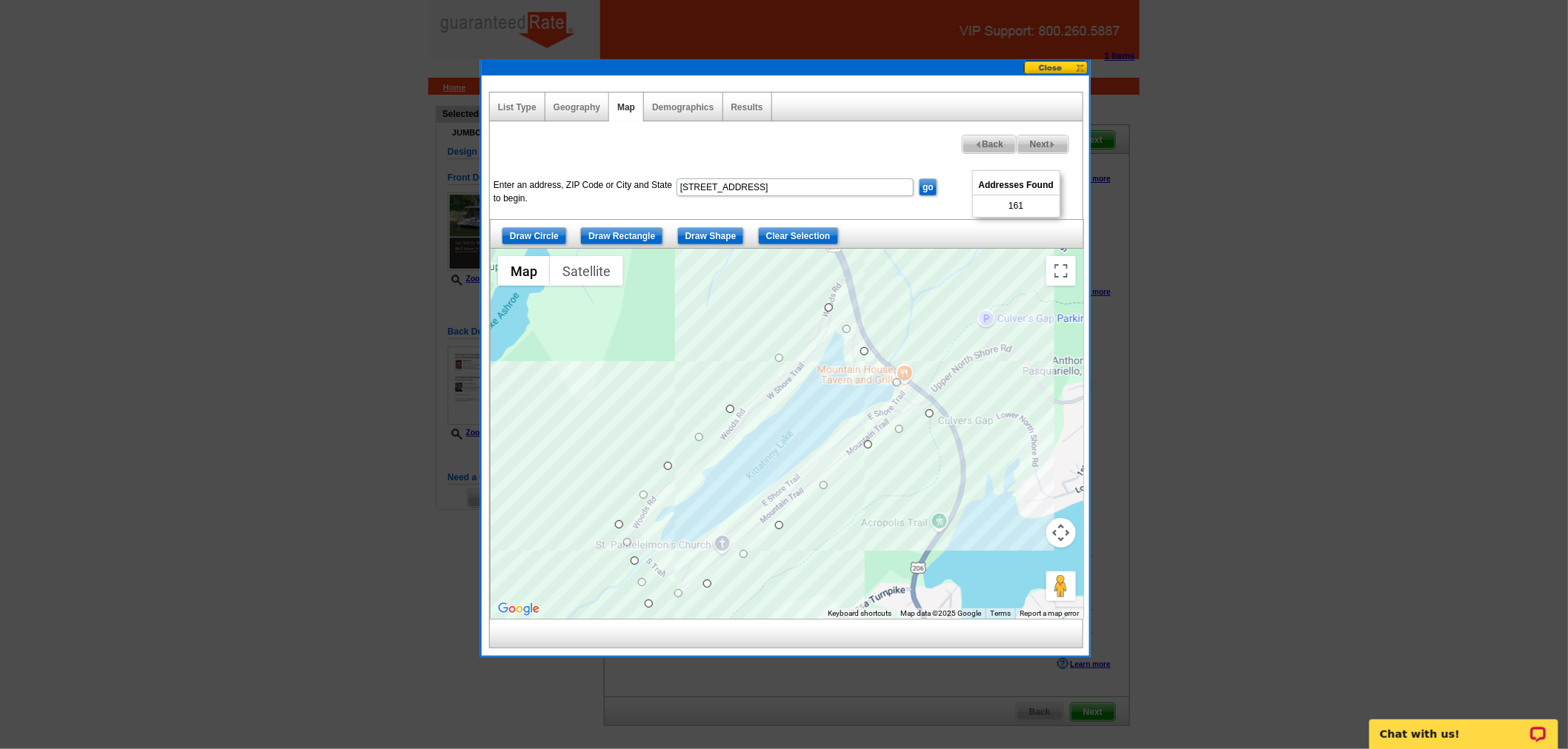
click at [1091, 651] on div at bounding box center [784, 374] width 1568 height 749
